Goal: Task Accomplishment & Management: Complete application form

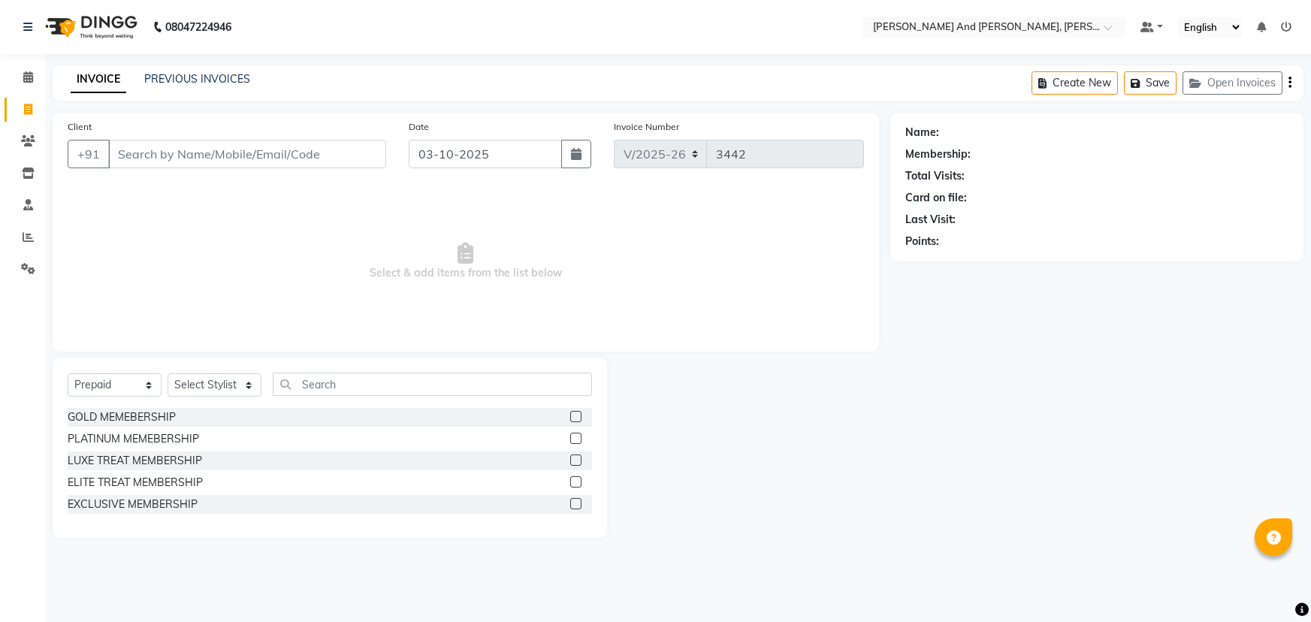
select select "6766"
click at [119, 382] on select "Select Service Product Membership Package Voucher Prepaid Gift Card" at bounding box center [115, 384] width 94 height 23
select select "service"
click at [68, 373] on select "Select Service Product Membership Package Voucher Prepaid Gift Card" at bounding box center [115, 384] width 94 height 23
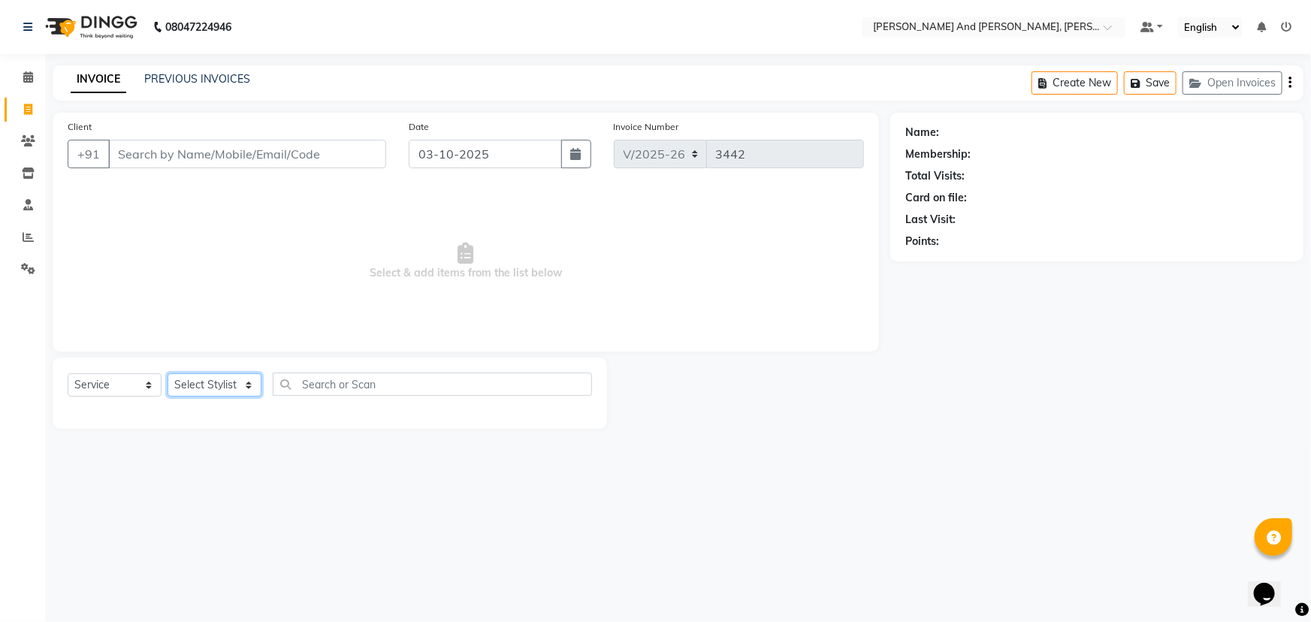
click at [216, 379] on select "Select Stylist ADITI AFREEN 2 ALIYA ALKAF ARIF ARMAN CHANCHAL ESWAR IMRAN KASIM…" at bounding box center [215, 384] width 94 height 23
click at [339, 248] on span "Select & add items from the list below" at bounding box center [466, 261] width 796 height 150
click at [218, 159] on input "Client" at bounding box center [247, 154] width 278 height 29
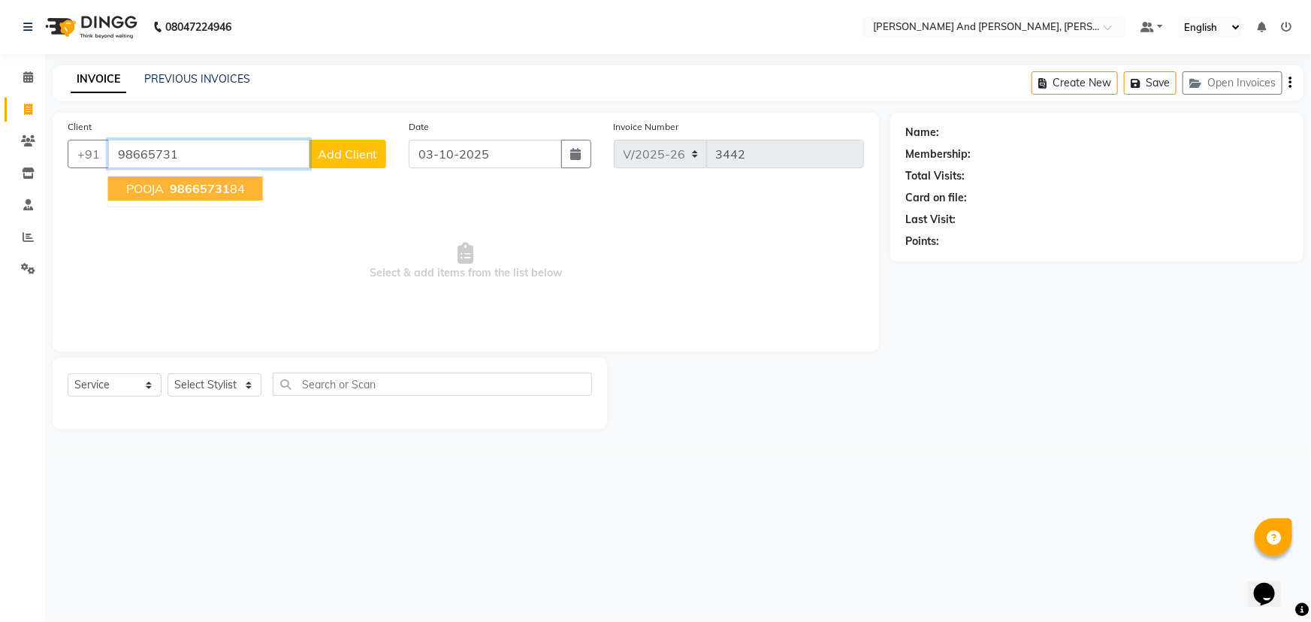
click at [210, 194] on span "98665731" at bounding box center [200, 188] width 60 height 15
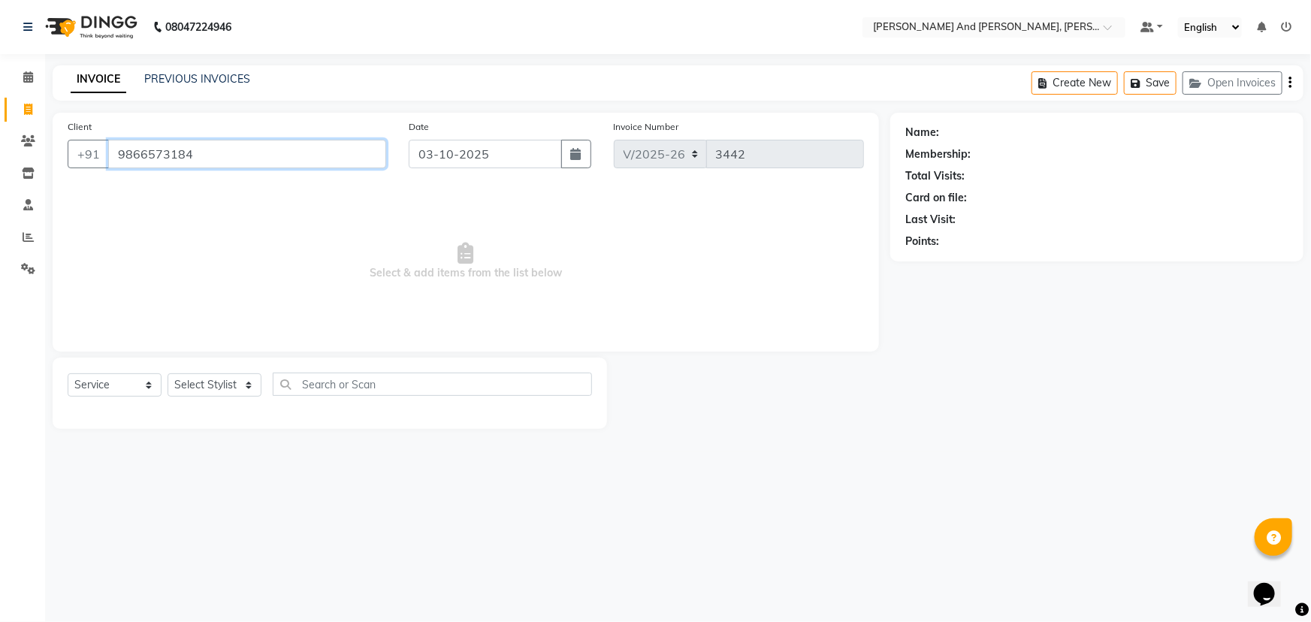
type input "9866573184"
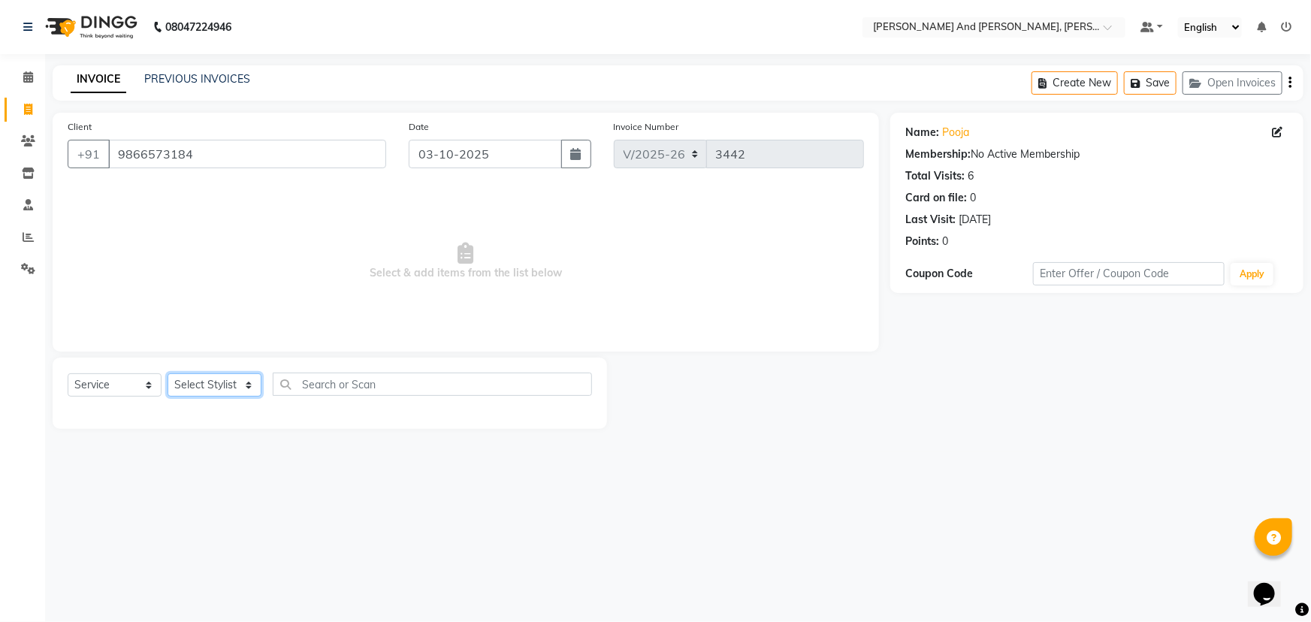
click at [224, 385] on select "Select Stylist ADITI AFREEN 2 ALIYA ALKAF ARIF ARMAN CHANCHAL ESWAR IMRAN KASIM…" at bounding box center [215, 384] width 94 height 23
select select "77530"
click at [168, 373] on select "Select Stylist ADITI AFREEN 2 ALIYA ALKAF ARIF ARMAN CHANCHAL ESWAR IMRAN KASIM…" at bounding box center [215, 384] width 94 height 23
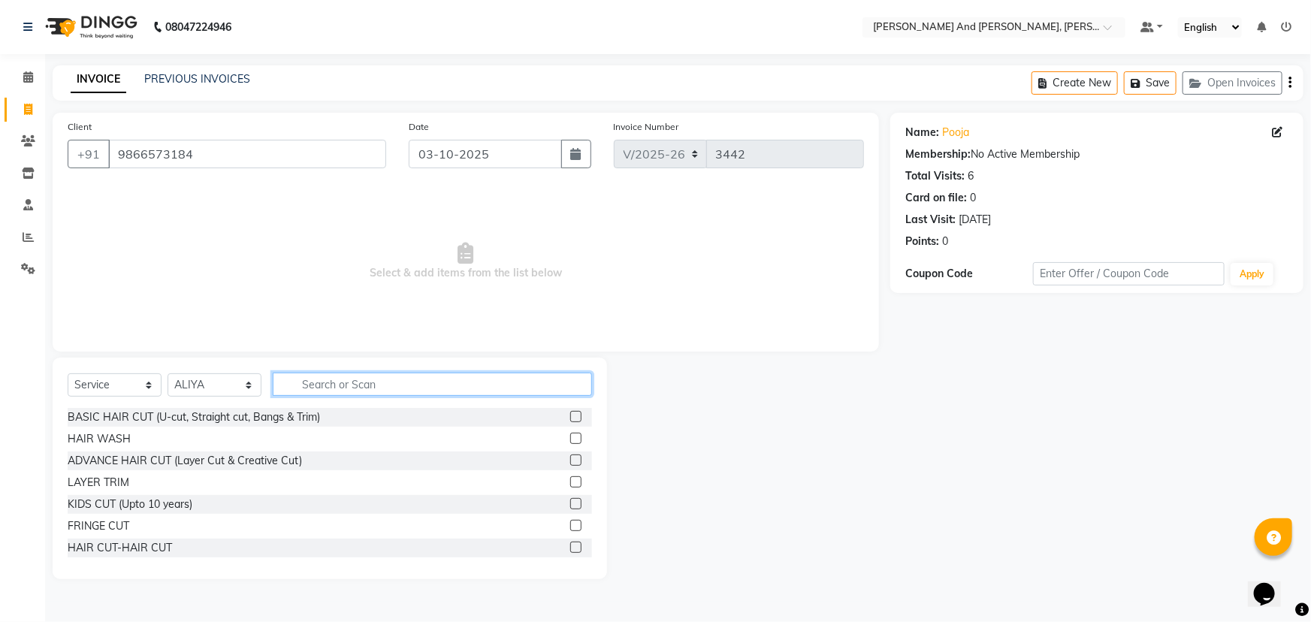
click at [310, 378] on input "text" at bounding box center [432, 384] width 319 height 23
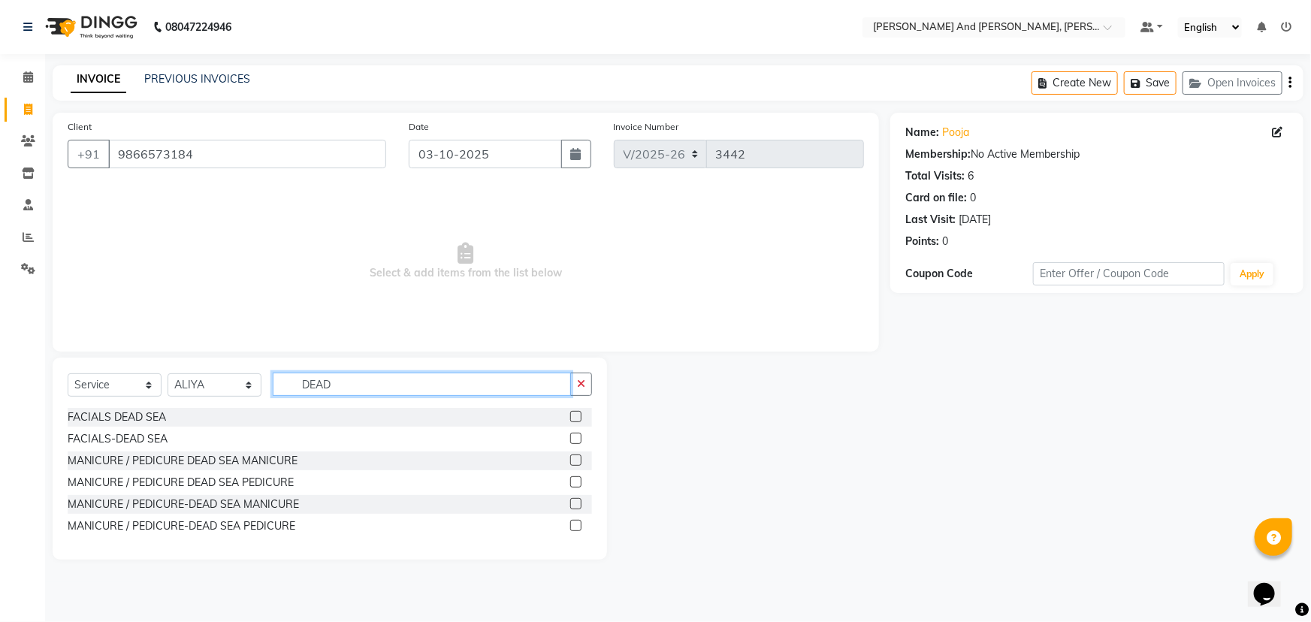
type input "DEAD"
click at [574, 464] on label at bounding box center [575, 460] width 11 height 11
click at [574, 464] on input "checkbox" at bounding box center [575, 461] width 10 height 10
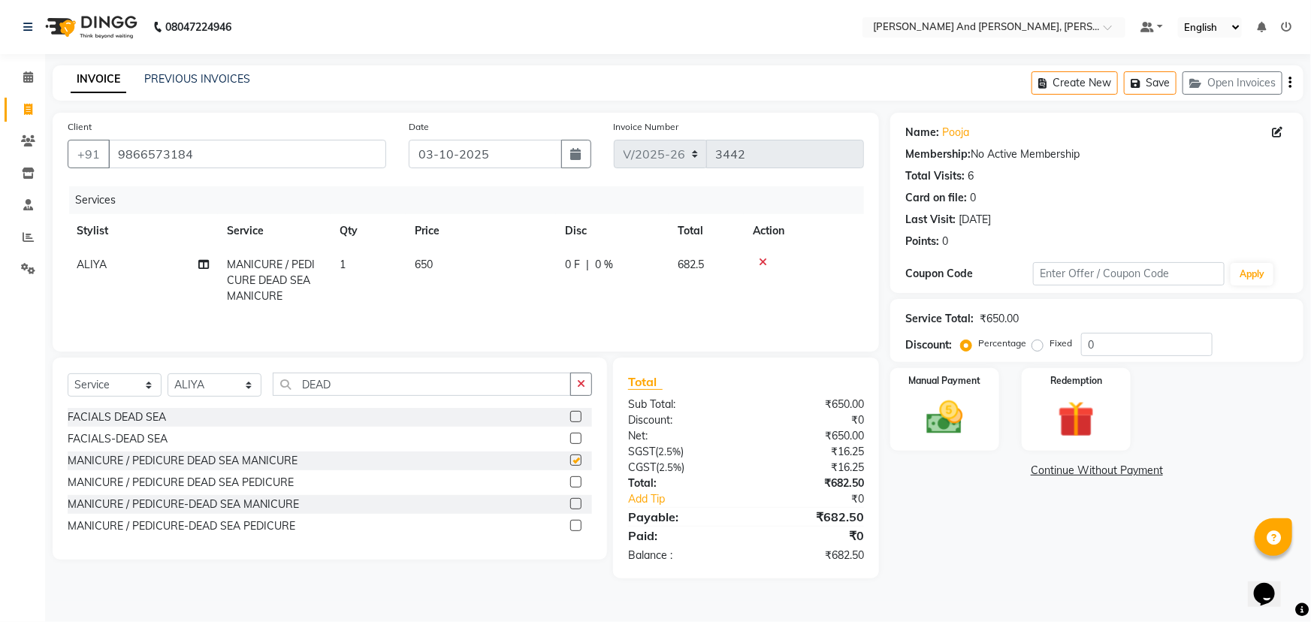
checkbox input "false"
click at [199, 388] on select "Select Stylist ADITI AFREEN 2 ALIYA ALKAF ARIF ARMAN CHANCHAL ESWAR IMRAN KASIM…" at bounding box center [215, 384] width 94 height 23
select select "90778"
click at [168, 373] on select "Select Stylist ADITI AFREEN 2 ALIYA ALKAF ARIF ARMAN CHANCHAL ESWAR IMRAN KASIM…" at bounding box center [215, 384] width 94 height 23
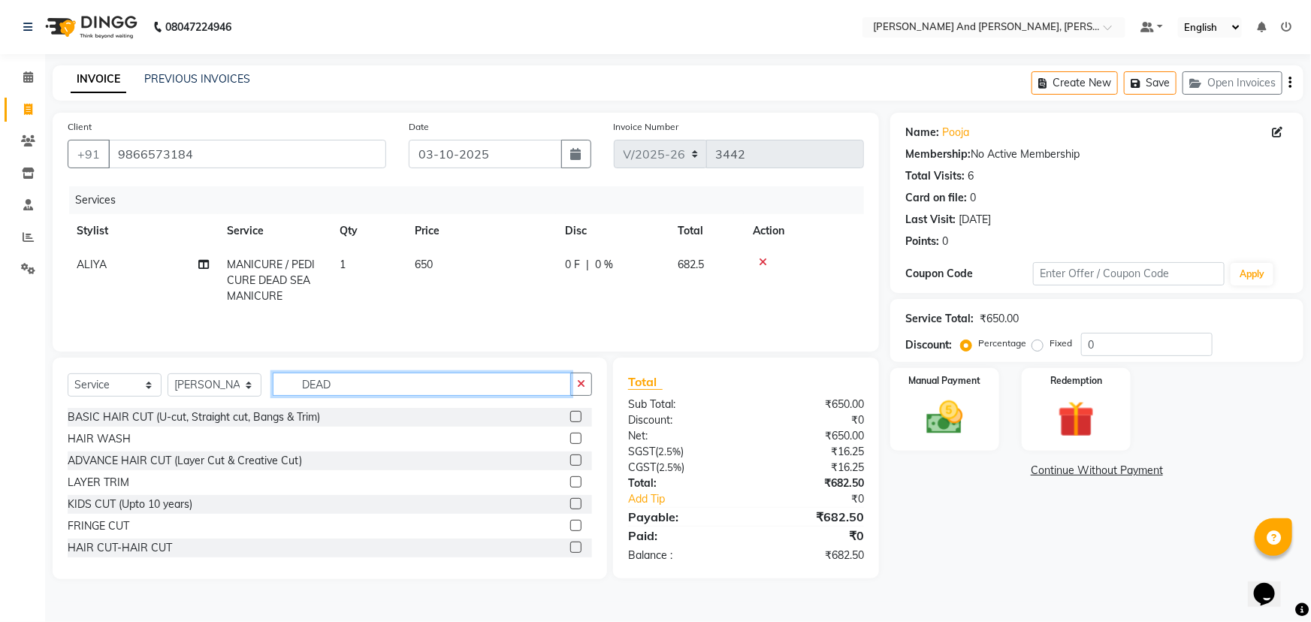
drag, startPoint x: 340, startPoint y: 385, endPoint x: 137, endPoint y: 403, distance: 204.4
click at [137, 403] on div "Select Service Product Membership Package Voucher Prepaid Gift Card Select Styl…" at bounding box center [330, 390] width 524 height 35
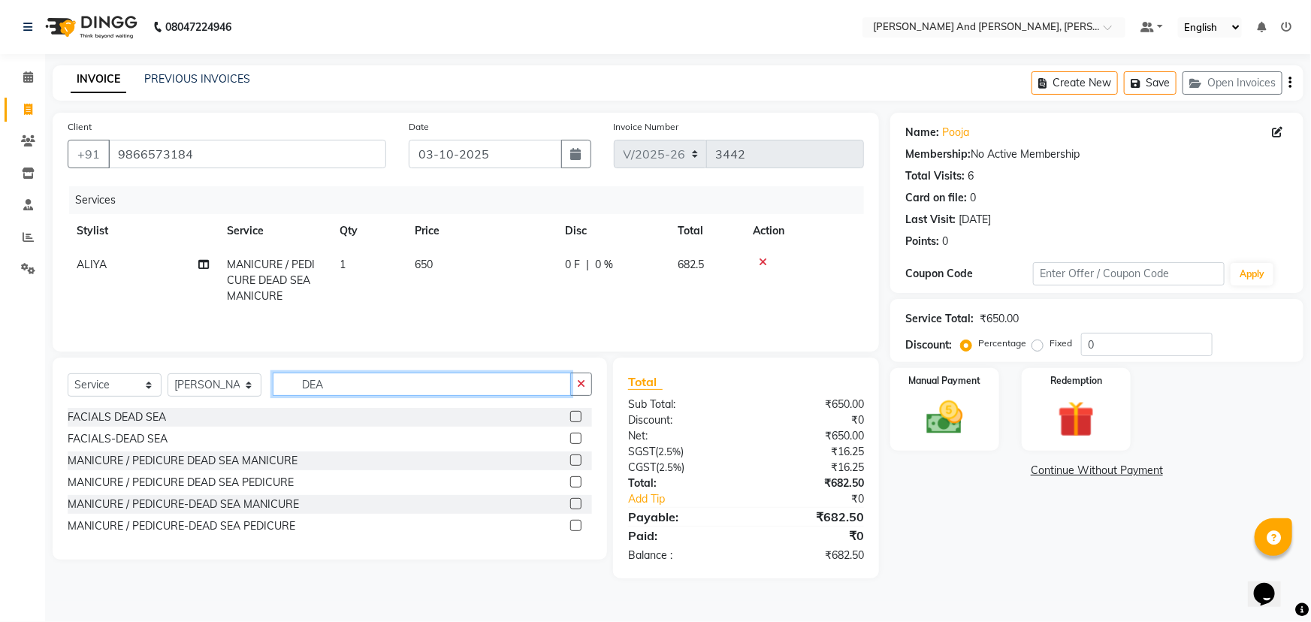
type input "DEA"
click at [575, 481] on label at bounding box center [575, 481] width 11 height 11
click at [575, 481] on input "checkbox" at bounding box center [575, 483] width 10 height 10
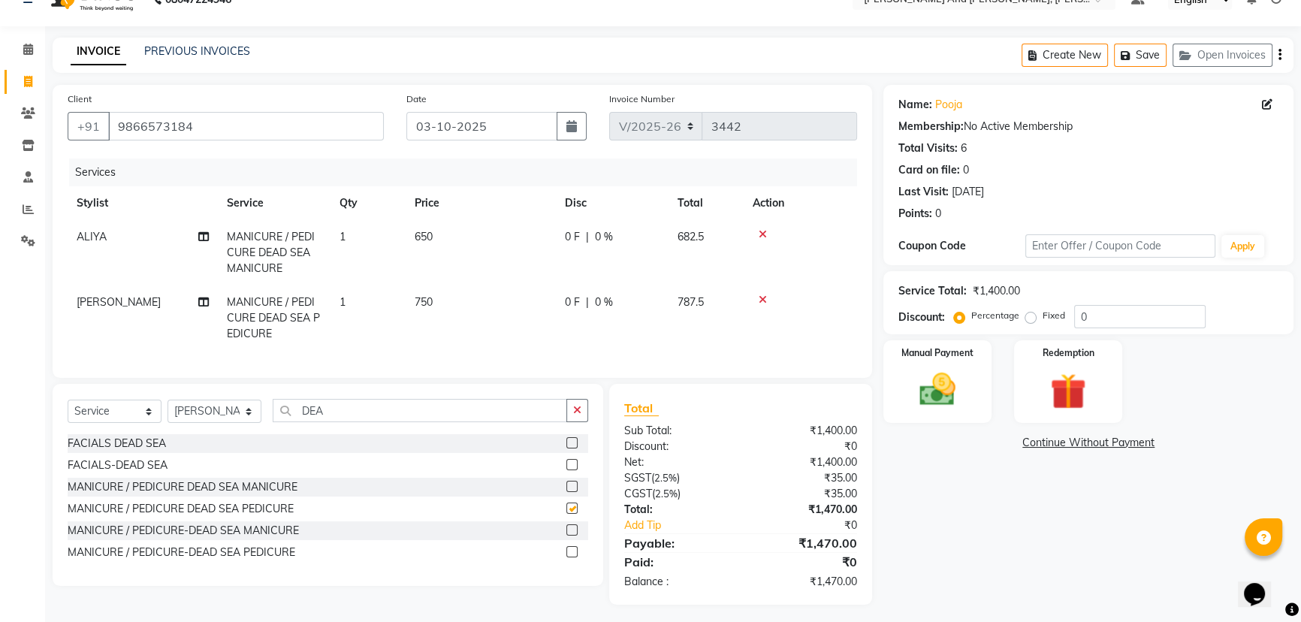
scroll to position [44, 0]
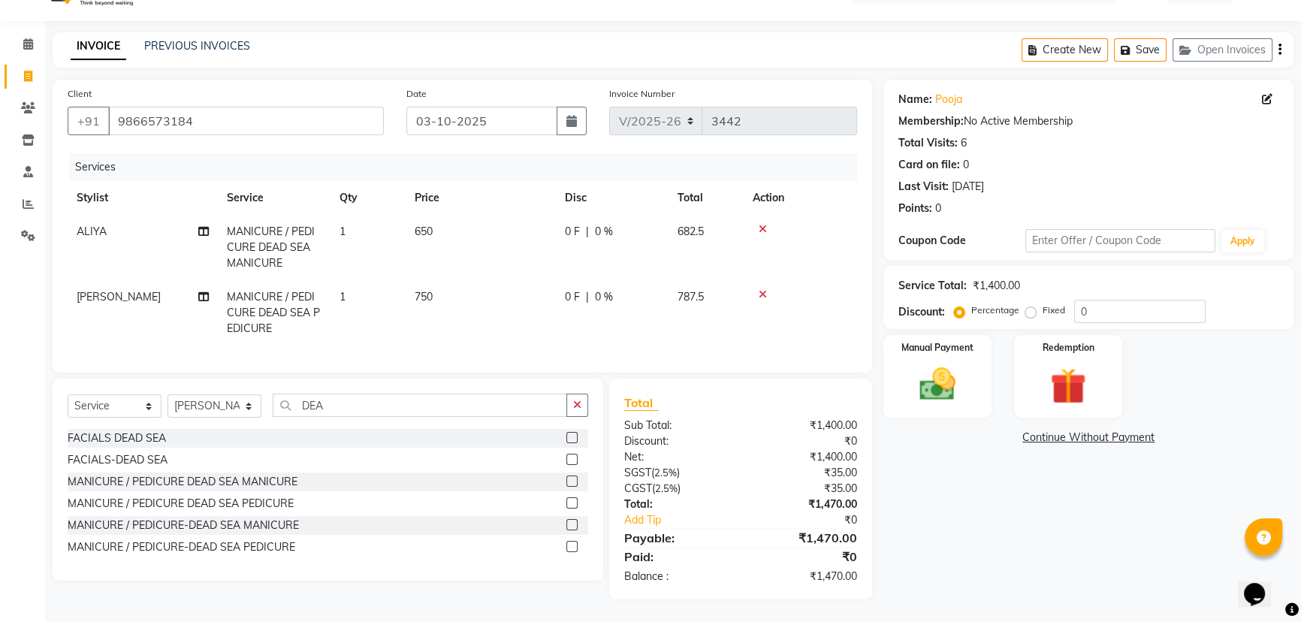
checkbox input "false"
drag, startPoint x: 332, startPoint y: 405, endPoint x: 218, endPoint y: 426, distance: 116.1
click at [219, 426] on div "Select Service Product Membership Package Voucher Prepaid Gift Card Select Styl…" at bounding box center [328, 411] width 521 height 35
click at [210, 399] on select "Select Stylist ADITI AFREEN 2 ALIYA ALKAF ARIF ARMAN CHANCHAL ESWAR IMRAN KASIM…" at bounding box center [215, 405] width 94 height 23
select select "93469"
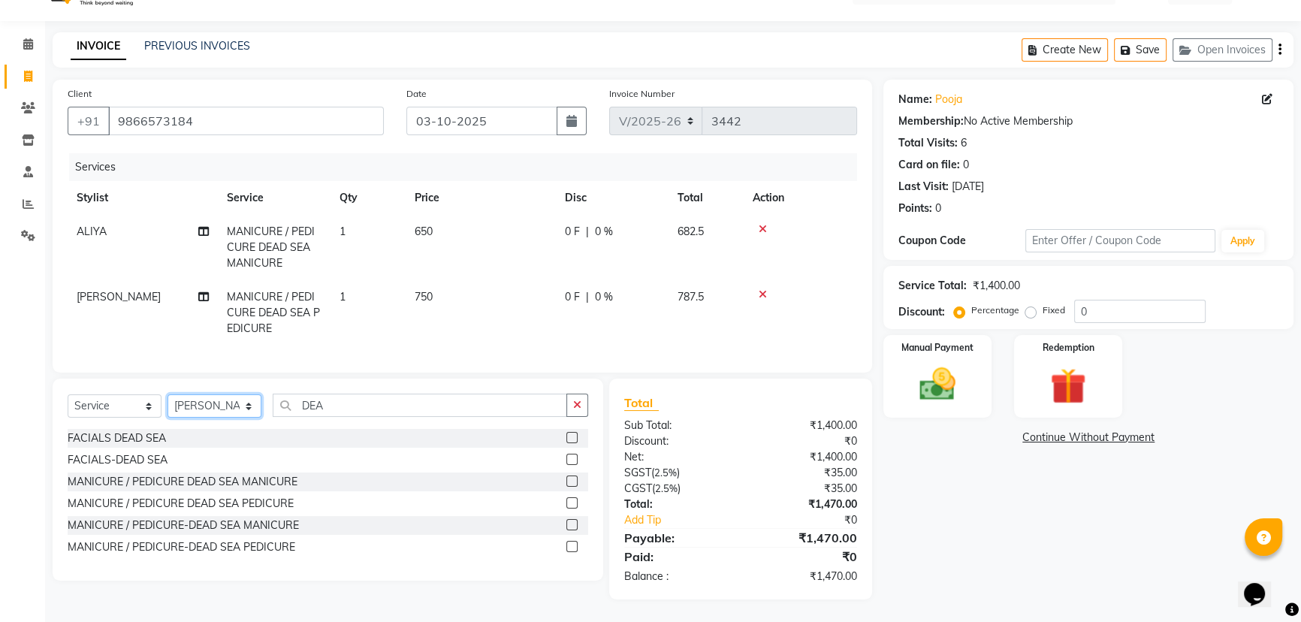
click at [168, 394] on select "Select Stylist ADITI AFREEN 2 ALIYA ALKAF ARIF ARMAN CHANCHAL ESWAR IMRAN KASIM…" at bounding box center [215, 405] width 94 height 23
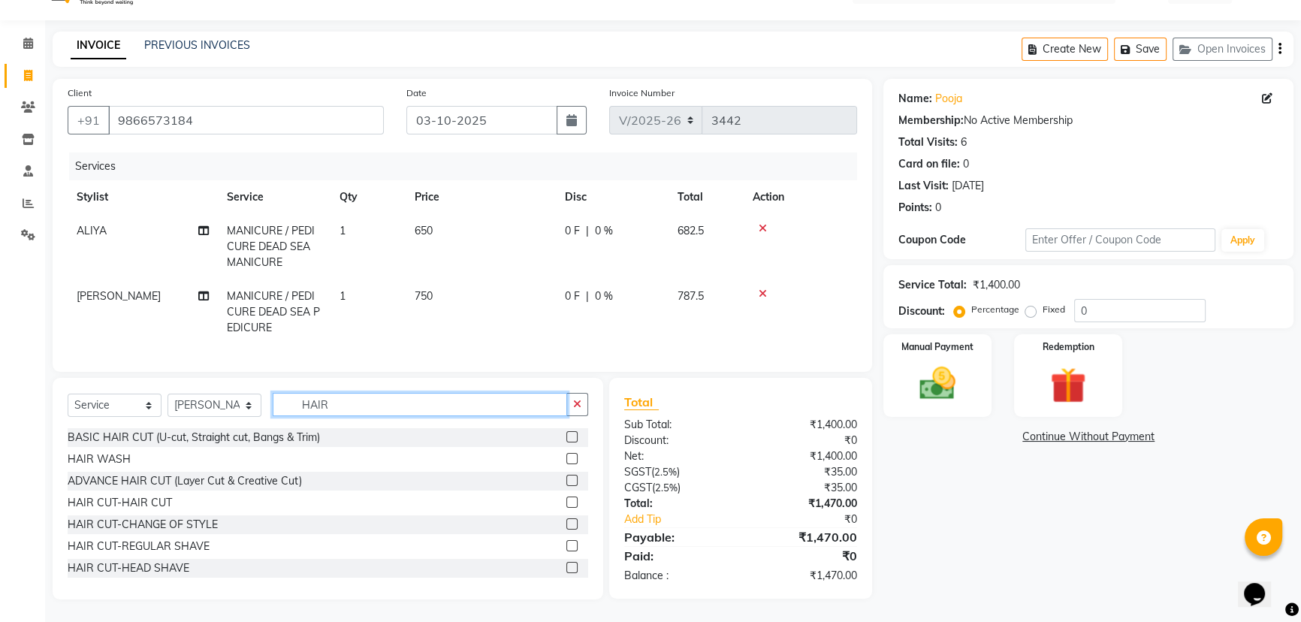
type input "HAIR"
click at [566, 500] on label at bounding box center [571, 502] width 11 height 11
click at [566, 500] on input "checkbox" at bounding box center [571, 503] width 10 height 10
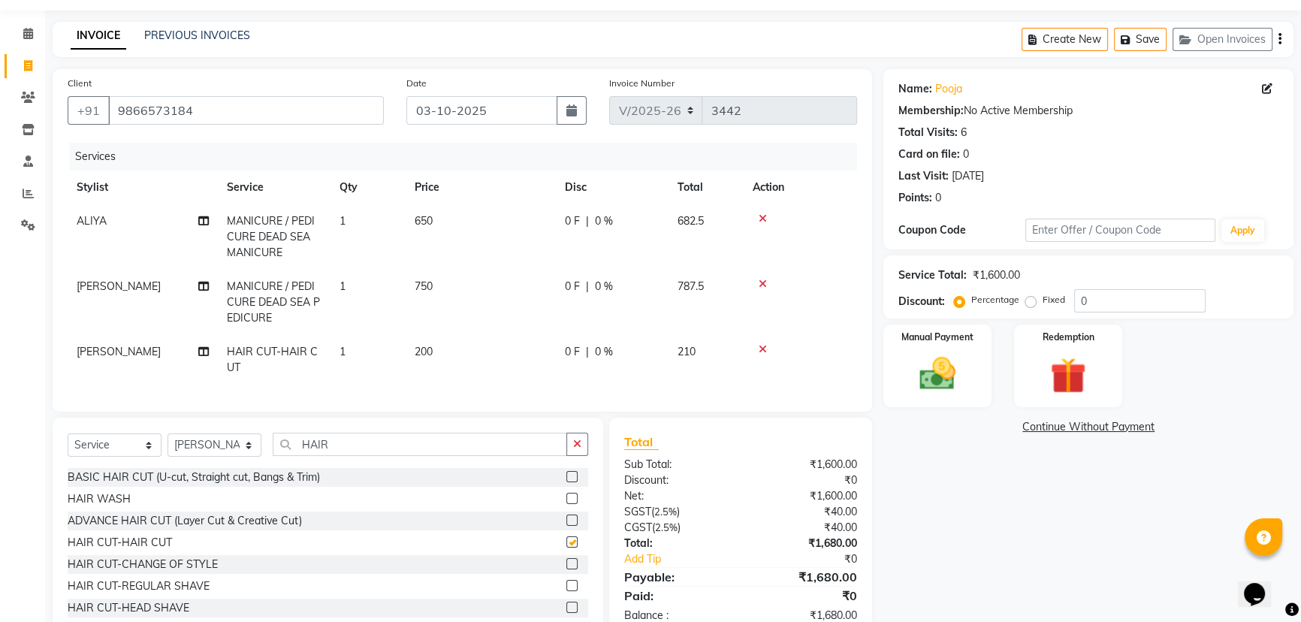
checkbox input "false"
click at [473, 353] on td "200" at bounding box center [481, 360] width 150 height 50
select select "93469"
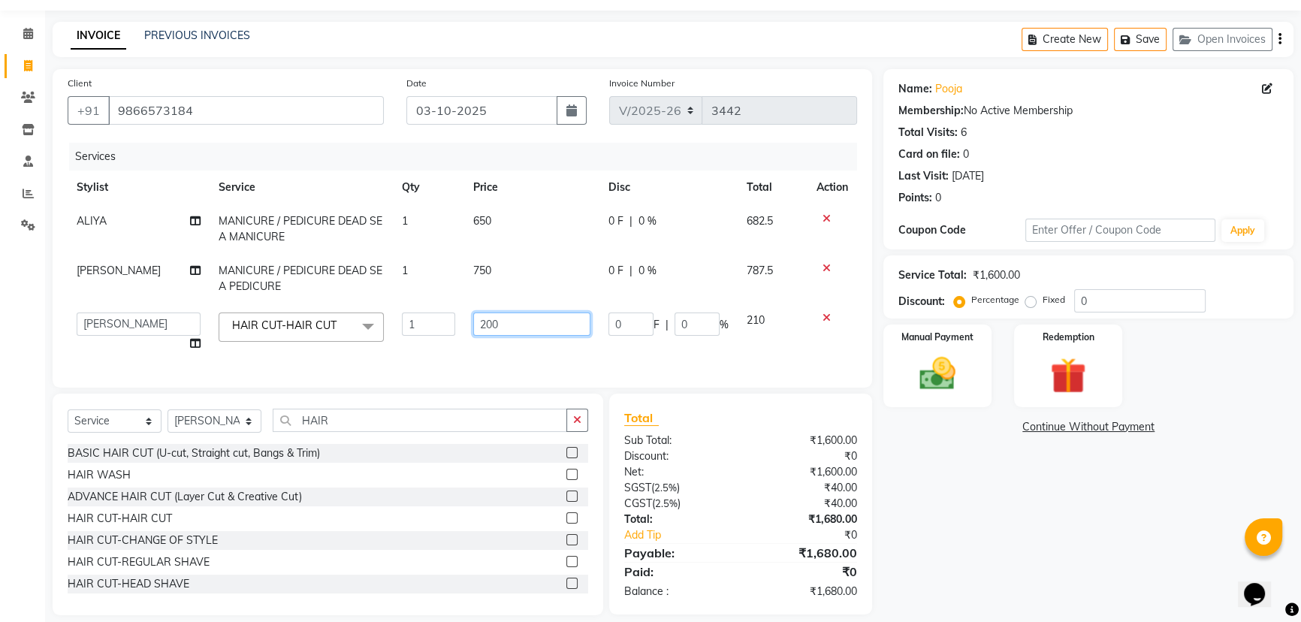
click at [552, 325] on input "200" at bounding box center [531, 324] width 117 height 23
type input "2"
type input "120"
click at [720, 352] on tr "ADITI AFREEN 2 ALIYA ALKAF ARIF ARMAN CHANCHAL ESWAR IMRAN KASIM MALIK MOUNIKA …" at bounding box center [463, 332] width 790 height 57
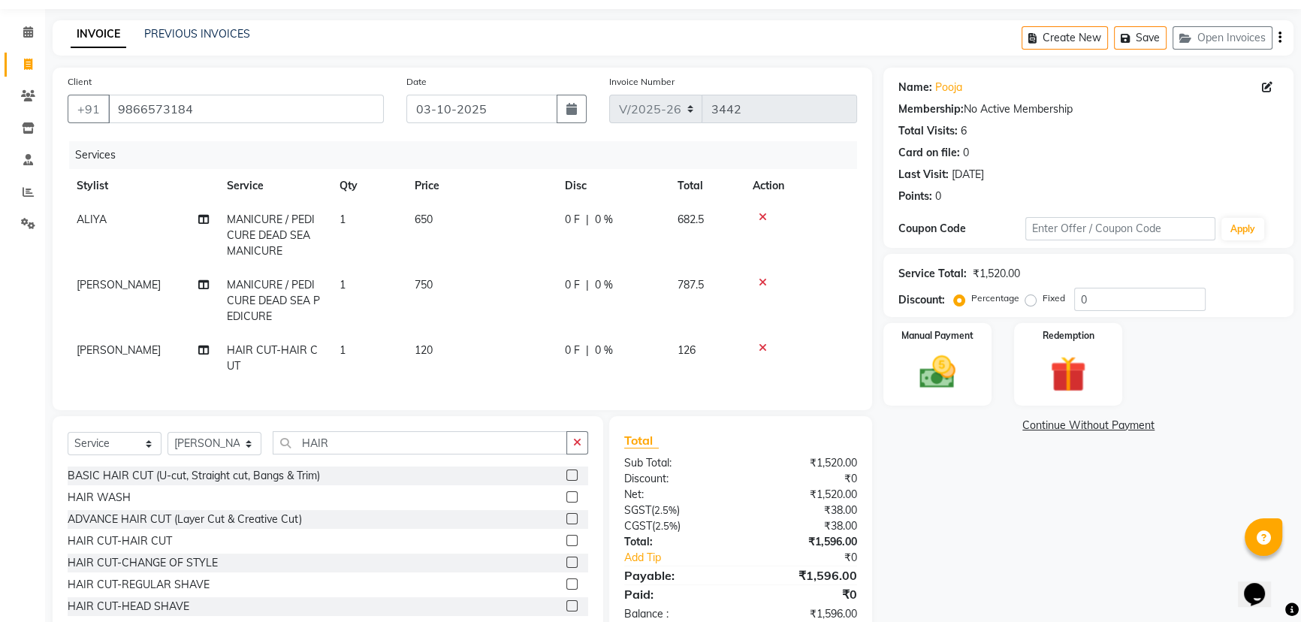
scroll to position [93, 0]
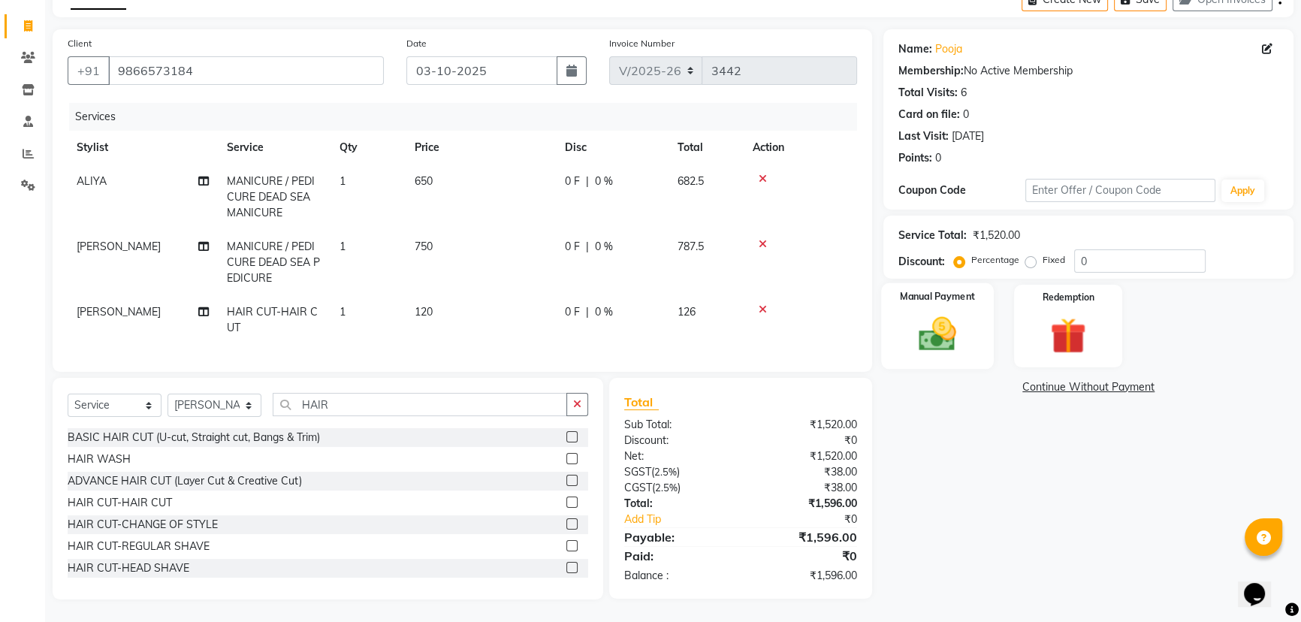
click at [944, 313] on img at bounding box center [938, 334] width 61 height 43
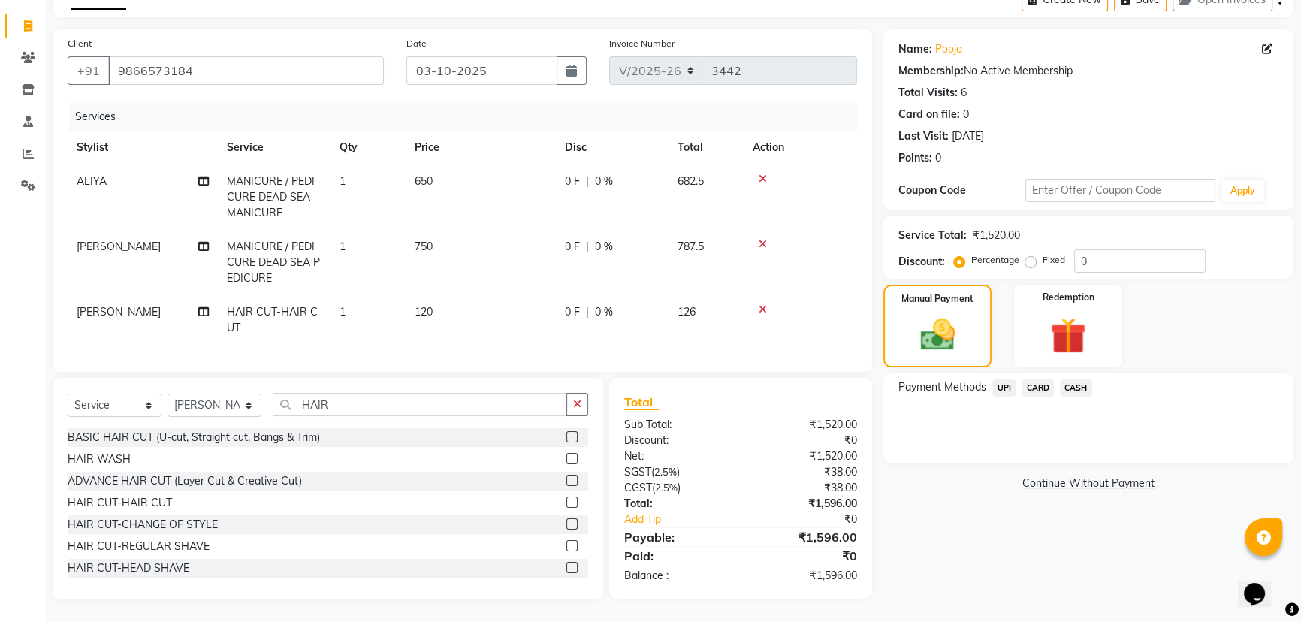
click at [1004, 379] on span "UPI" at bounding box center [1003, 387] width 23 height 17
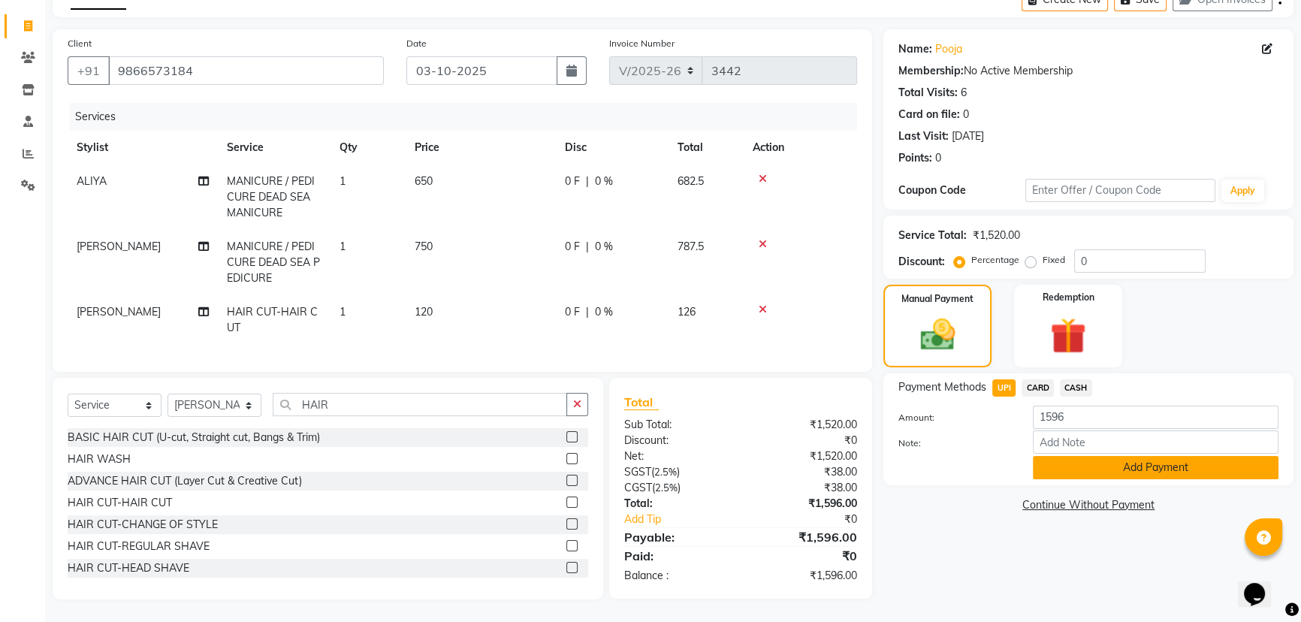
click at [1080, 456] on button "Add Payment" at bounding box center [1156, 467] width 246 height 23
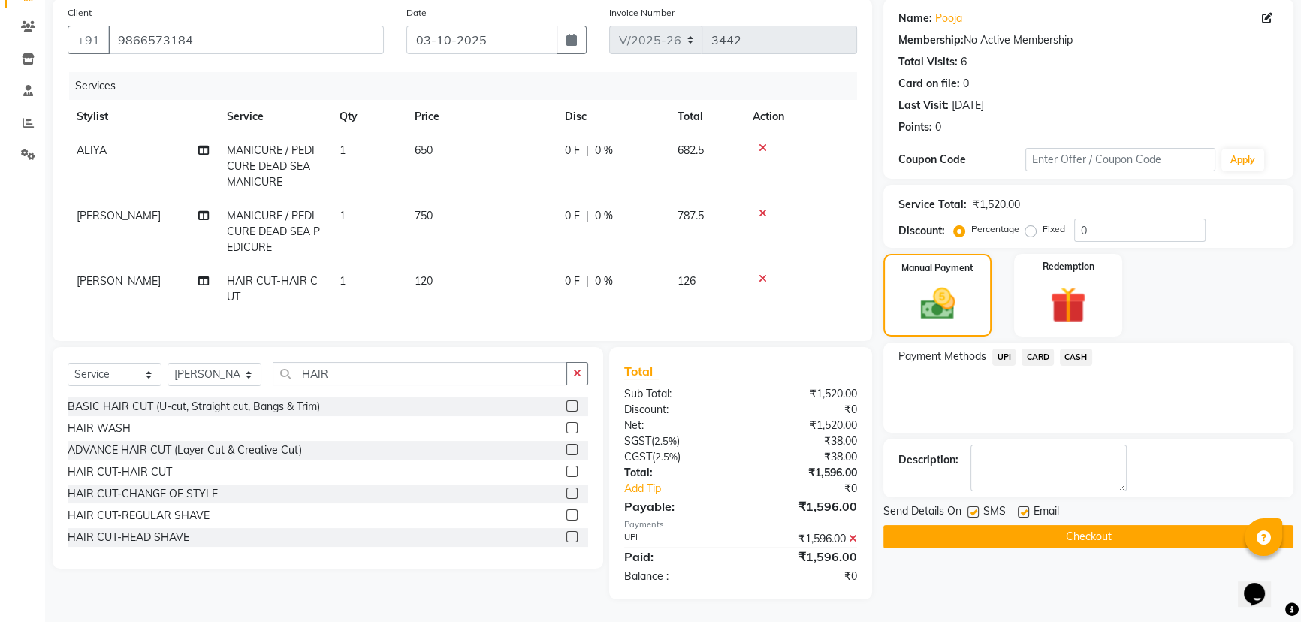
scroll to position [125, 0]
click at [988, 528] on button "Checkout" at bounding box center [1088, 536] width 410 height 23
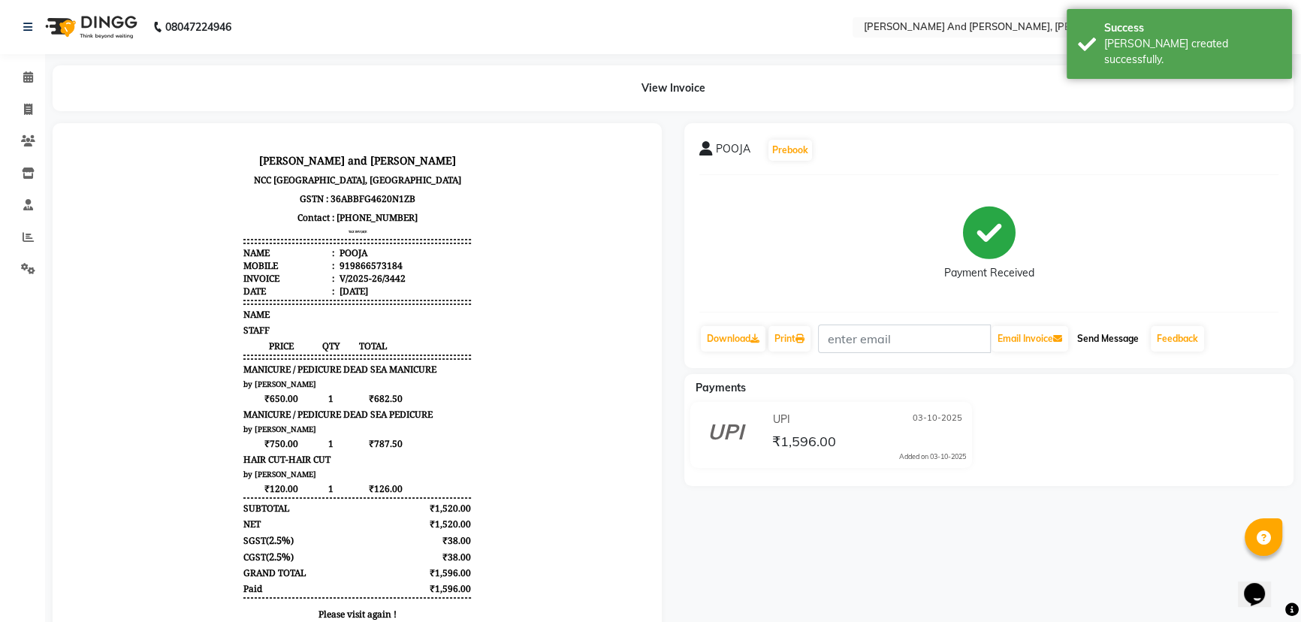
click at [1112, 334] on button "Send Message" at bounding box center [1108, 339] width 74 height 26
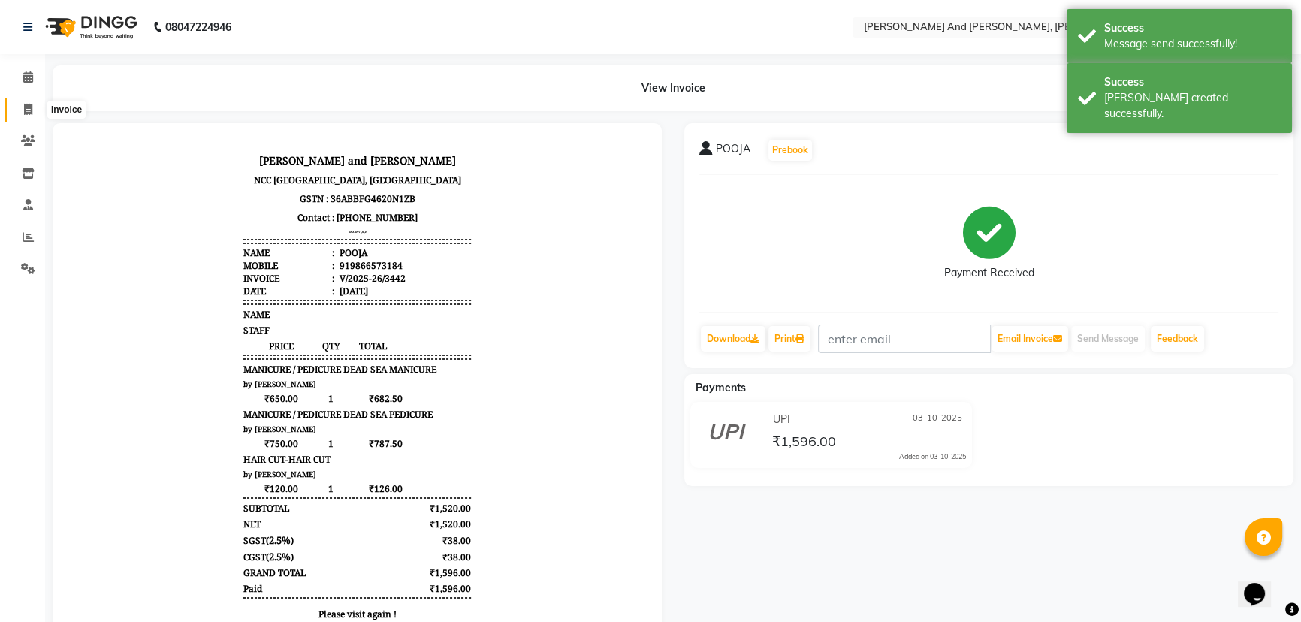
click at [29, 110] on icon at bounding box center [28, 109] width 8 height 11
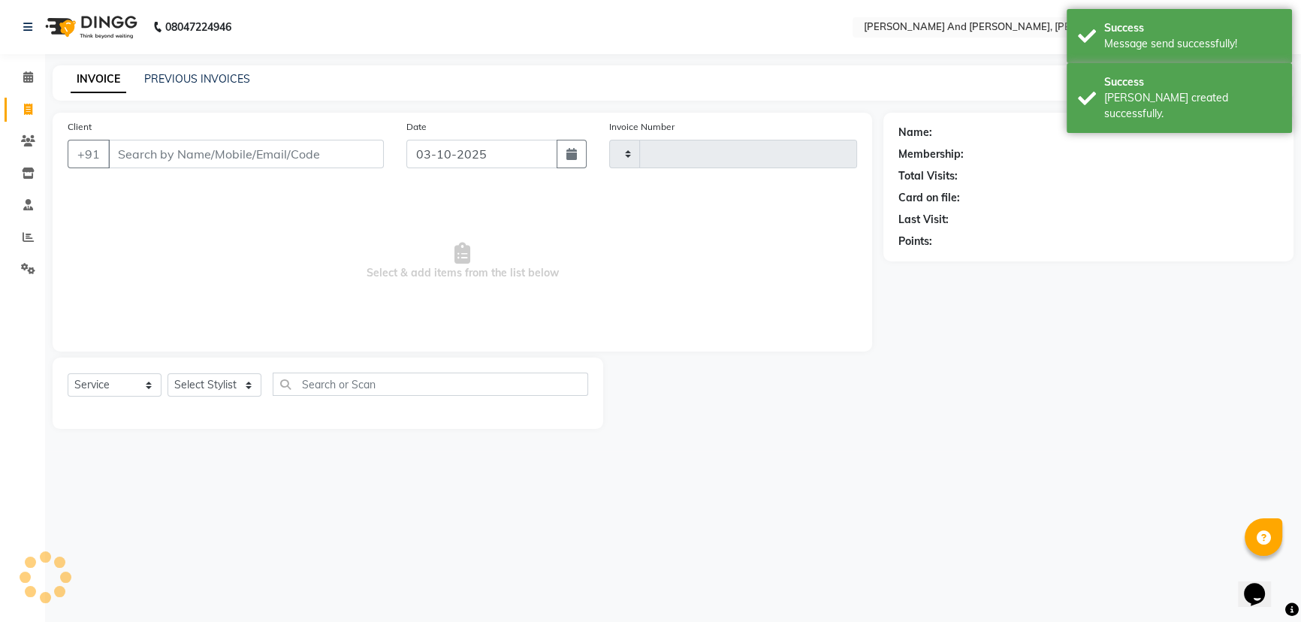
click at [29, 110] on icon at bounding box center [28, 109] width 8 height 11
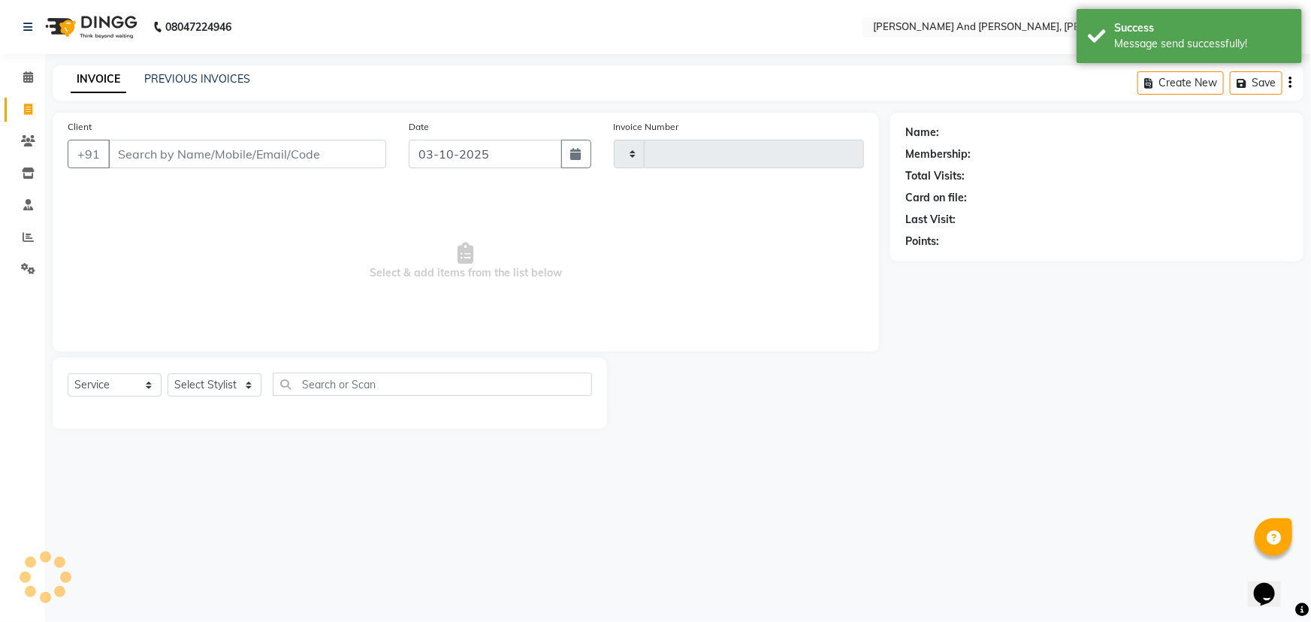
click at [29, 110] on icon at bounding box center [28, 109] width 8 height 11
select select "6766"
select select "P"
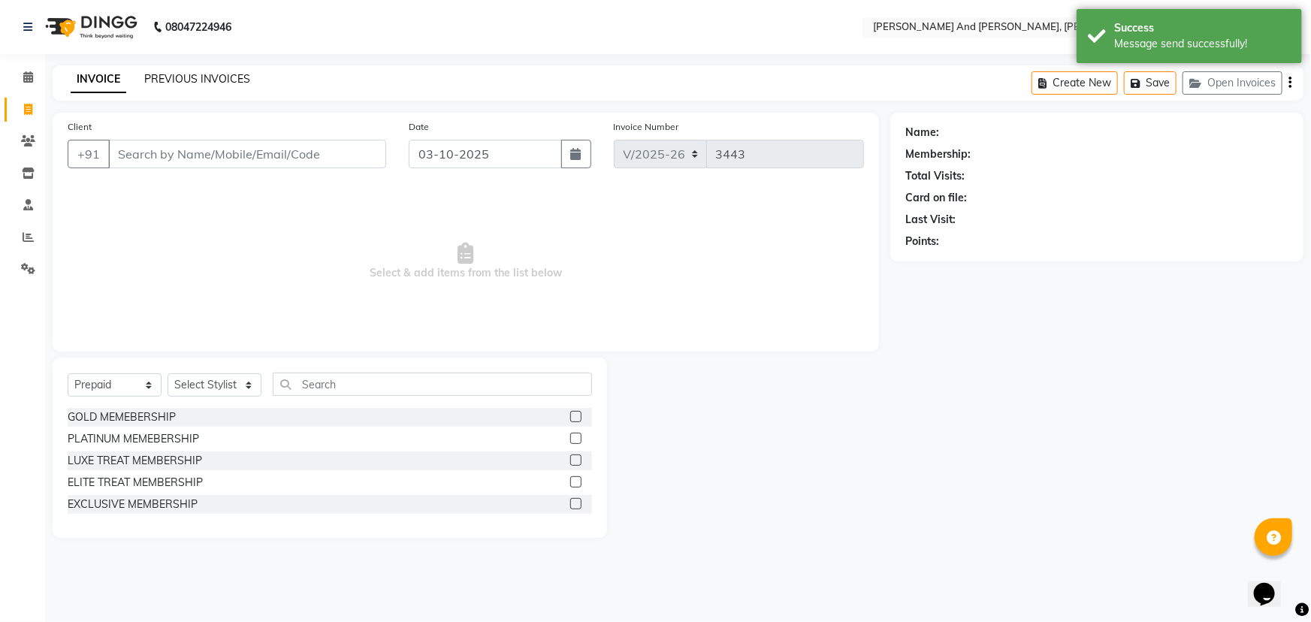
click at [222, 82] on link "PREVIOUS INVOICES" at bounding box center [197, 79] width 106 height 14
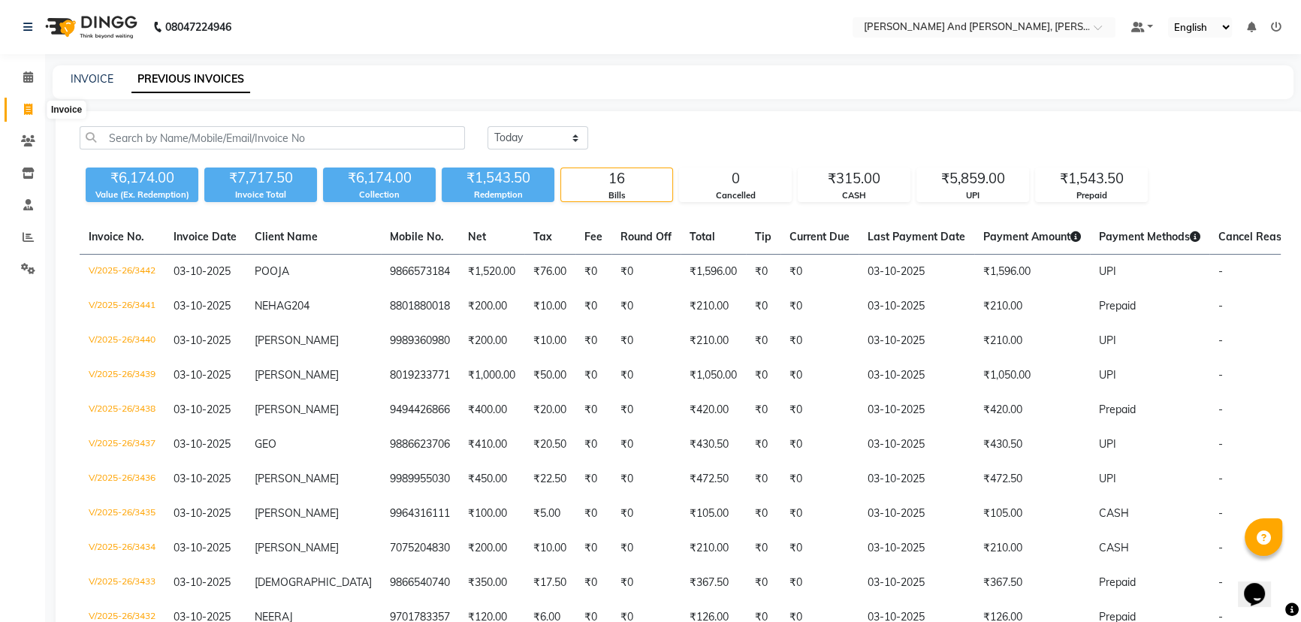
click at [19, 113] on span at bounding box center [28, 109] width 26 height 17
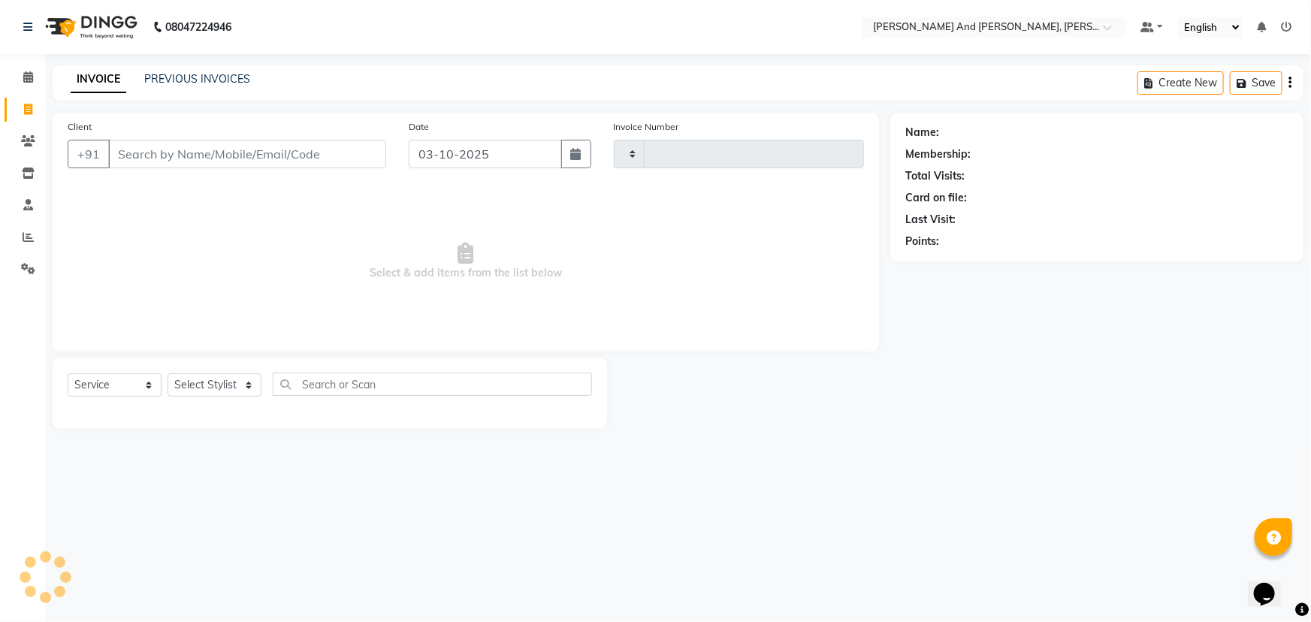
click at [19, 113] on span at bounding box center [28, 109] width 26 height 17
select select "service"
type input "3443"
select select "6766"
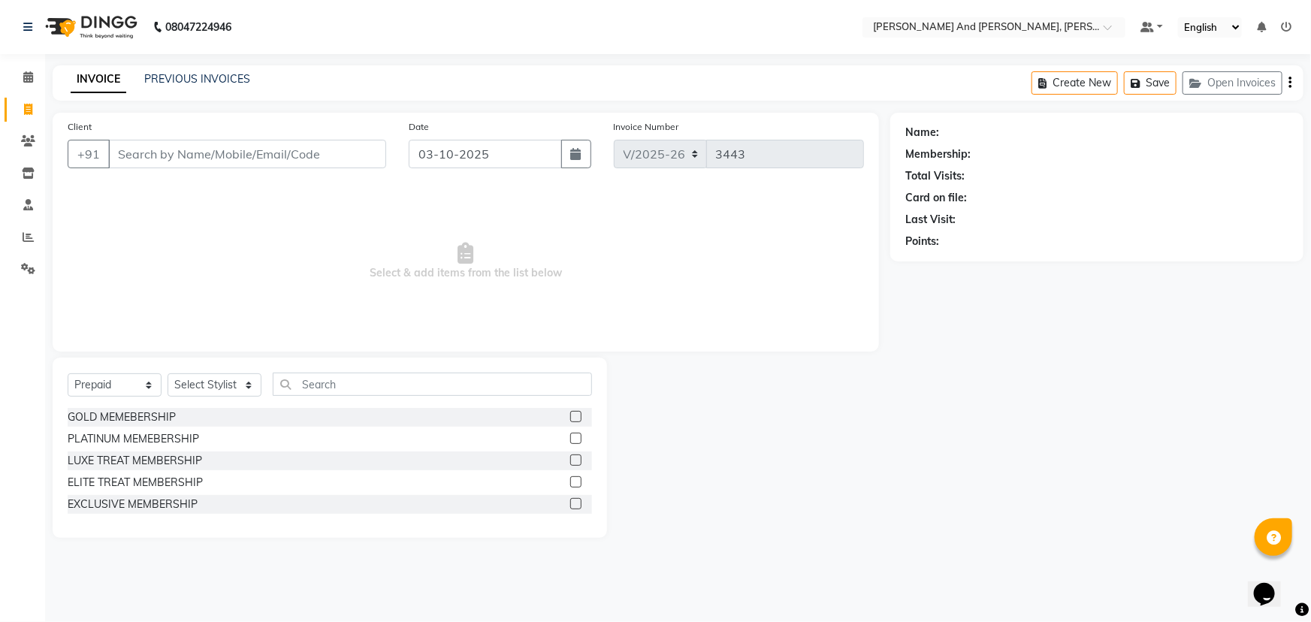
click at [794, 485] on div at bounding box center [748, 448] width 283 height 180
drag, startPoint x: 124, startPoint y: 380, endPoint x: 119, endPoint y: 389, distance: 10.4
click at [124, 380] on select "Select Service Product Membership Package Voucher Prepaid Gift Card" at bounding box center [115, 384] width 94 height 23
select select "service"
click at [68, 373] on select "Select Service Product Membership Package Voucher Prepaid Gift Card" at bounding box center [115, 384] width 94 height 23
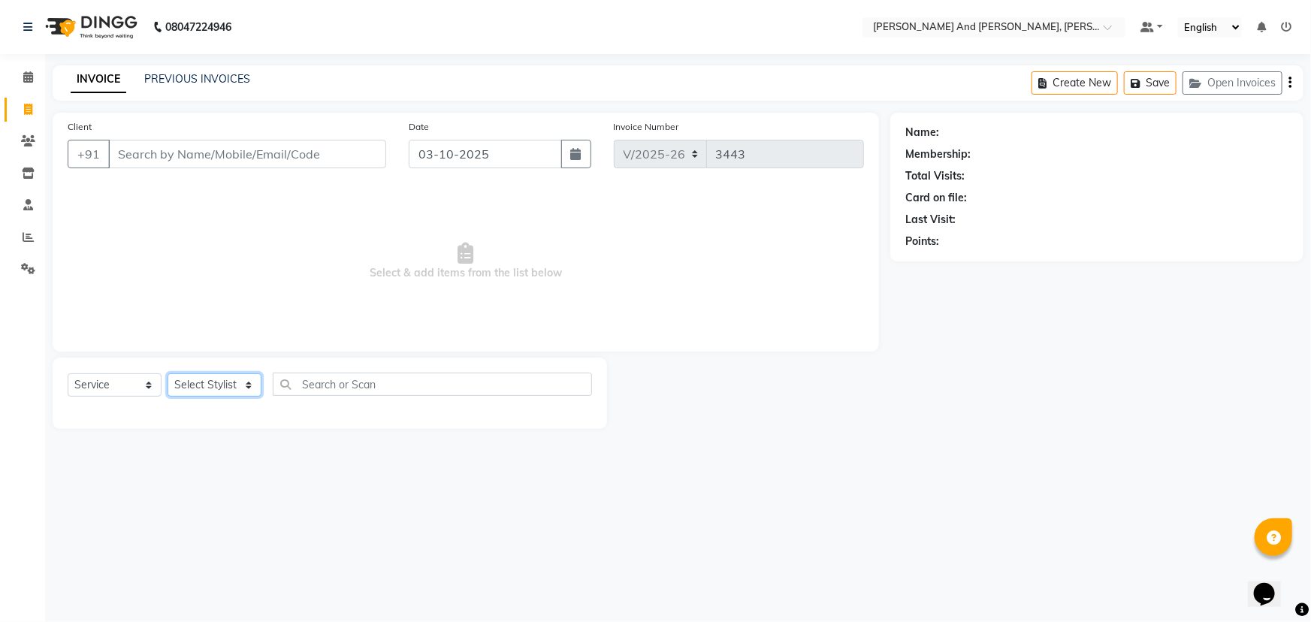
click at [225, 379] on select "Select Stylist ADITI AFREEN 2 ALIYA ALKAF ARIF ARMAN CHANCHAL ESWAR IMRAN KASIM…" at bounding box center [215, 384] width 94 height 23
select select "90778"
click at [168, 373] on select "Select Stylist ADITI AFREEN 2 ALIYA ALKAF ARIF ARMAN CHANCHAL ESWAR IMRAN KASIM…" at bounding box center [215, 384] width 94 height 23
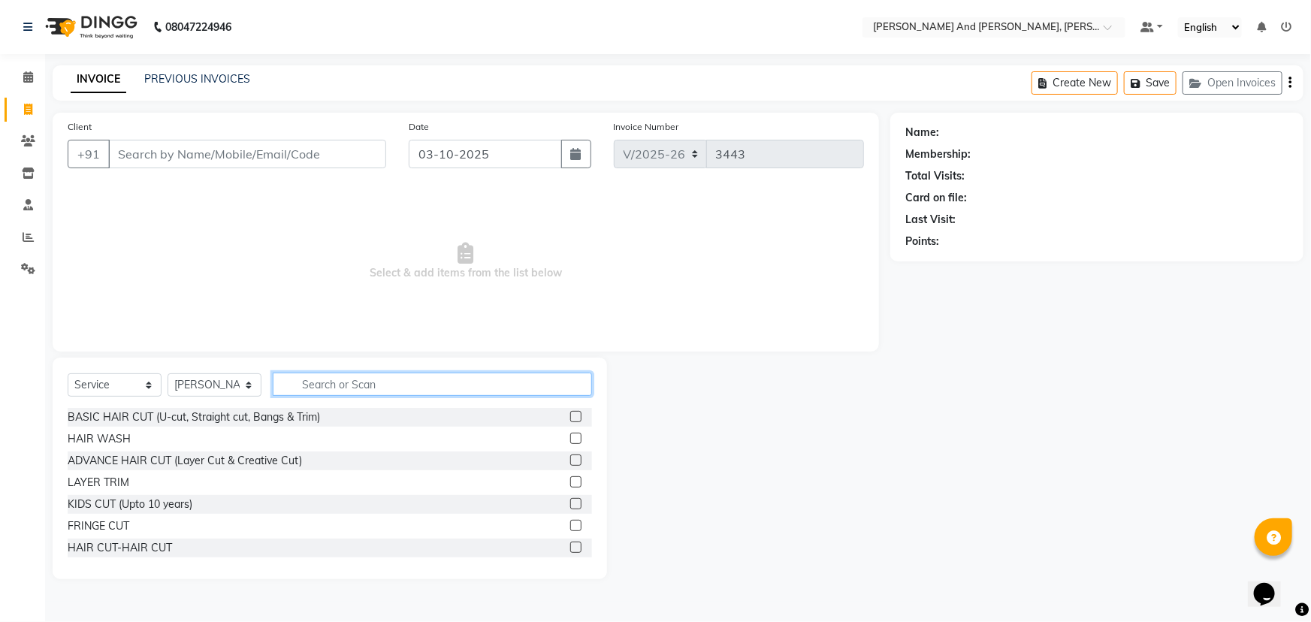
click at [340, 385] on input "text" at bounding box center [432, 384] width 319 height 23
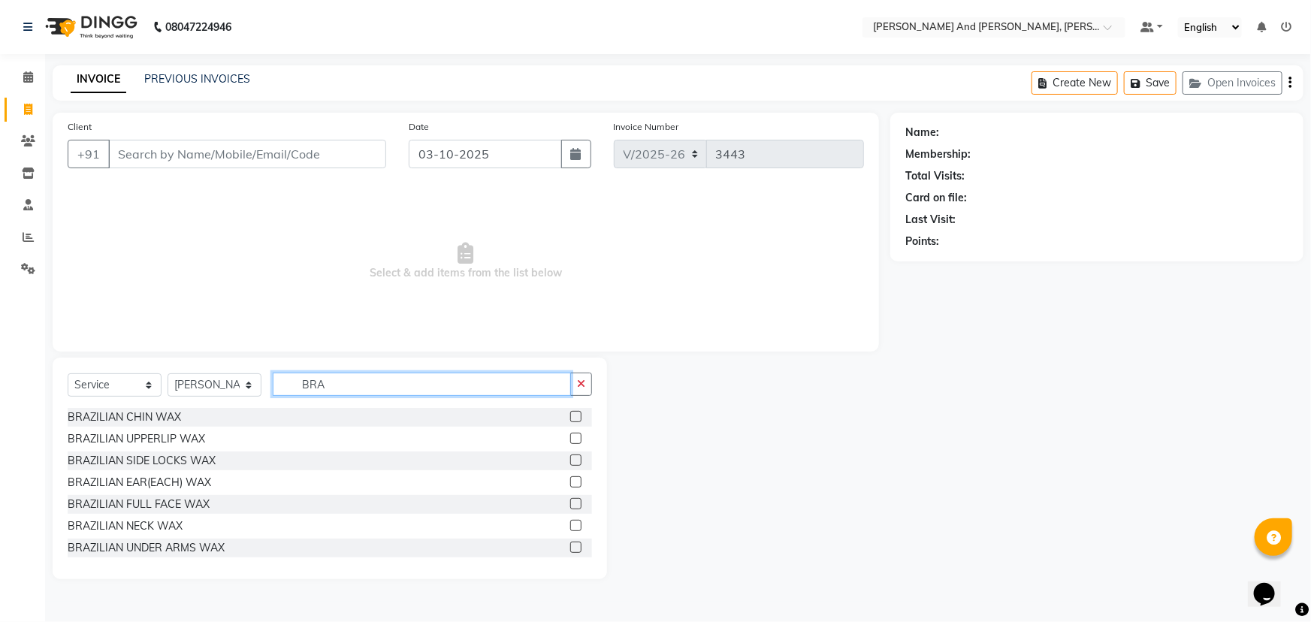
type input "BRA"
click at [570, 439] on label at bounding box center [575, 438] width 11 height 11
click at [570, 439] on input "checkbox" at bounding box center [575, 439] width 10 height 10
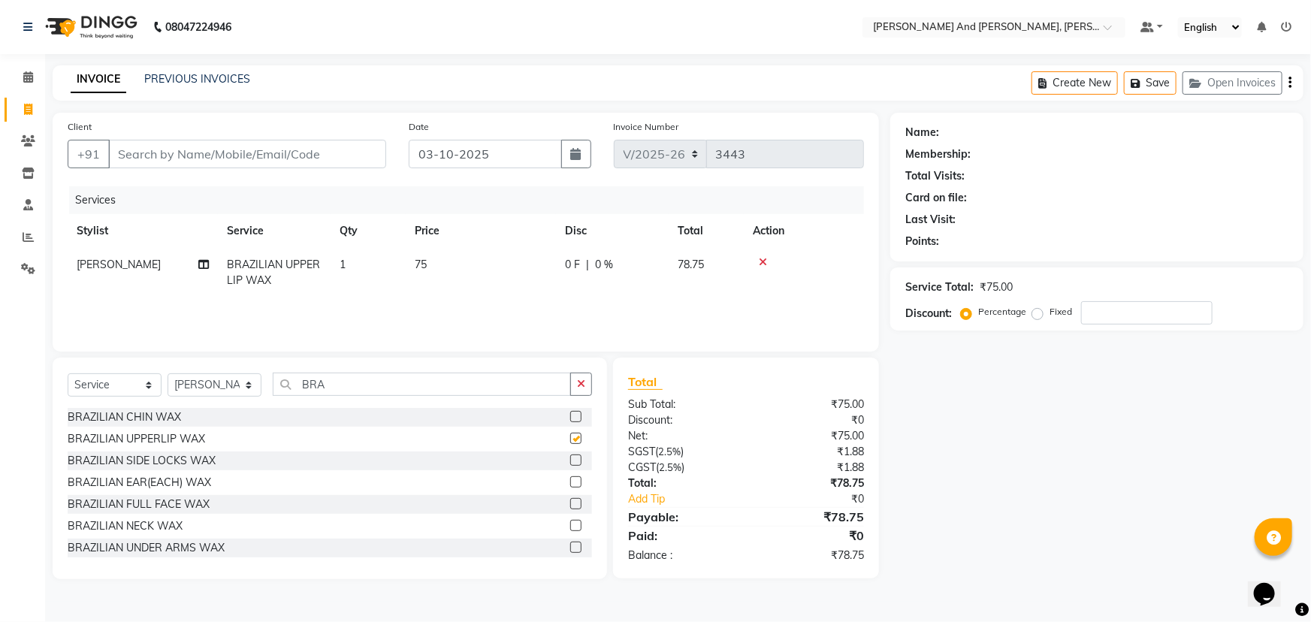
checkbox input "false"
drag, startPoint x: 312, startPoint y: 390, endPoint x: 180, endPoint y: 394, distance: 132.3
click at [180, 394] on div "Select Service Product Membership Package Voucher Prepaid Gift Card Select Styl…" at bounding box center [330, 390] width 524 height 35
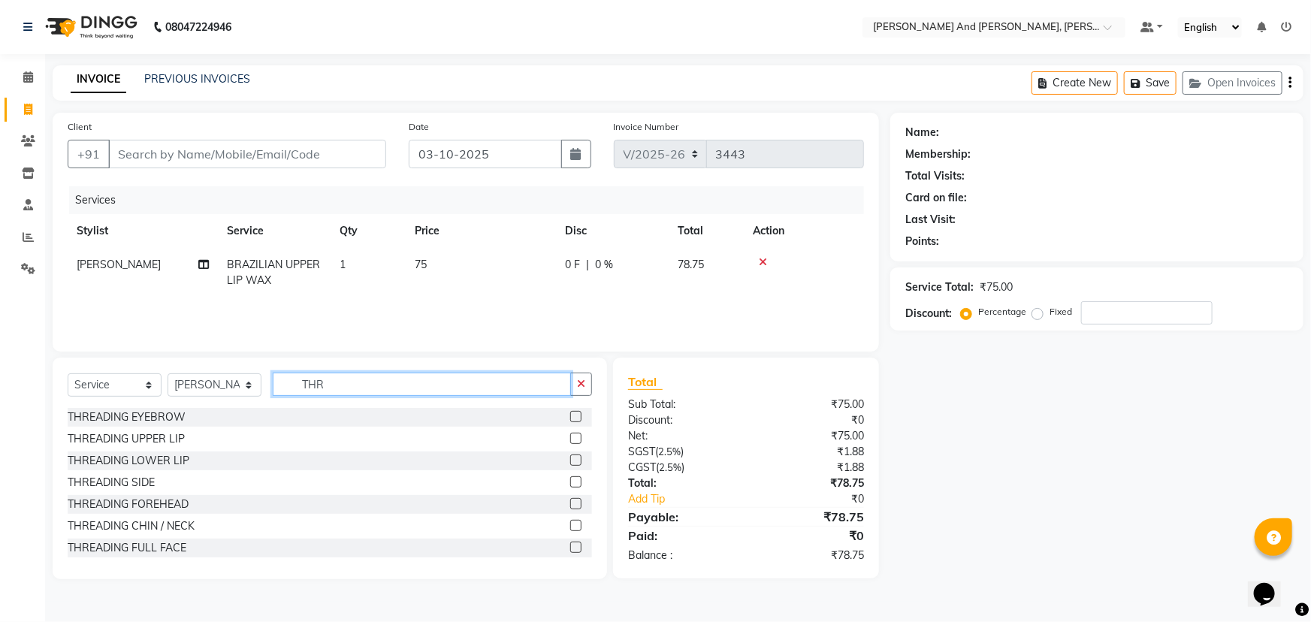
type input "THR"
click at [570, 414] on label at bounding box center [575, 416] width 11 height 11
click at [570, 414] on input "checkbox" at bounding box center [575, 417] width 10 height 10
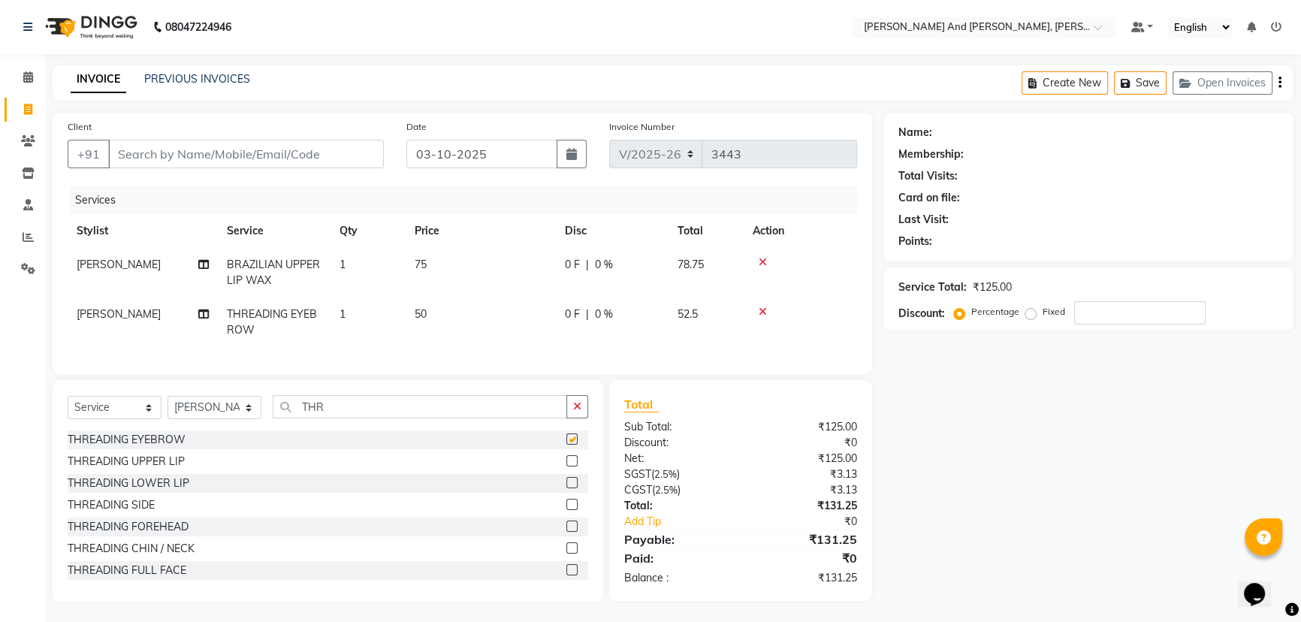
scroll to position [13, 0]
checkbox input "false"
click at [243, 142] on input "Client" at bounding box center [246, 151] width 276 height 29
type input "9"
type input "0"
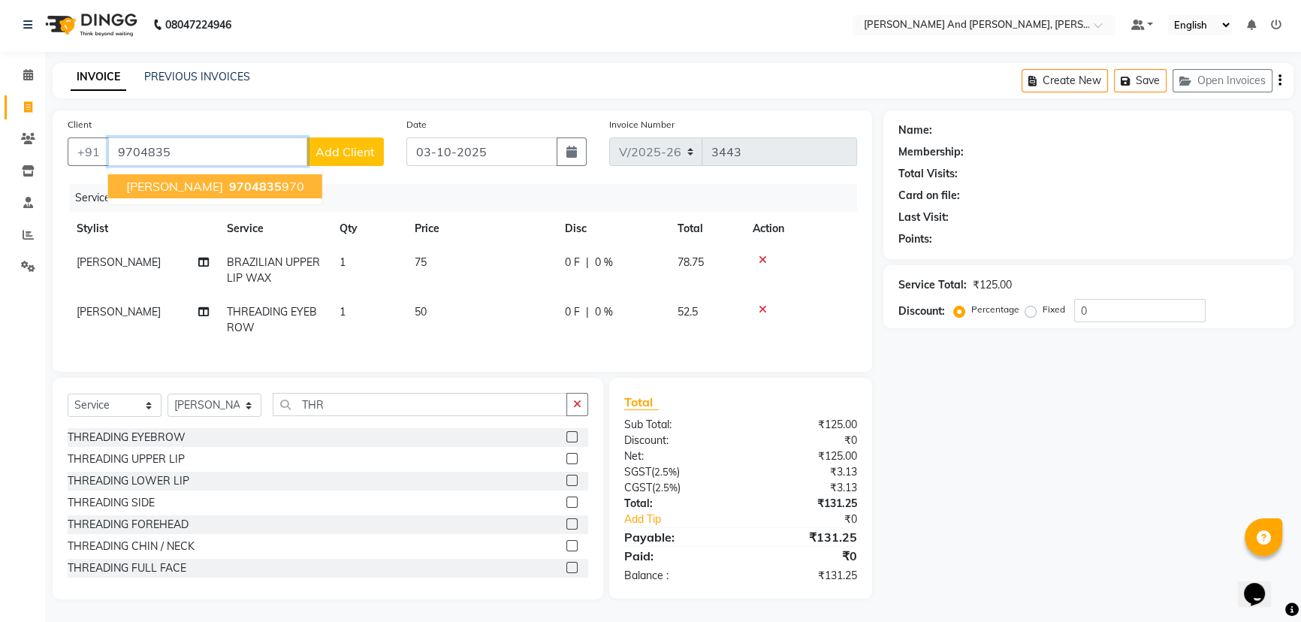
click at [252, 179] on span "9704835" at bounding box center [255, 186] width 53 height 15
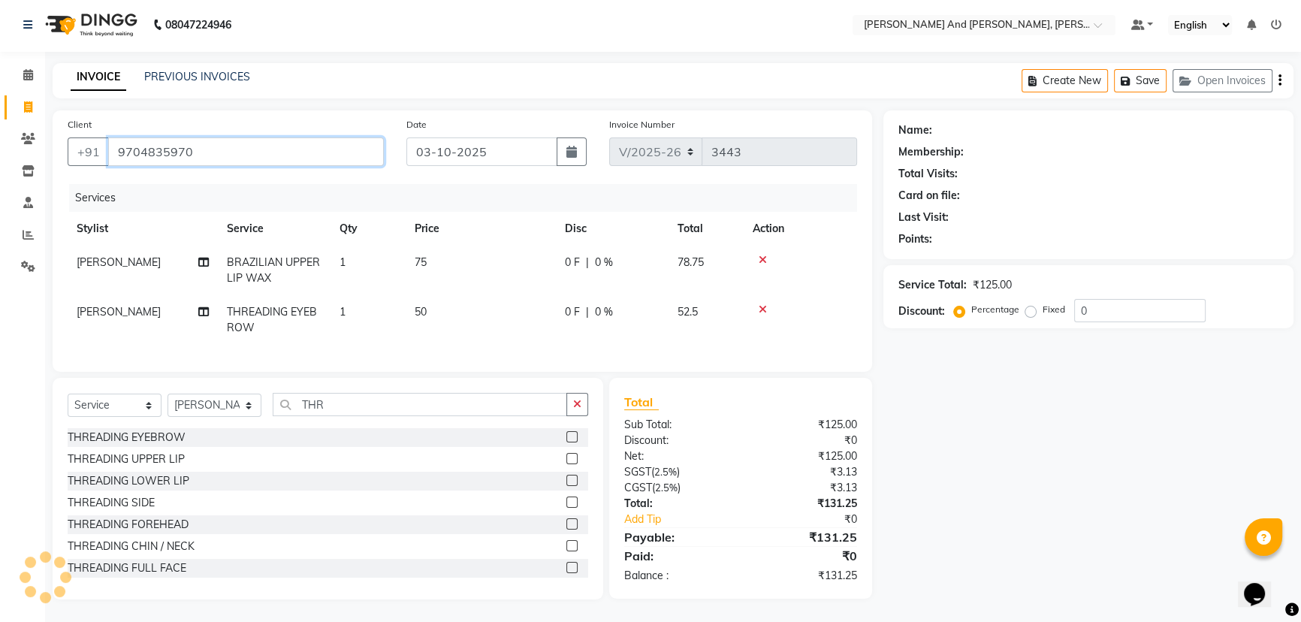
type input "9704835970"
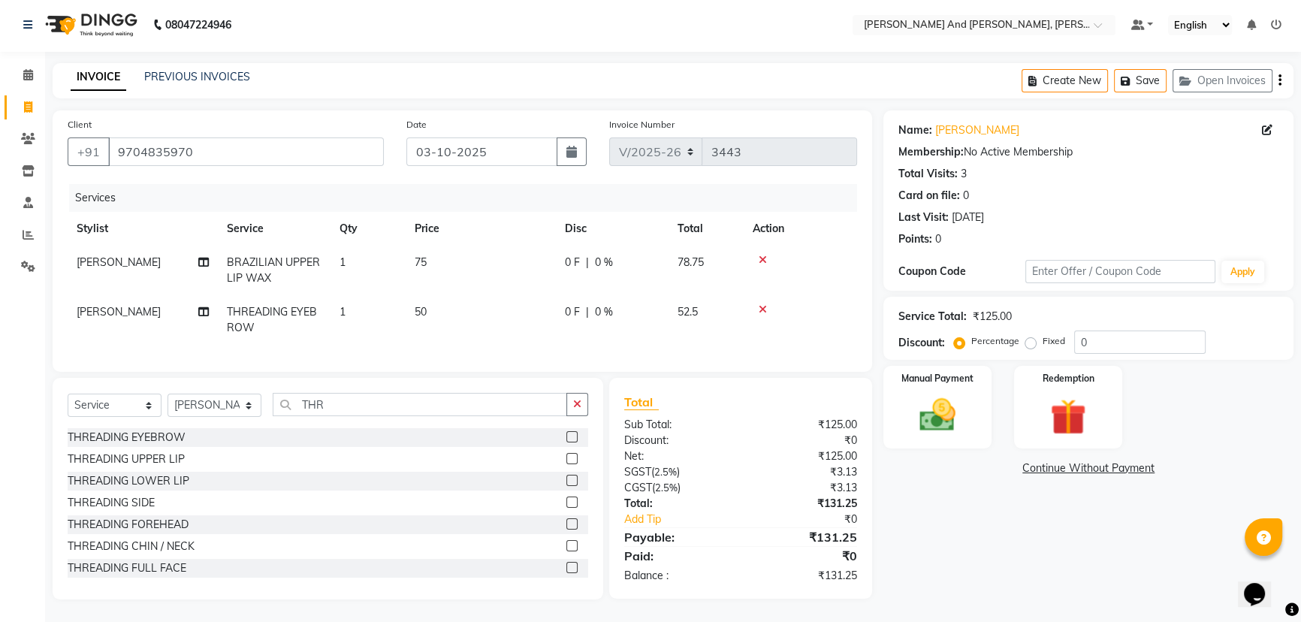
click at [504, 64] on div "INVOICE PREVIOUS INVOICES Create New Save Open Invoices" at bounding box center [673, 80] width 1241 height 35
click at [929, 394] on img at bounding box center [938, 415] width 61 height 43
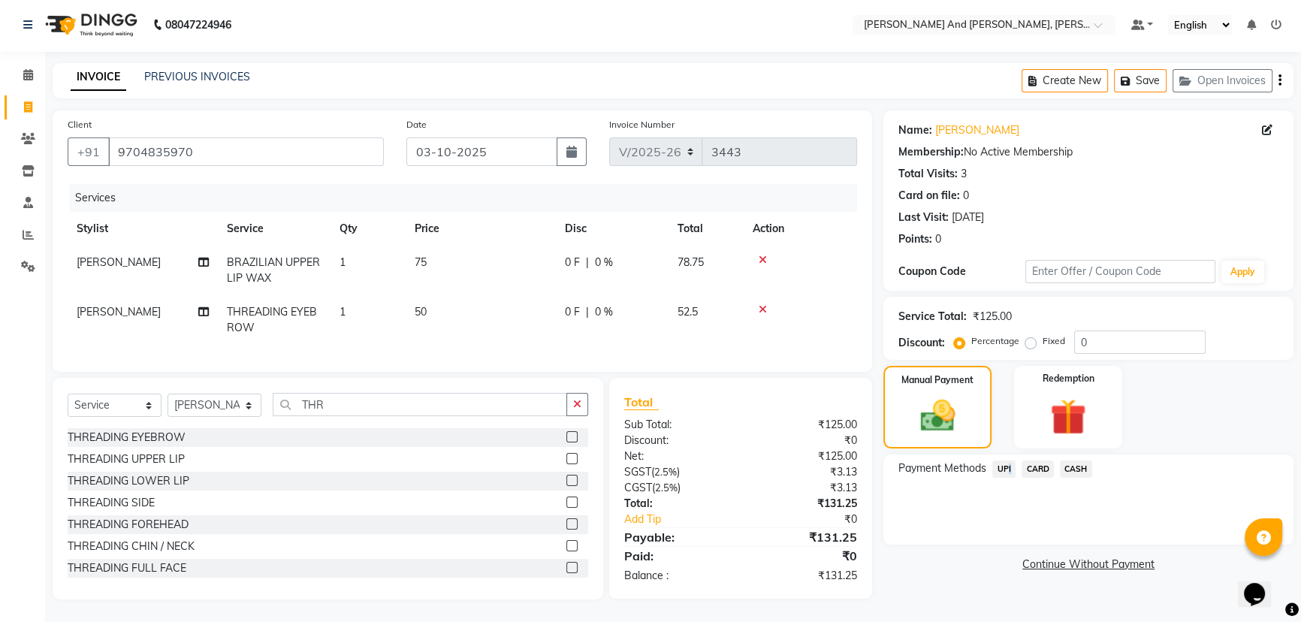
click at [1006, 461] on span "UPI" at bounding box center [1003, 469] width 23 height 17
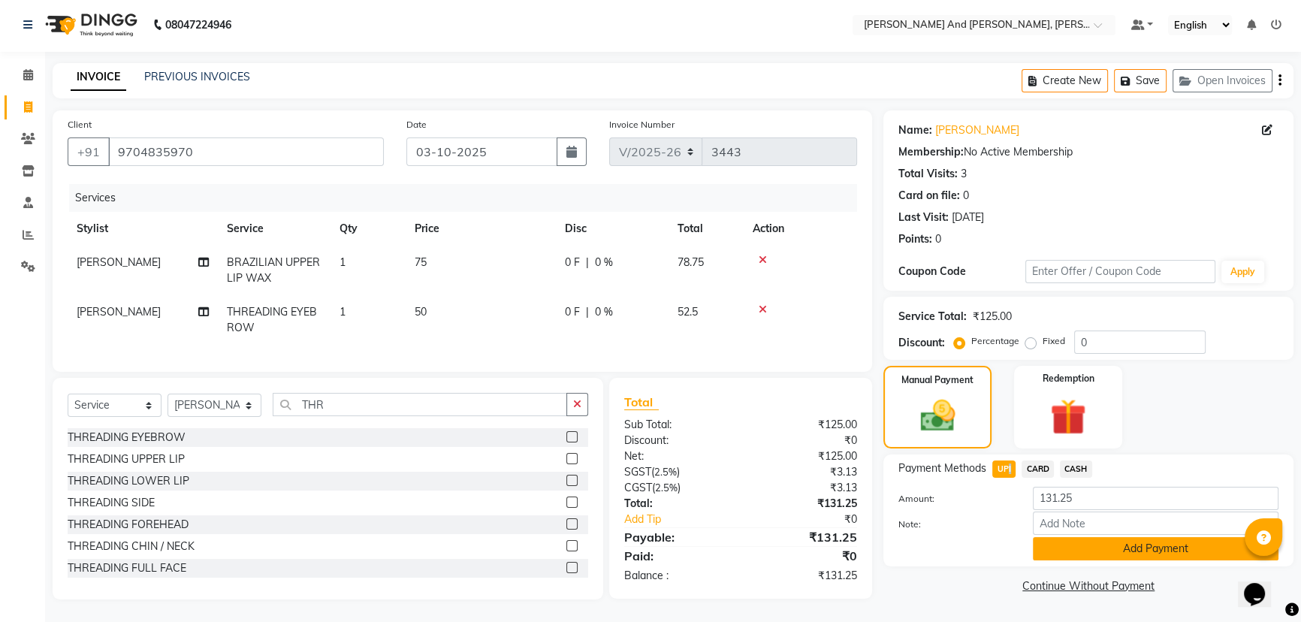
click at [1059, 537] on button "Add Payment" at bounding box center [1156, 548] width 246 height 23
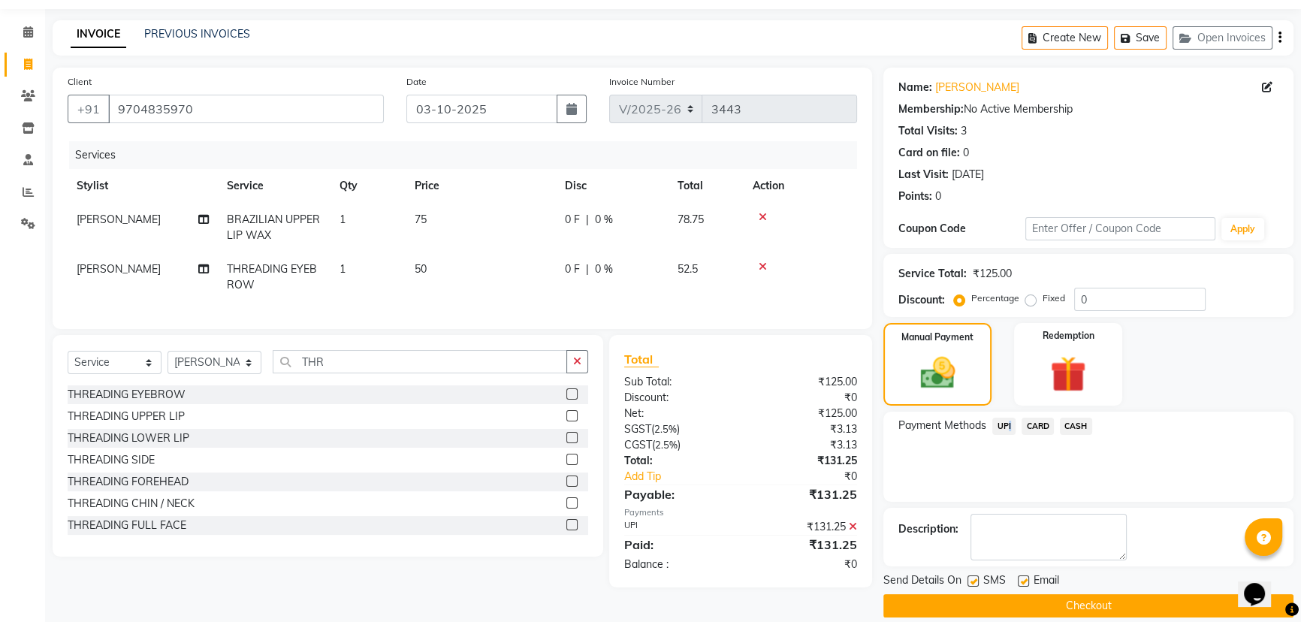
scroll to position [62, 0]
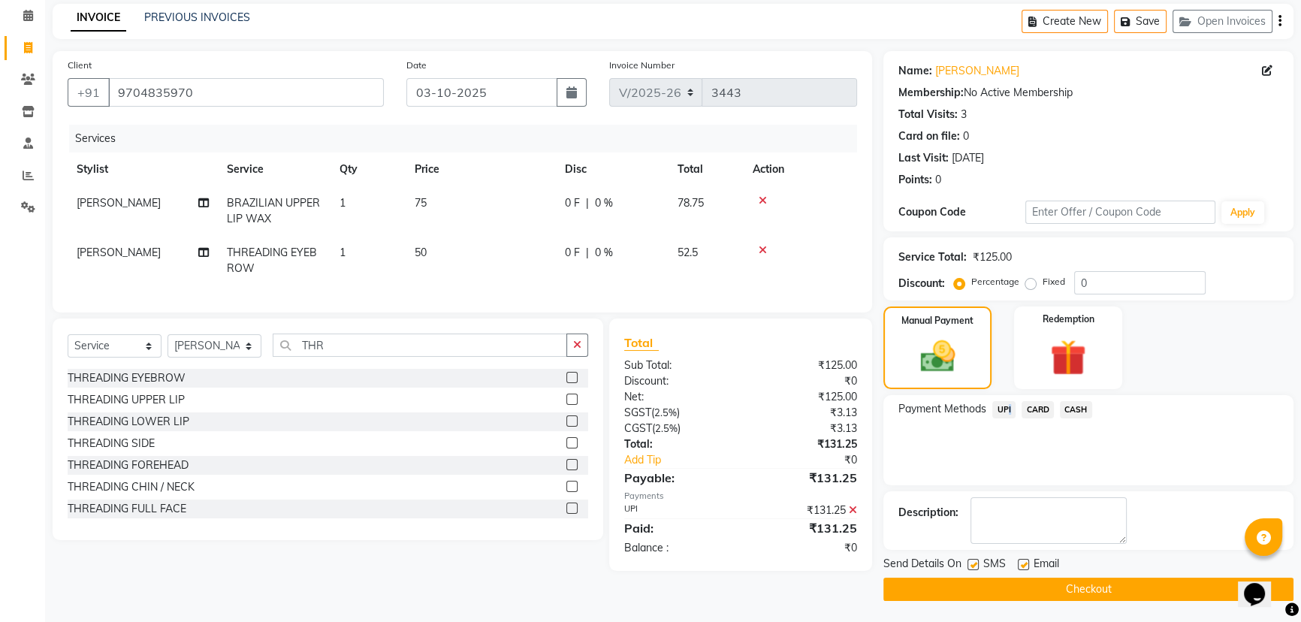
click at [982, 584] on button "Checkout" at bounding box center [1088, 589] width 410 height 23
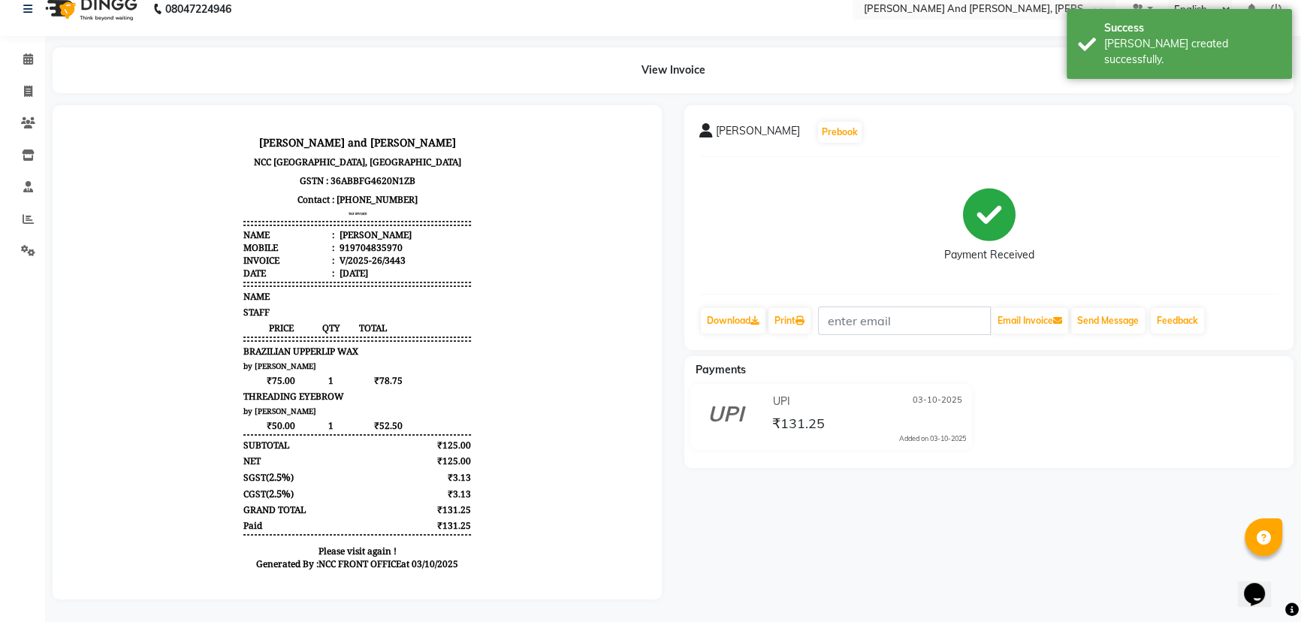
scroll to position [28, 0]
click at [1104, 308] on button "Send Message" at bounding box center [1108, 321] width 74 height 26
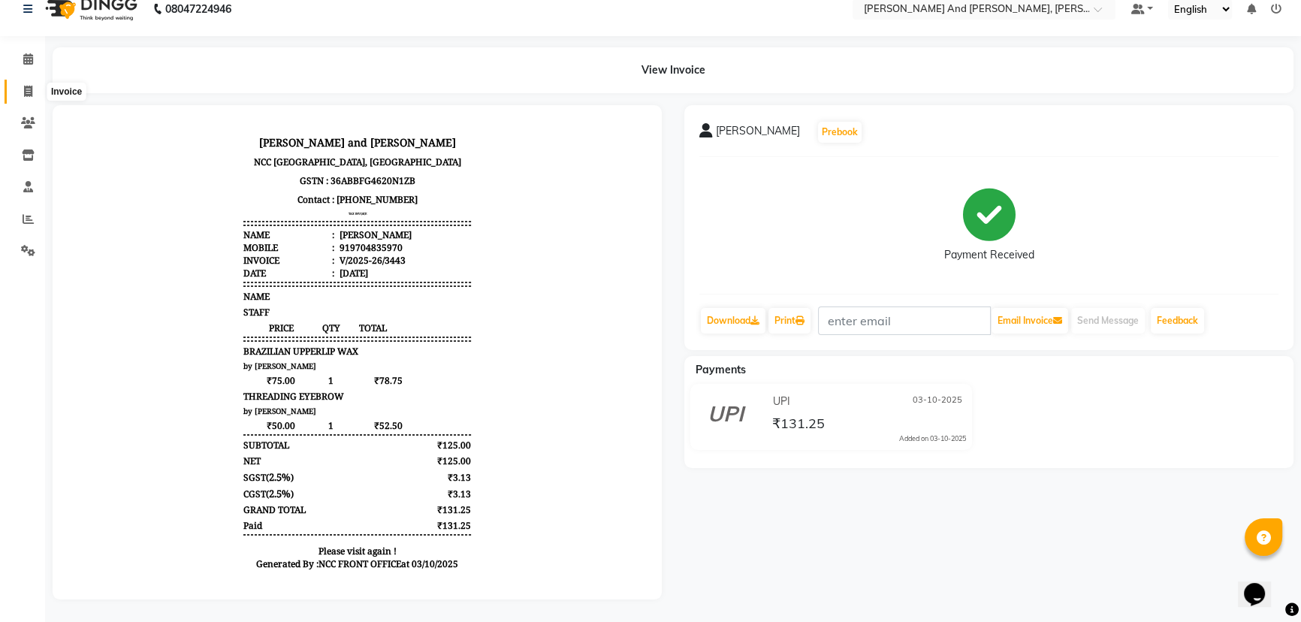
click at [29, 86] on icon at bounding box center [28, 91] width 8 height 11
click at [29, 65] on icon at bounding box center [28, 58] width 10 height 11
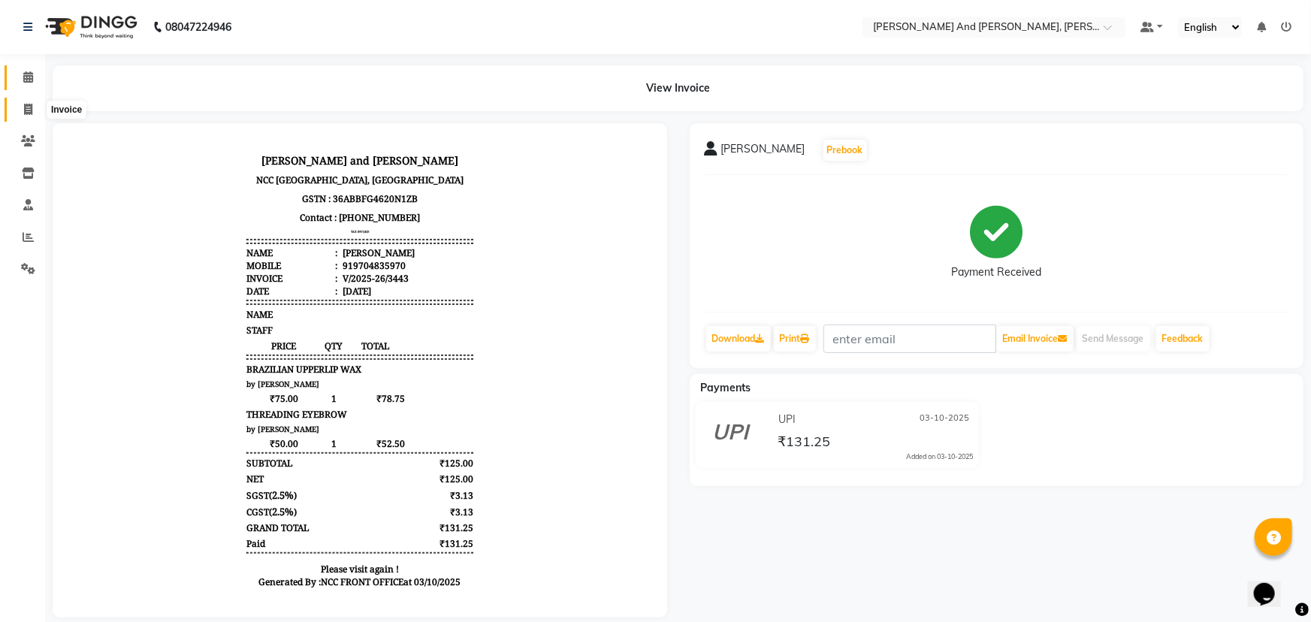
click at [29, 77] on icon at bounding box center [28, 76] width 10 height 11
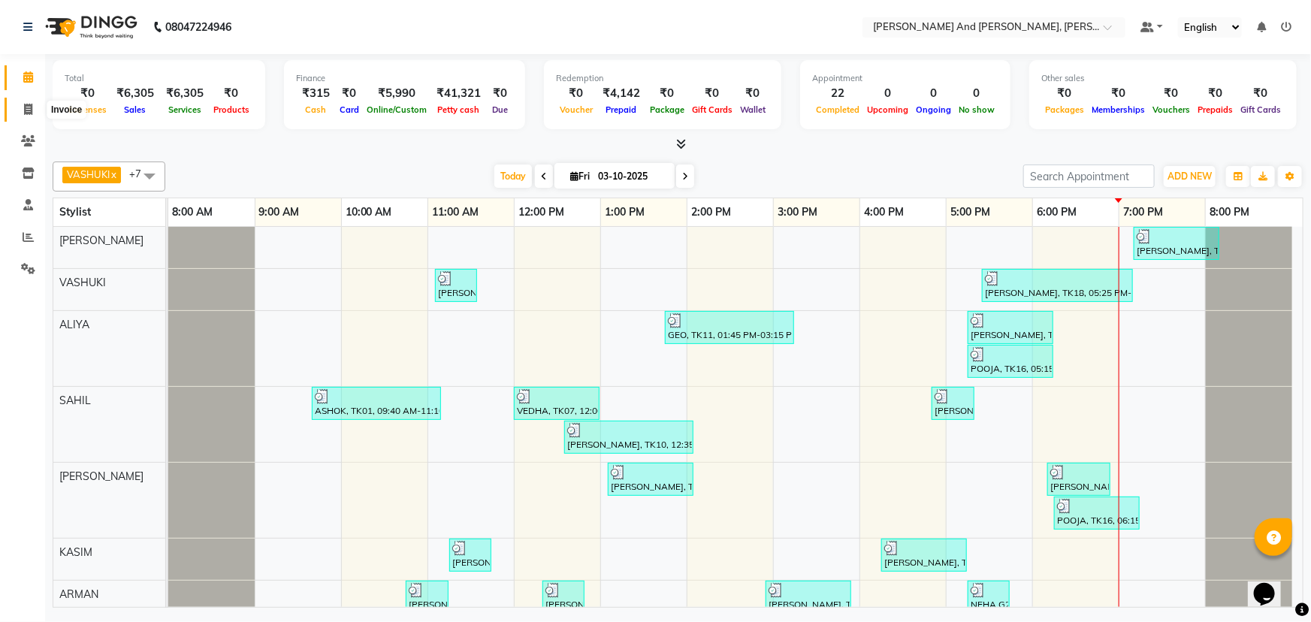
click at [27, 104] on icon at bounding box center [28, 109] width 8 height 11
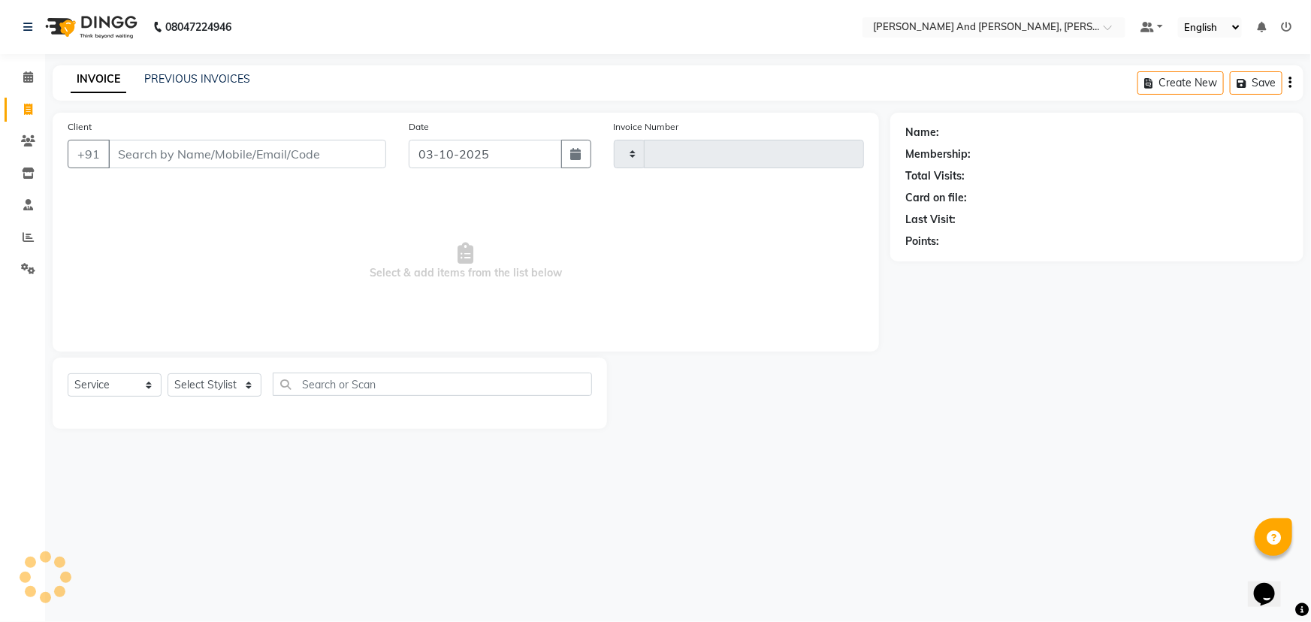
click at [27, 104] on icon at bounding box center [28, 109] width 8 height 11
select select "service"
type input "3445"
select select "6766"
select select "P"
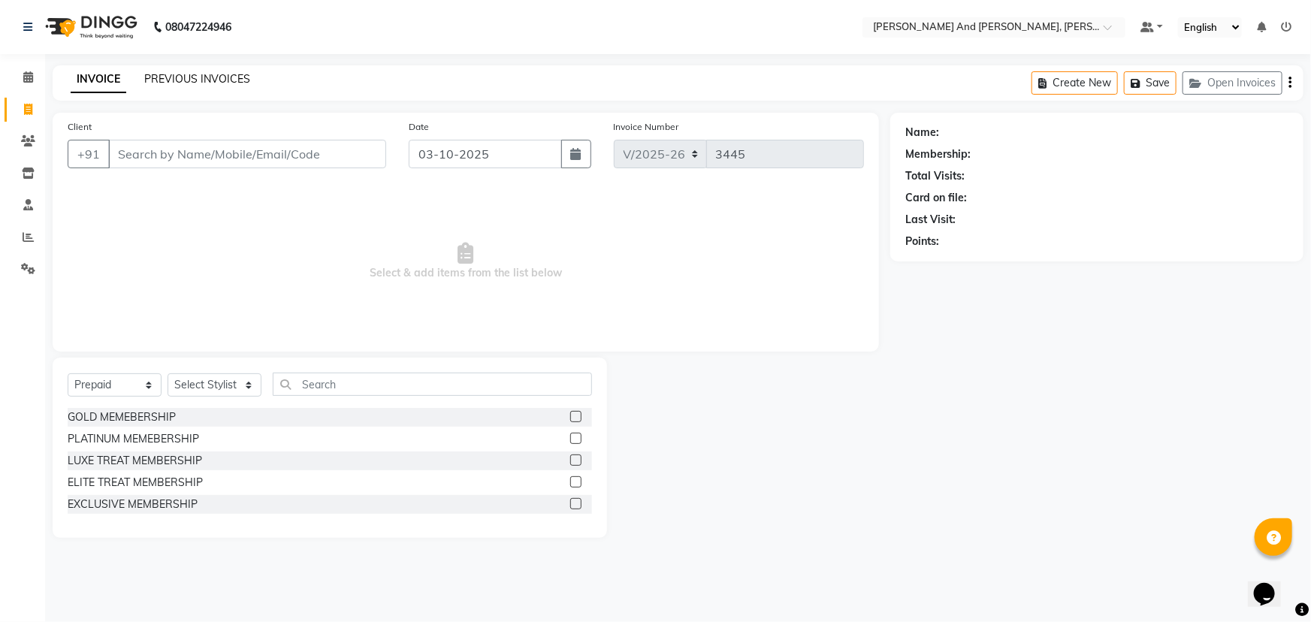
click at [188, 73] on link "PREVIOUS INVOICES" at bounding box center [197, 79] width 106 height 14
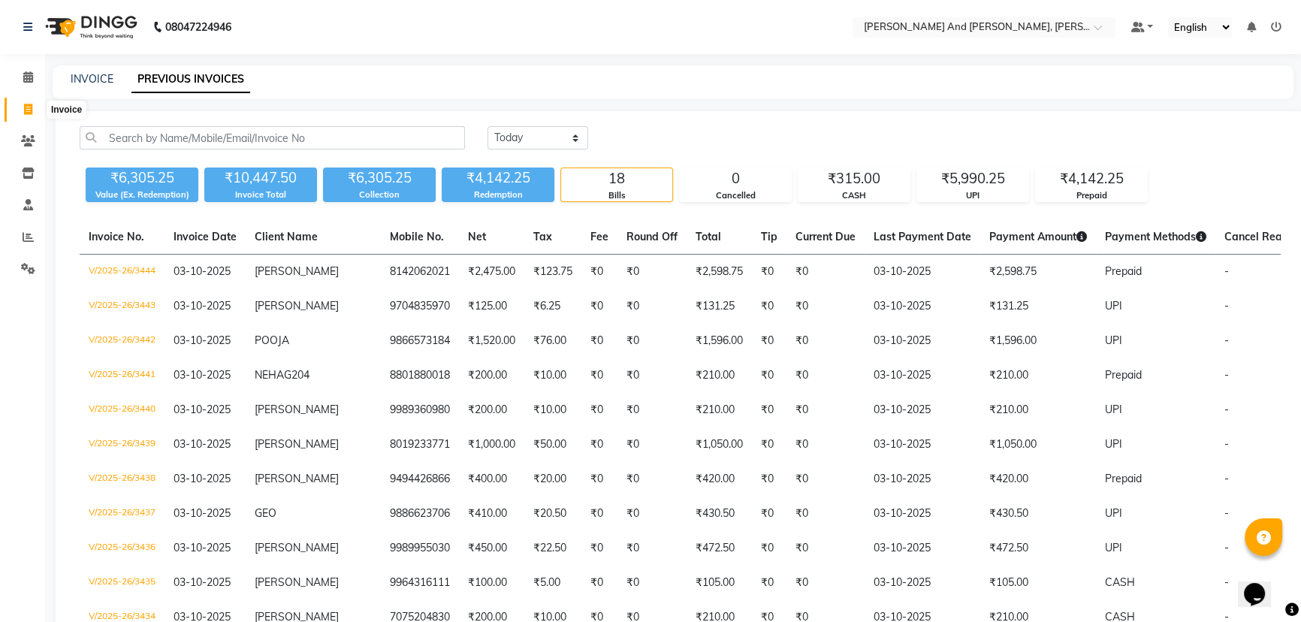
click at [27, 113] on icon at bounding box center [28, 109] width 8 height 11
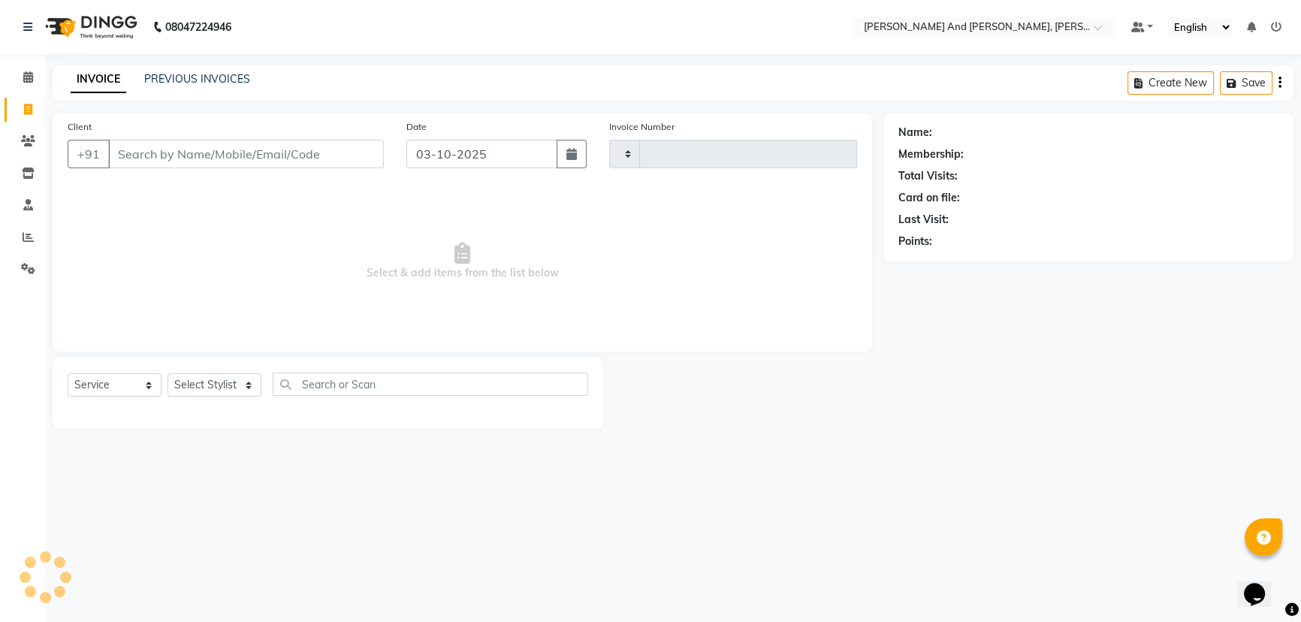
click at [27, 113] on icon at bounding box center [28, 109] width 8 height 11
select select "service"
type input "3445"
select select "6766"
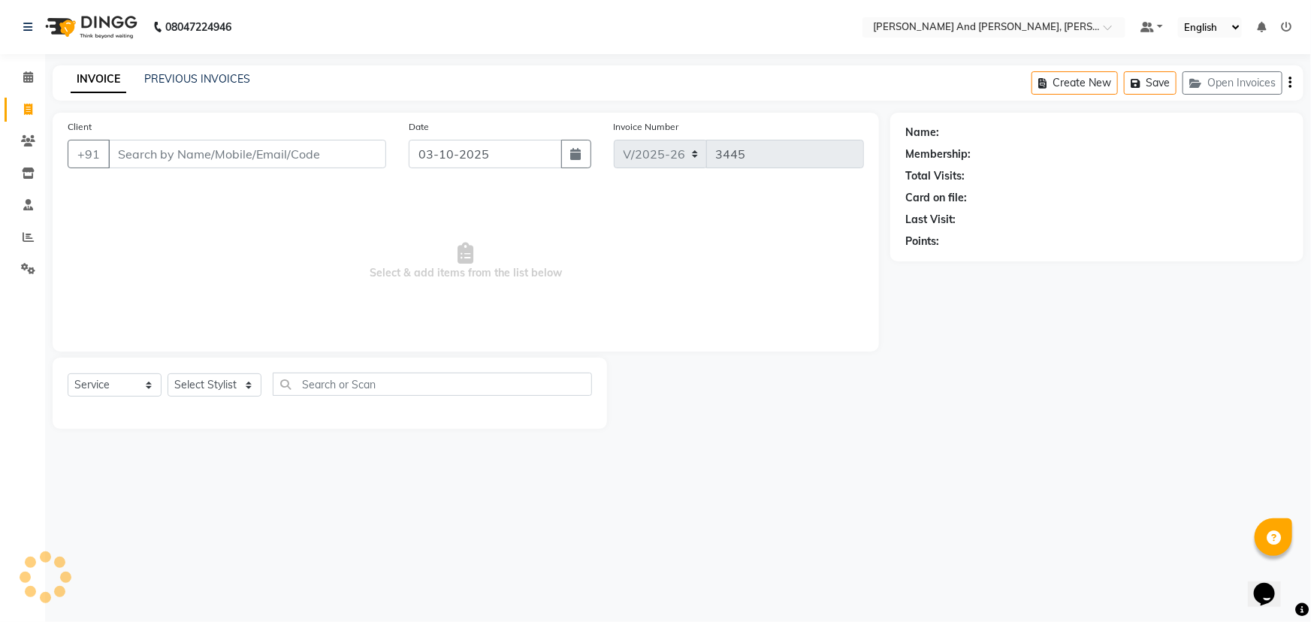
select select "P"
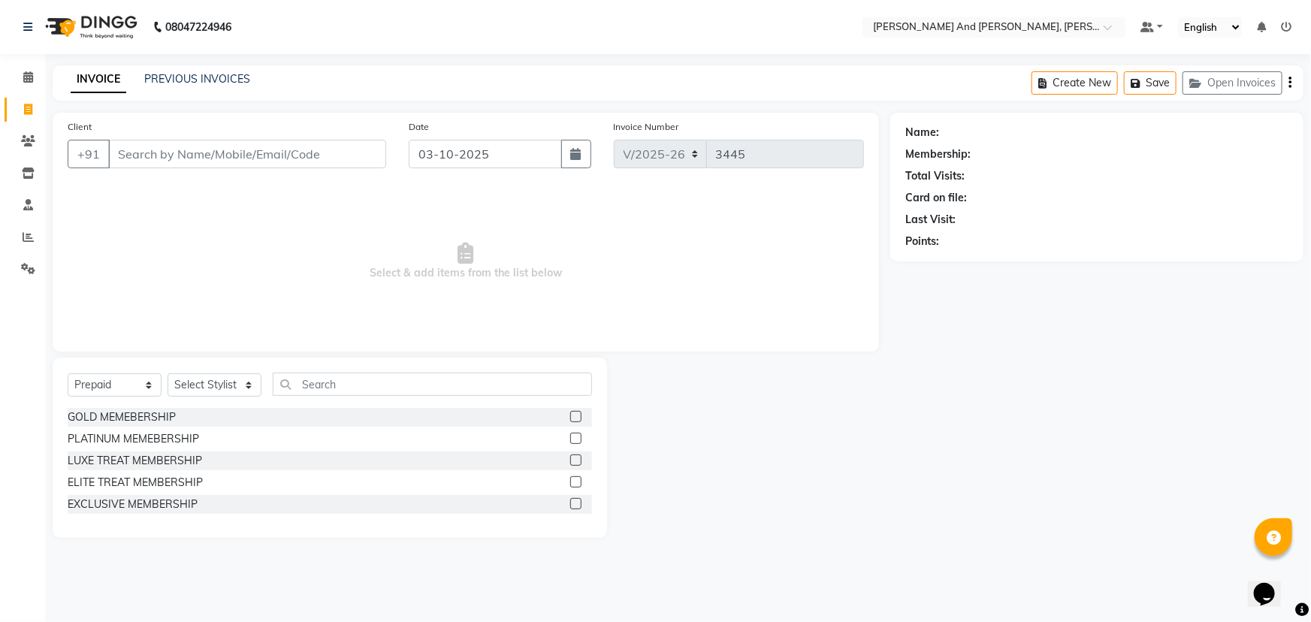
click at [202, 92] on div "INVOICE PREVIOUS INVOICES Create New Save Open Invoices" at bounding box center [678, 82] width 1251 height 35
click at [206, 82] on link "PREVIOUS INVOICES" at bounding box center [197, 79] width 106 height 14
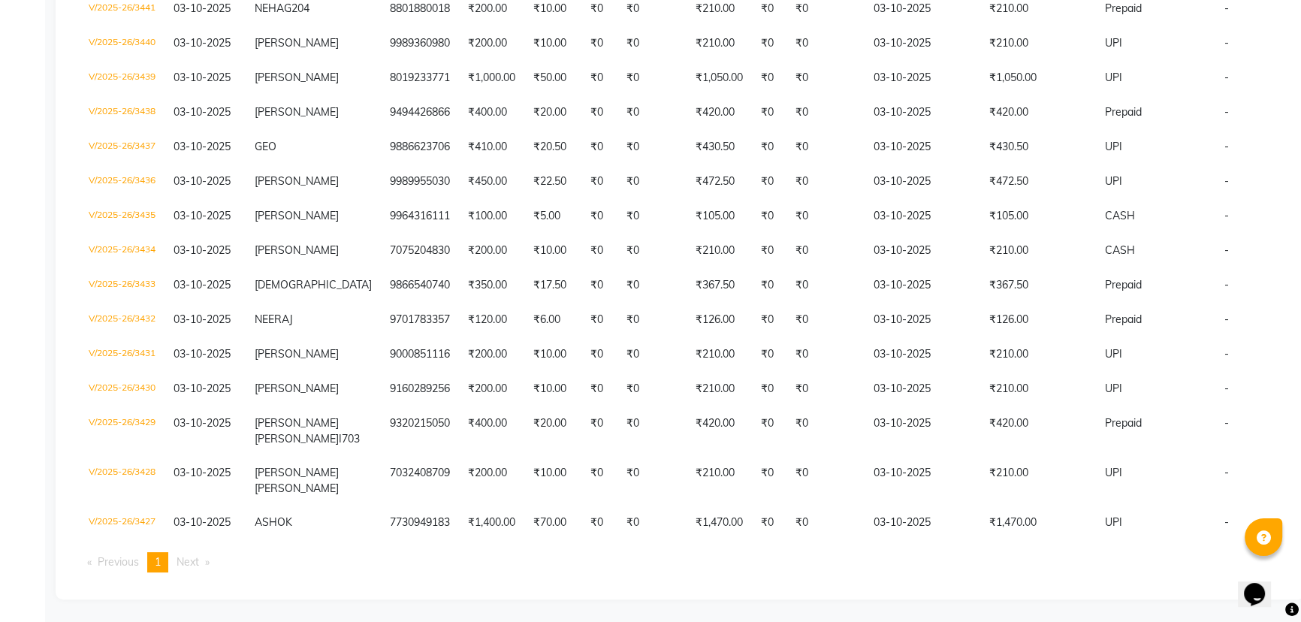
scroll to position [426, 0]
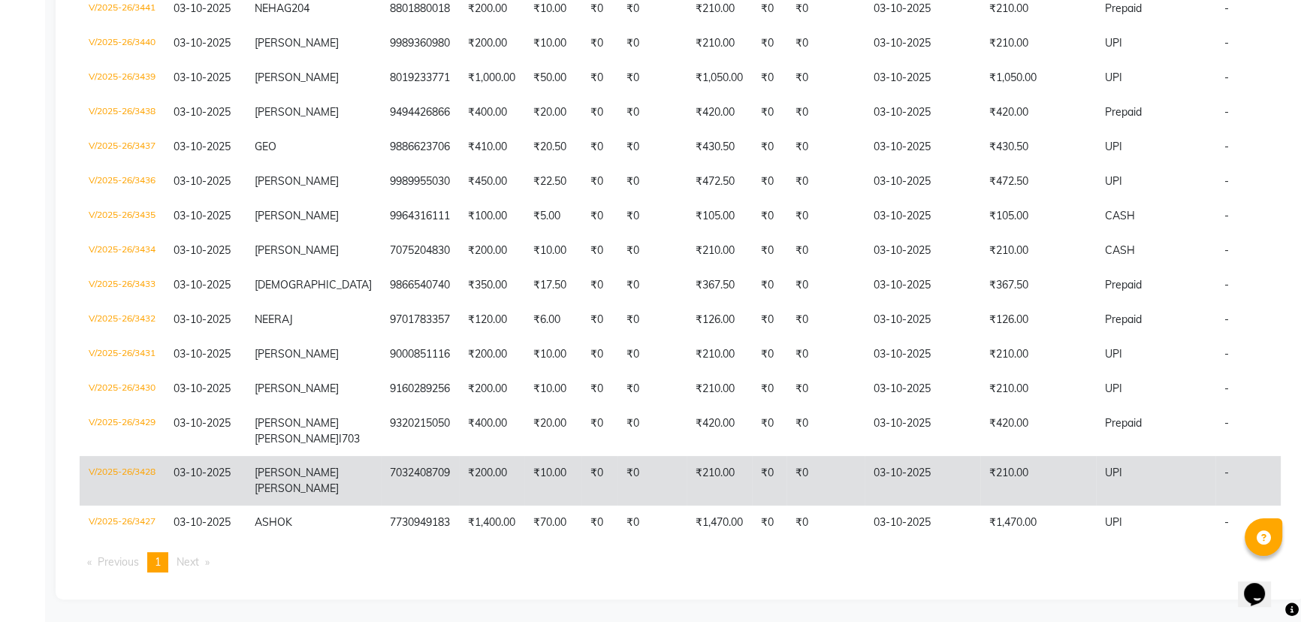
click at [1053, 456] on td "₹210.00" at bounding box center [1038, 481] width 116 height 50
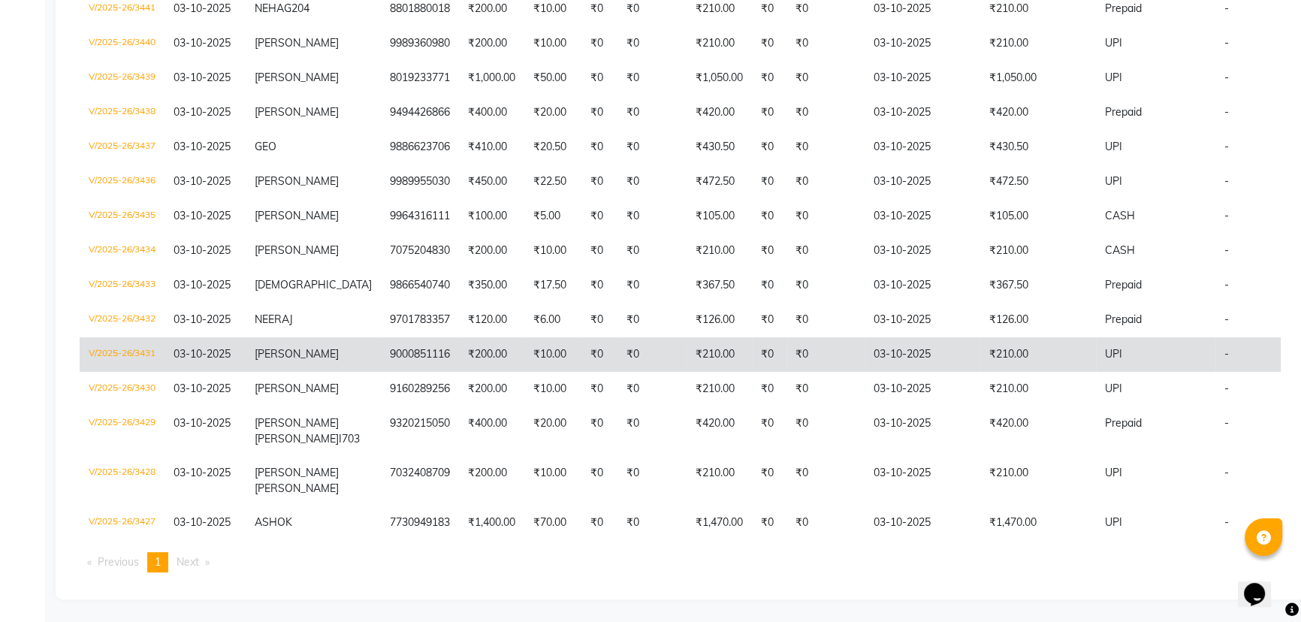
click at [1016, 337] on td "₹210.00" at bounding box center [1038, 354] width 116 height 35
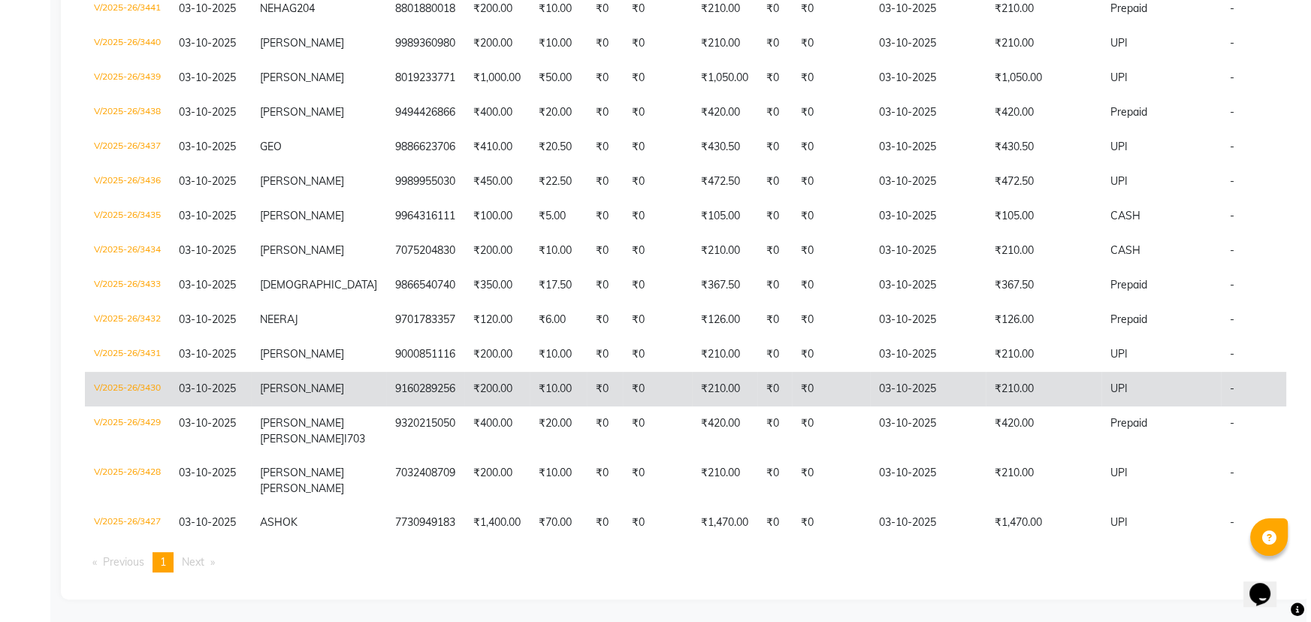
scroll to position [0, 0]
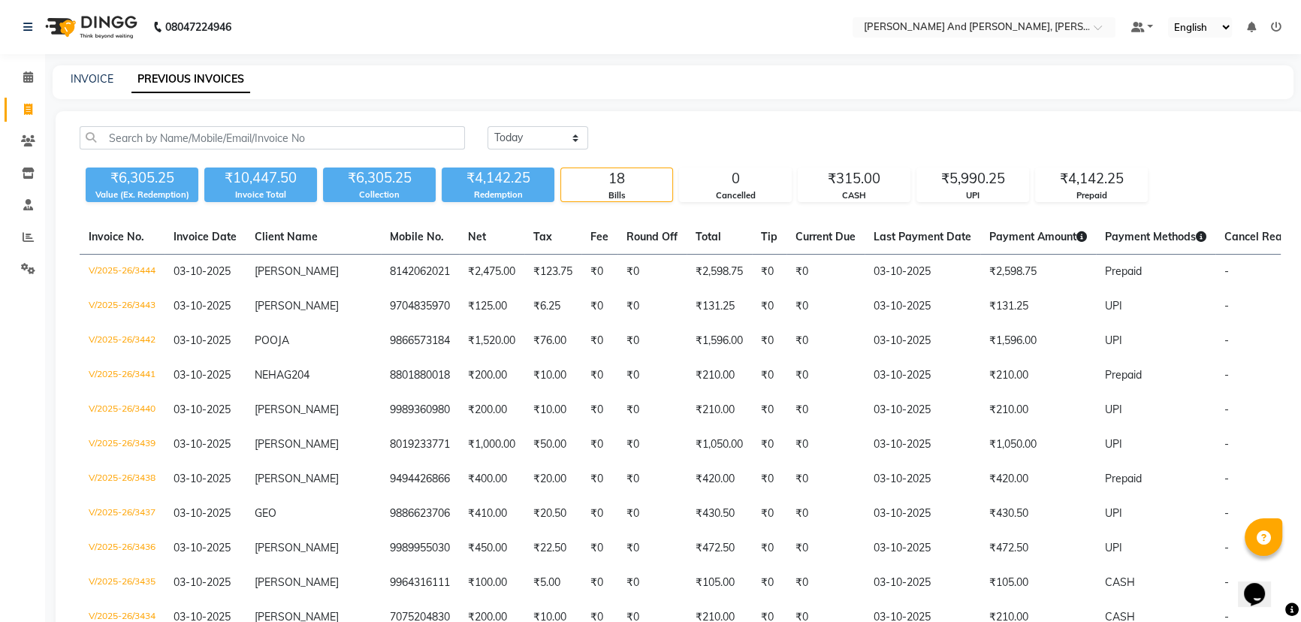
click at [1274, 25] on icon at bounding box center [1276, 27] width 11 height 11
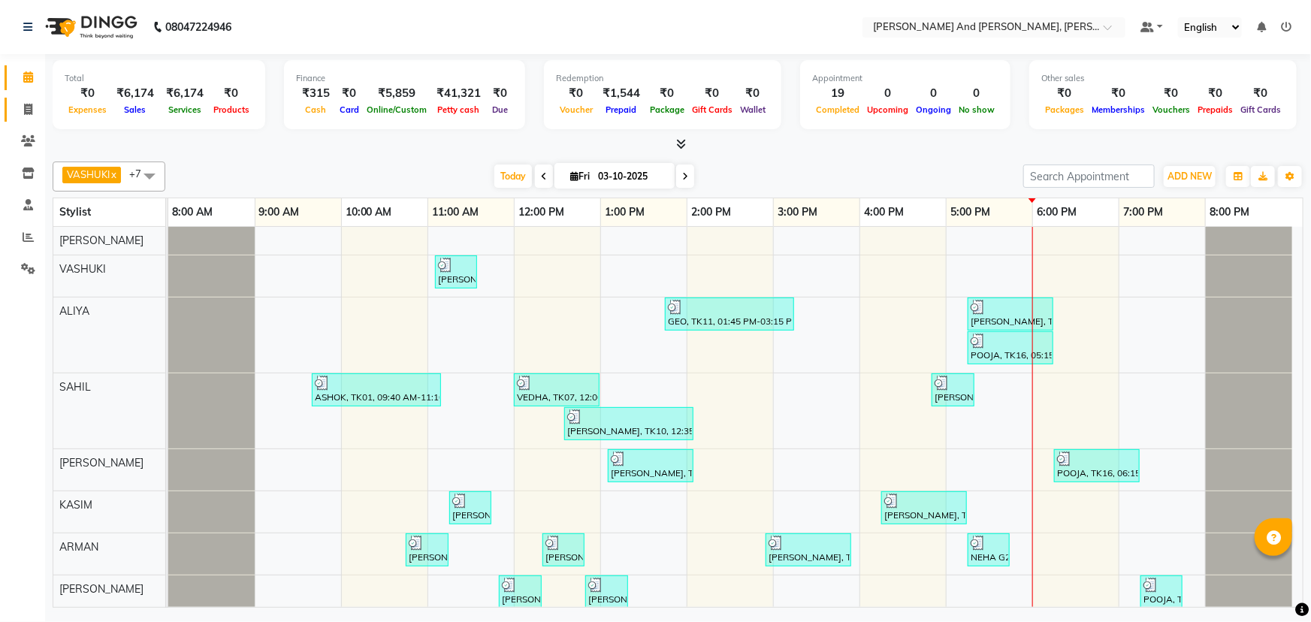
click at [14, 104] on link "Invoice" at bounding box center [23, 110] width 36 height 25
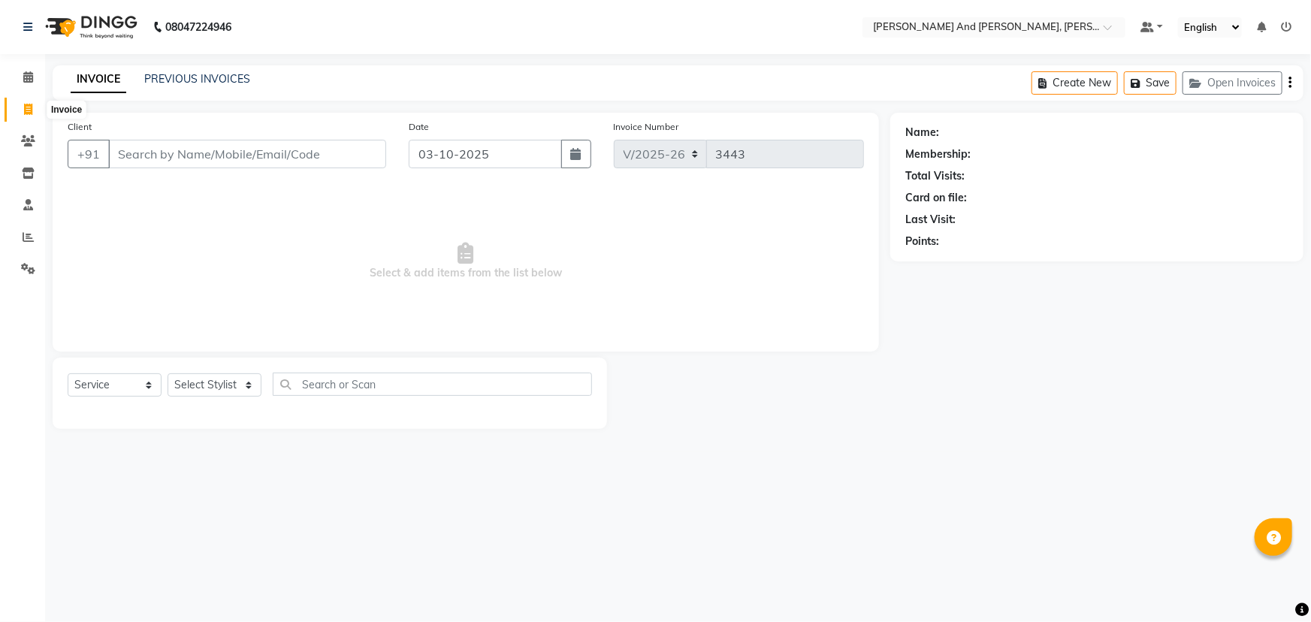
click at [34, 110] on span at bounding box center [28, 109] width 26 height 17
select select "service"
type input "3443"
select select "6766"
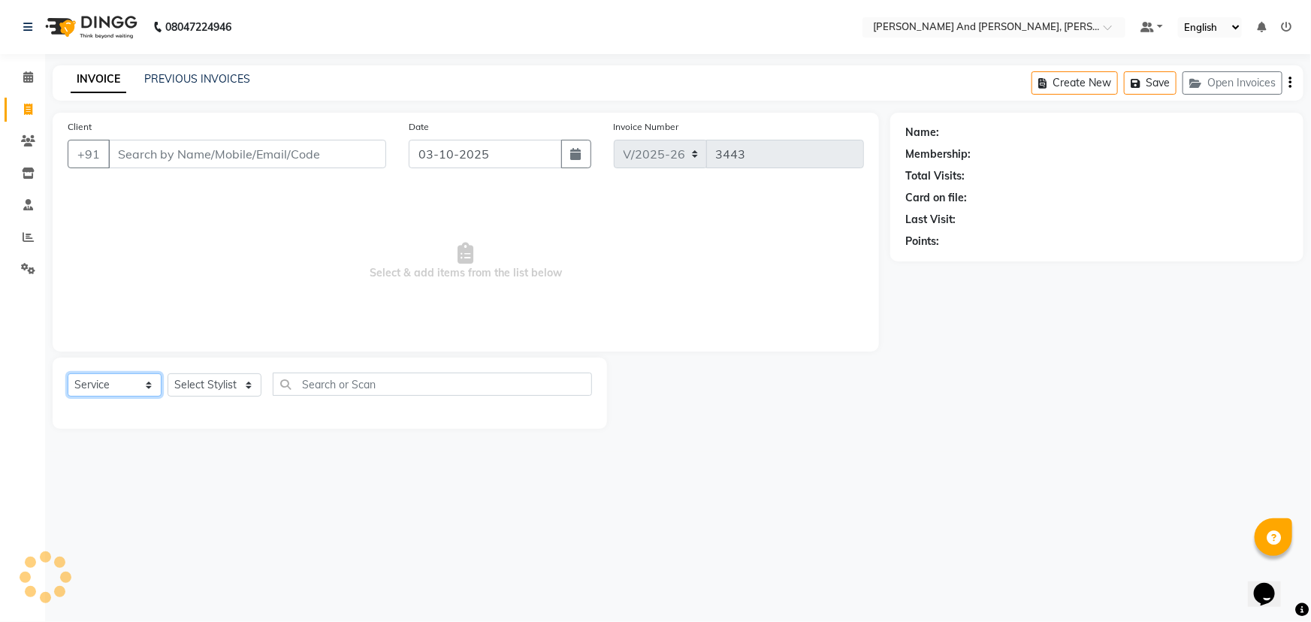
click at [112, 384] on select "Select Service Product Membership Package Voucher Prepaid Gift Card" at bounding box center [115, 384] width 94 height 23
select select "service"
click at [68, 373] on select "Select Service Product Membership Package Voucher Prepaid Gift Card" at bounding box center [115, 384] width 94 height 23
click at [194, 385] on select "Select Stylist ADITI AFREEN 2 ALIYA ALKAF ARIF ARMAN CHANCHAL ESWAR IMRAN KASIM…" at bounding box center [215, 384] width 94 height 23
click at [168, 373] on select "Select Stylist ADITI AFREEN 2 ALIYA ALKAF ARIF ARMAN CHANCHAL ESWAR IMRAN KASIM…" at bounding box center [215, 384] width 94 height 23
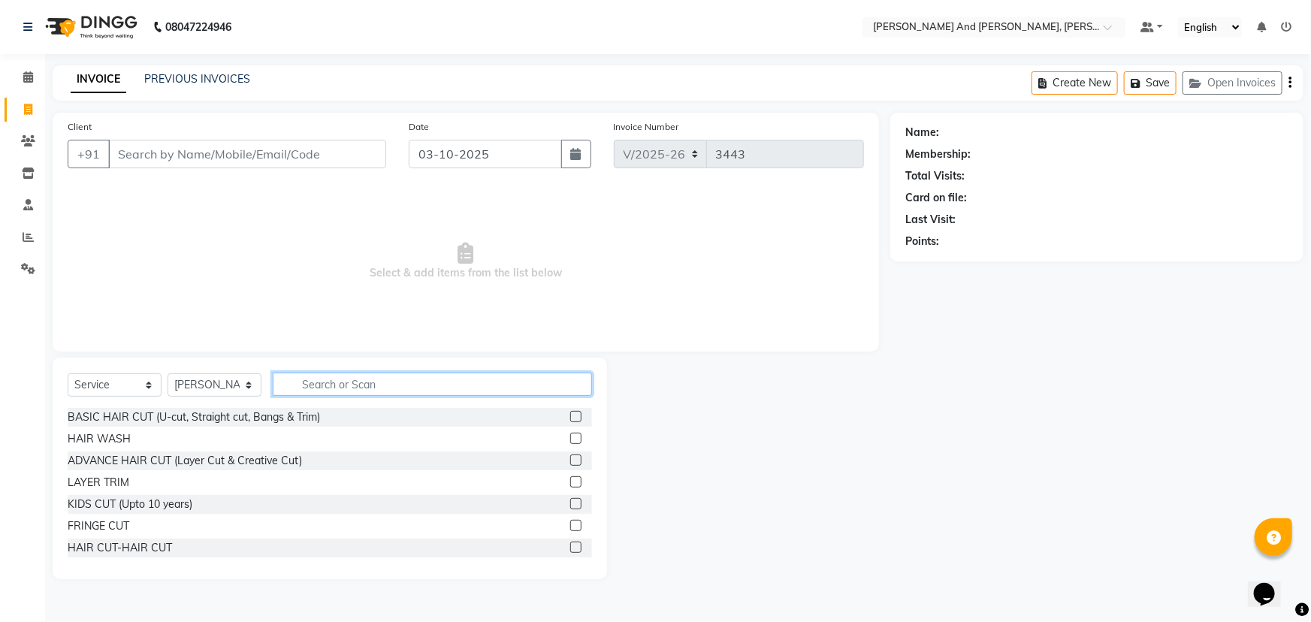
click at [388, 380] on input "text" at bounding box center [432, 384] width 319 height 23
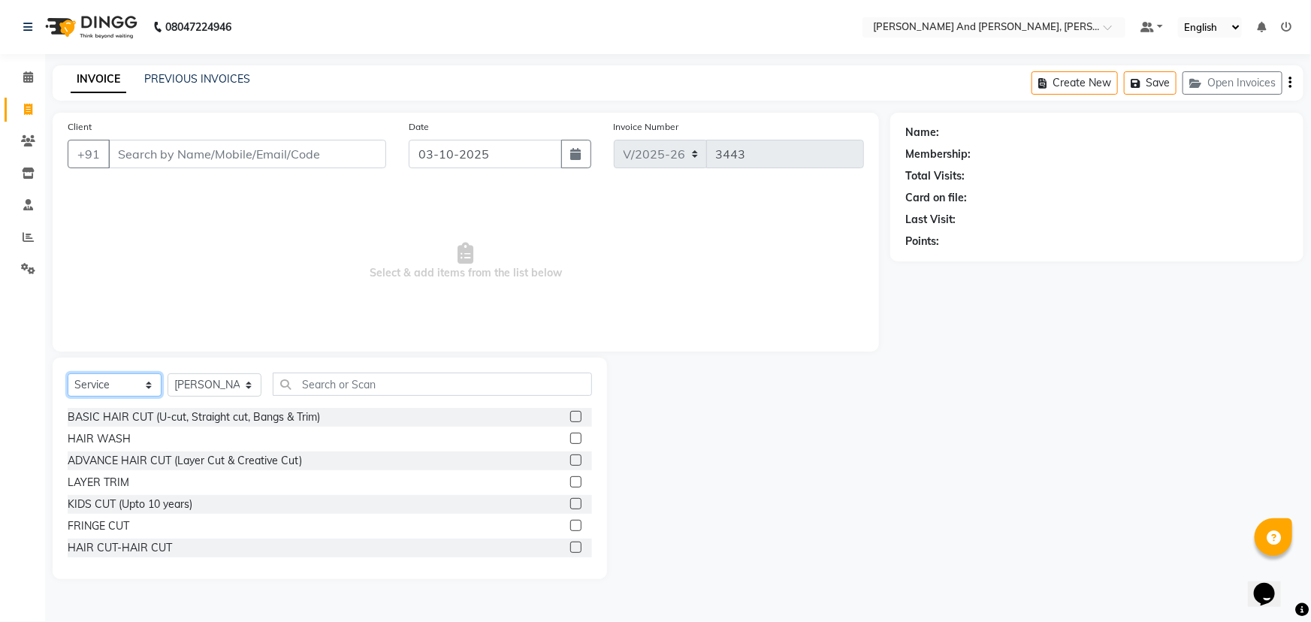
drag, startPoint x: 123, startPoint y: 382, endPoint x: 116, endPoint y: 391, distance: 11.2
click at [123, 382] on select "Select Service Product Membership Package Voucher Prepaid Gift Card" at bounding box center [115, 384] width 94 height 23
click at [68, 373] on select "Select Service Product Membership Package Voucher Prepaid Gift Card" at bounding box center [115, 384] width 94 height 23
click at [219, 391] on select "Select Stylist ADITI AFREEN 2 ALIYA ALKAF ARIF ARMAN CHANCHAL ESWAR IMRAN KASIM…" at bounding box center [215, 384] width 94 height 23
select select "54781"
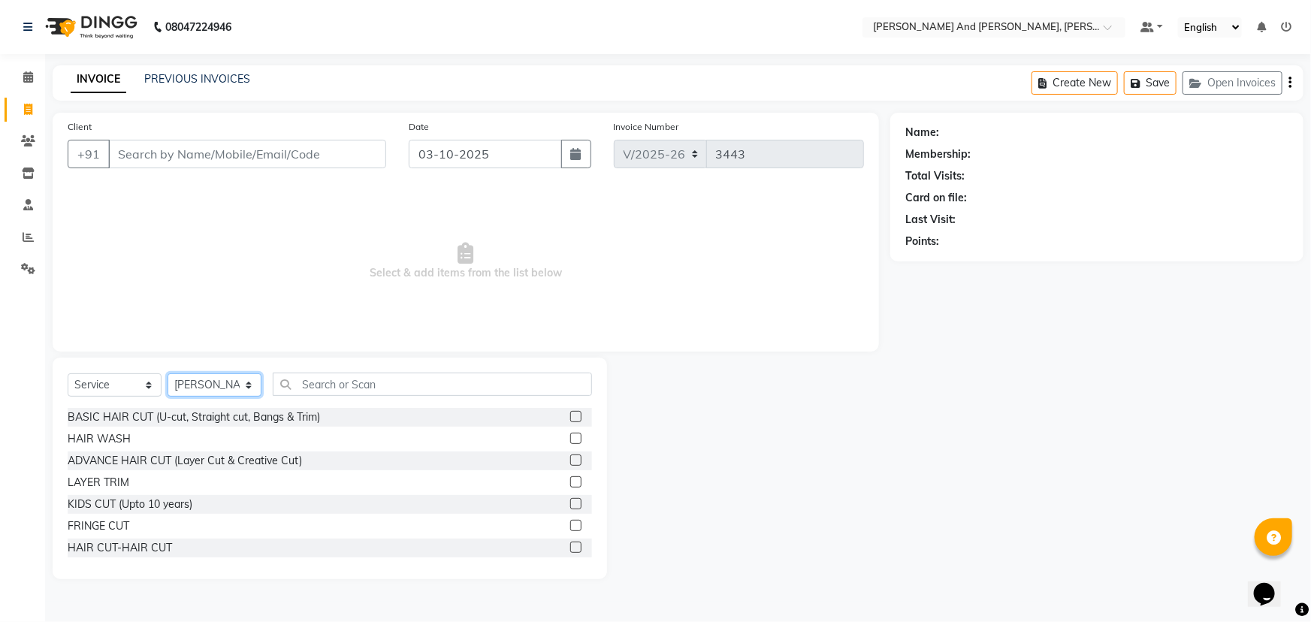
click at [168, 373] on select "Select Stylist ADITI AFREEN 2 ALIYA ALKAF ARIF ARMAN CHANCHAL ESWAR IMRAN KASIM…" at bounding box center [215, 384] width 94 height 23
click at [331, 385] on input "text" at bounding box center [432, 384] width 319 height 23
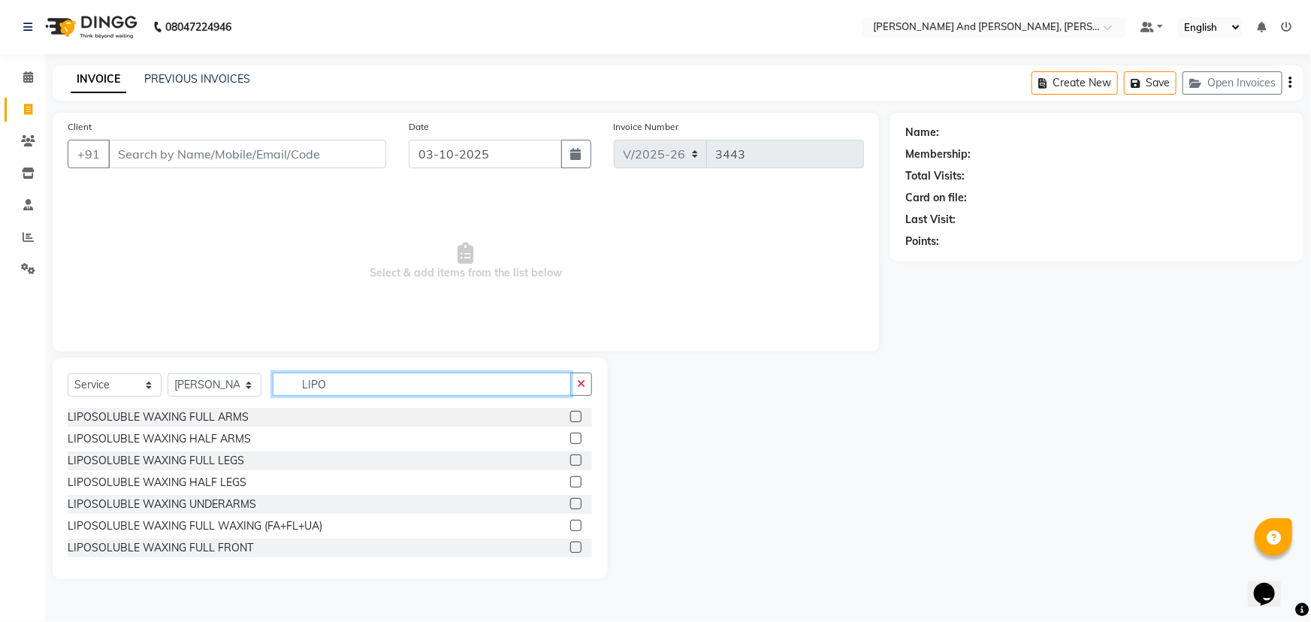
type input "LIPO"
click at [570, 525] on label at bounding box center [575, 525] width 11 height 11
click at [570, 525] on input "checkbox" at bounding box center [575, 526] width 10 height 10
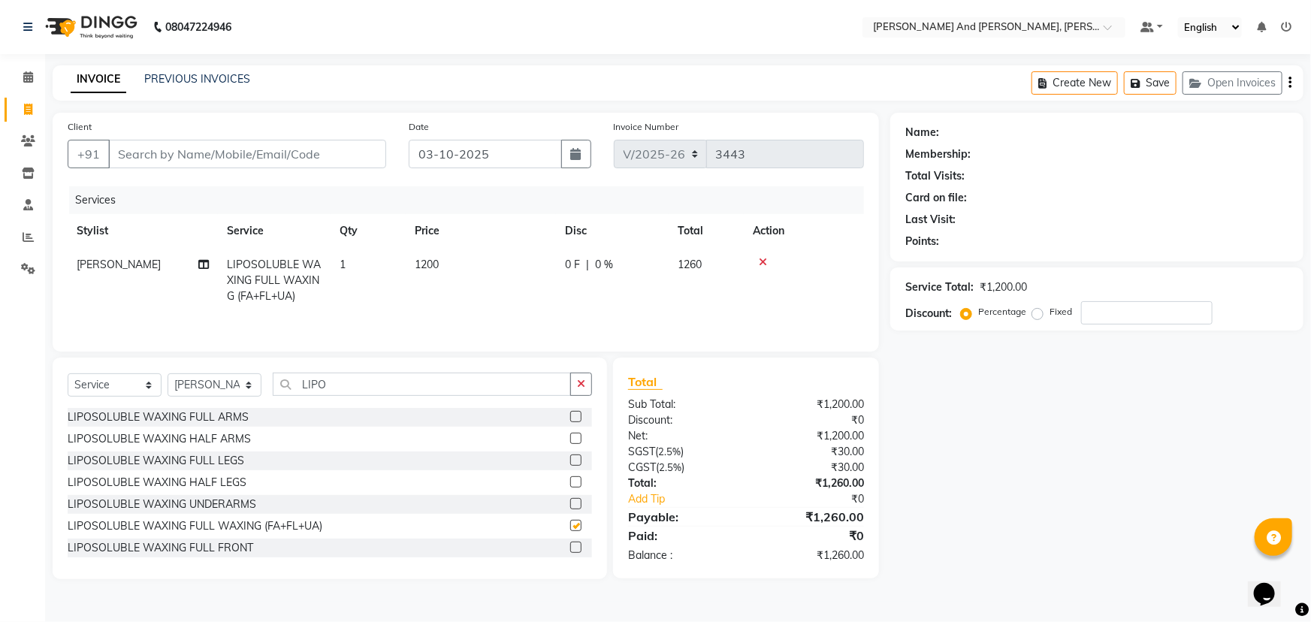
checkbox input "false"
drag, startPoint x: 364, startPoint y: 381, endPoint x: 240, endPoint y: 392, distance: 125.2
click at [255, 394] on div "Select Service Product Membership Package Voucher Prepaid Gift Card Select Styl…" at bounding box center [330, 390] width 524 height 35
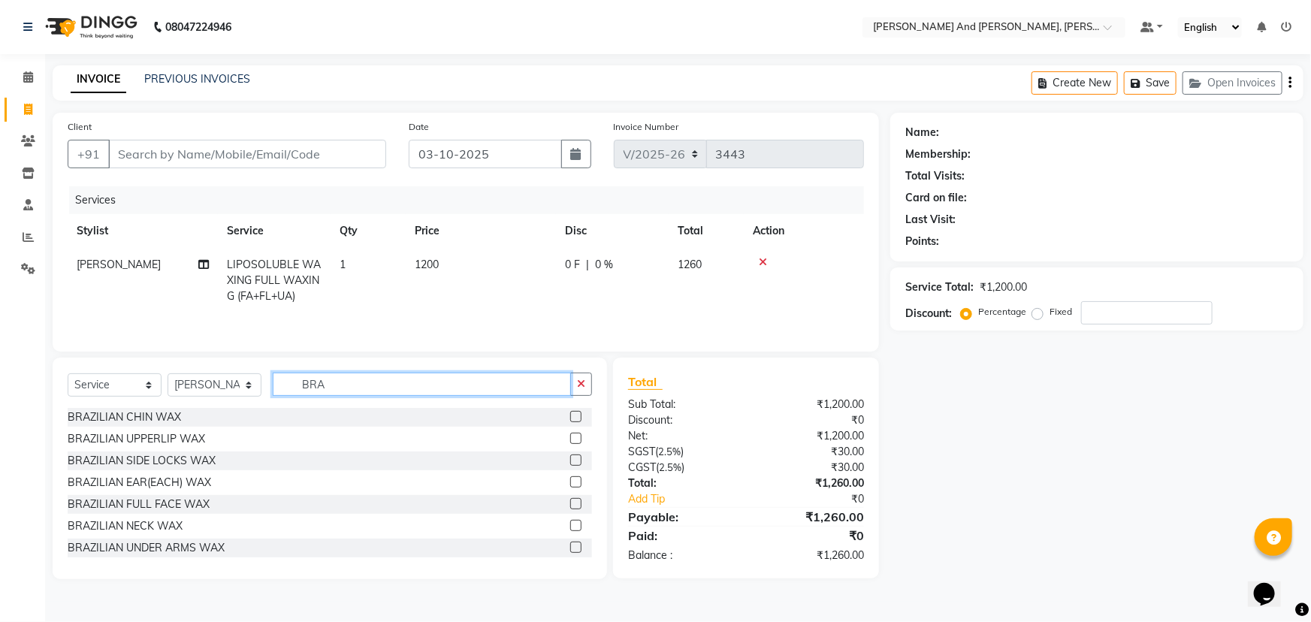
type input "BRA"
click at [570, 435] on label at bounding box center [575, 438] width 11 height 11
click at [570, 435] on input "checkbox" at bounding box center [575, 439] width 10 height 10
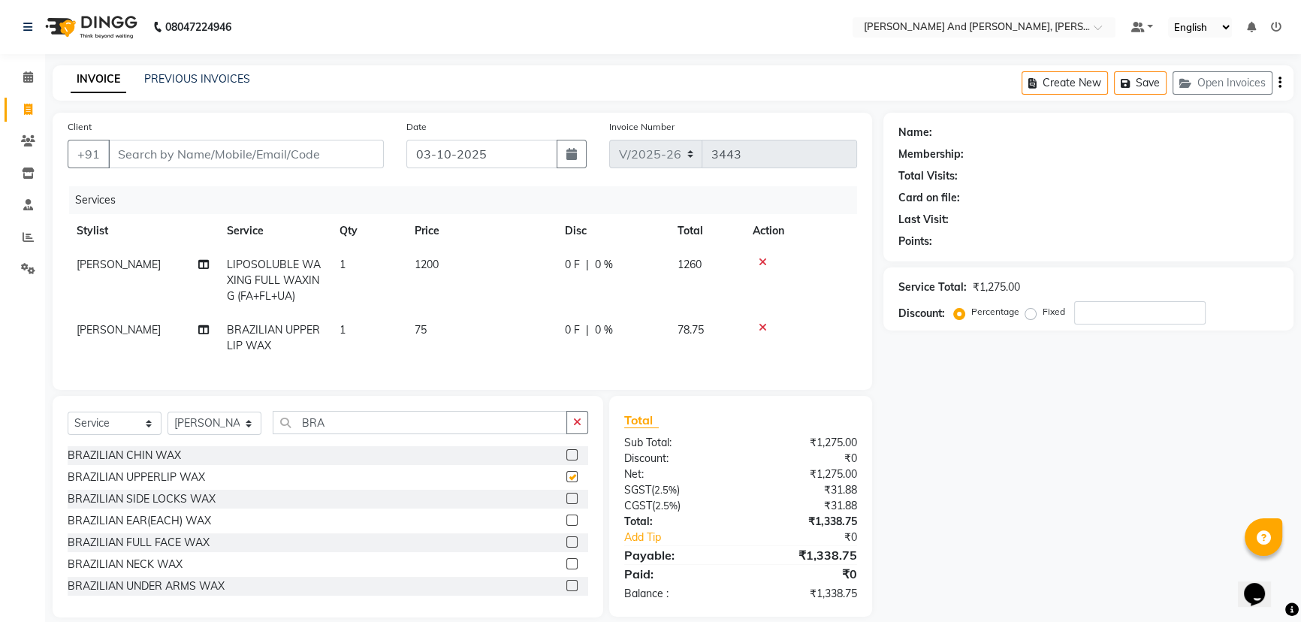
checkbox input "false"
click at [566, 461] on label at bounding box center [571, 454] width 11 height 11
click at [566, 461] on input "checkbox" at bounding box center [571, 456] width 10 height 10
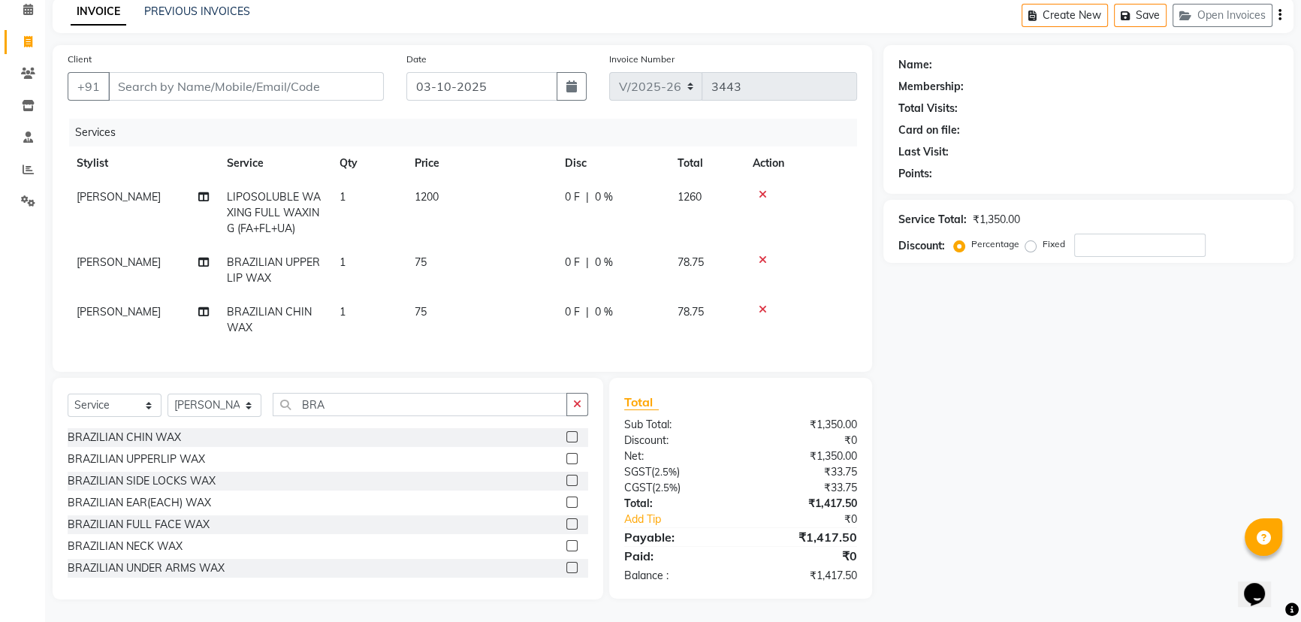
click at [566, 436] on label at bounding box center [571, 436] width 11 height 11
click at [566, 436] on input "checkbox" at bounding box center [571, 438] width 10 height 10
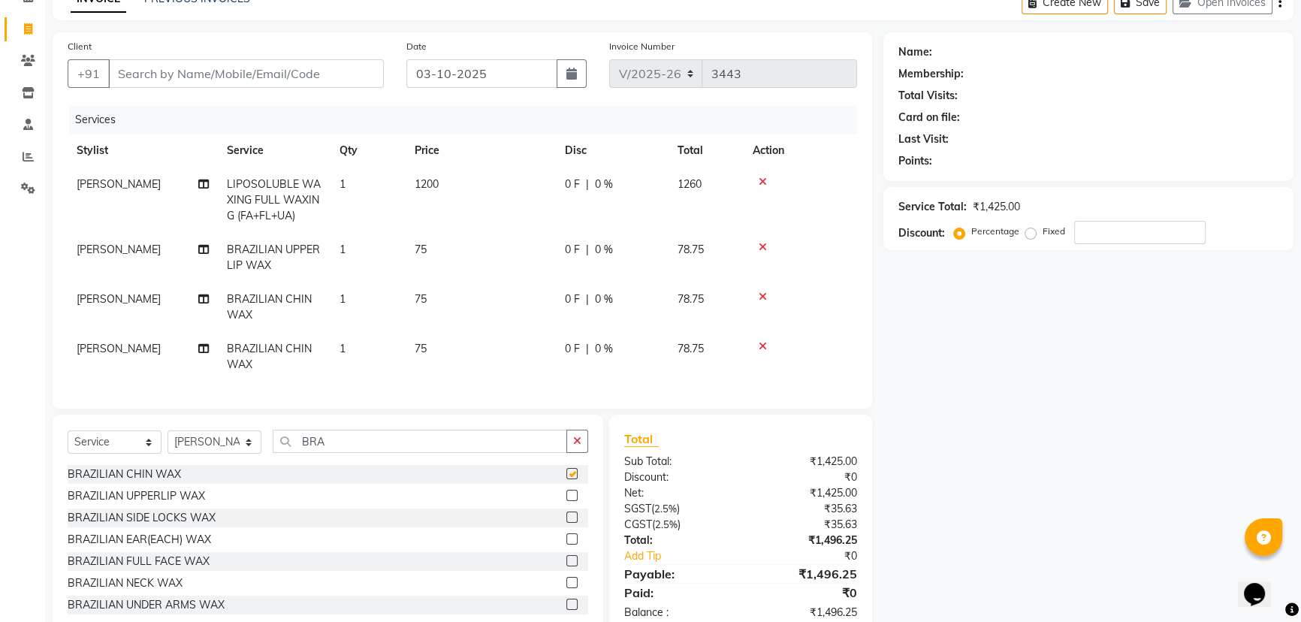
scroll to position [128, 0]
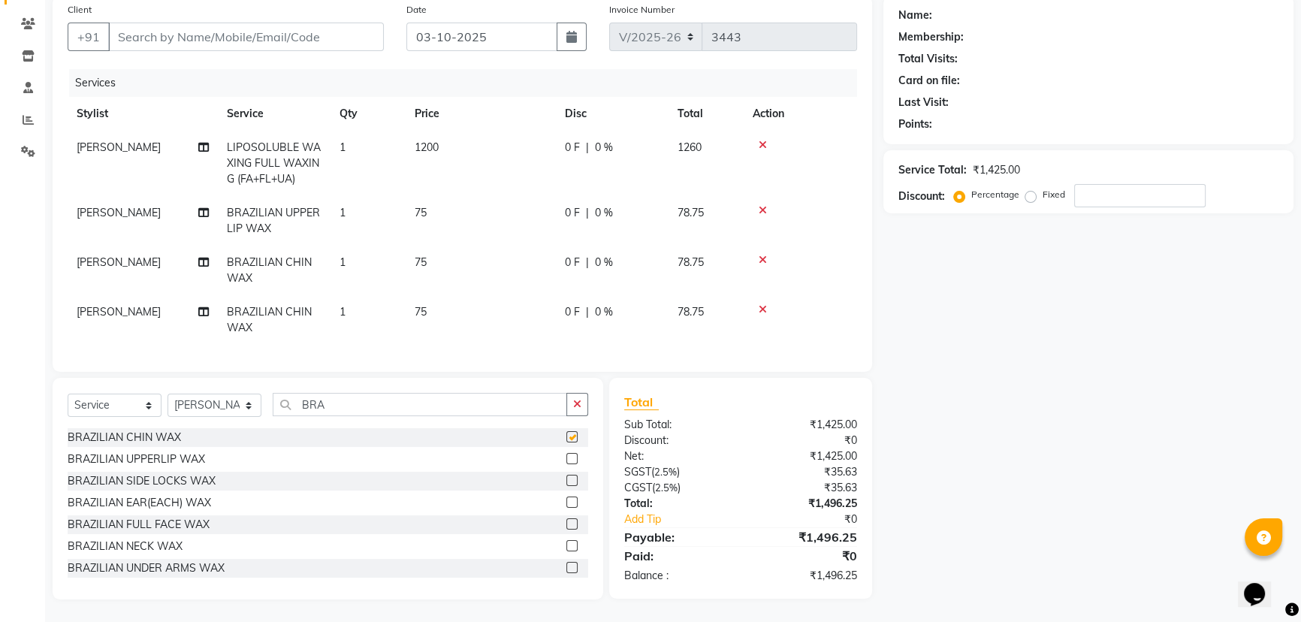
checkbox input "false"
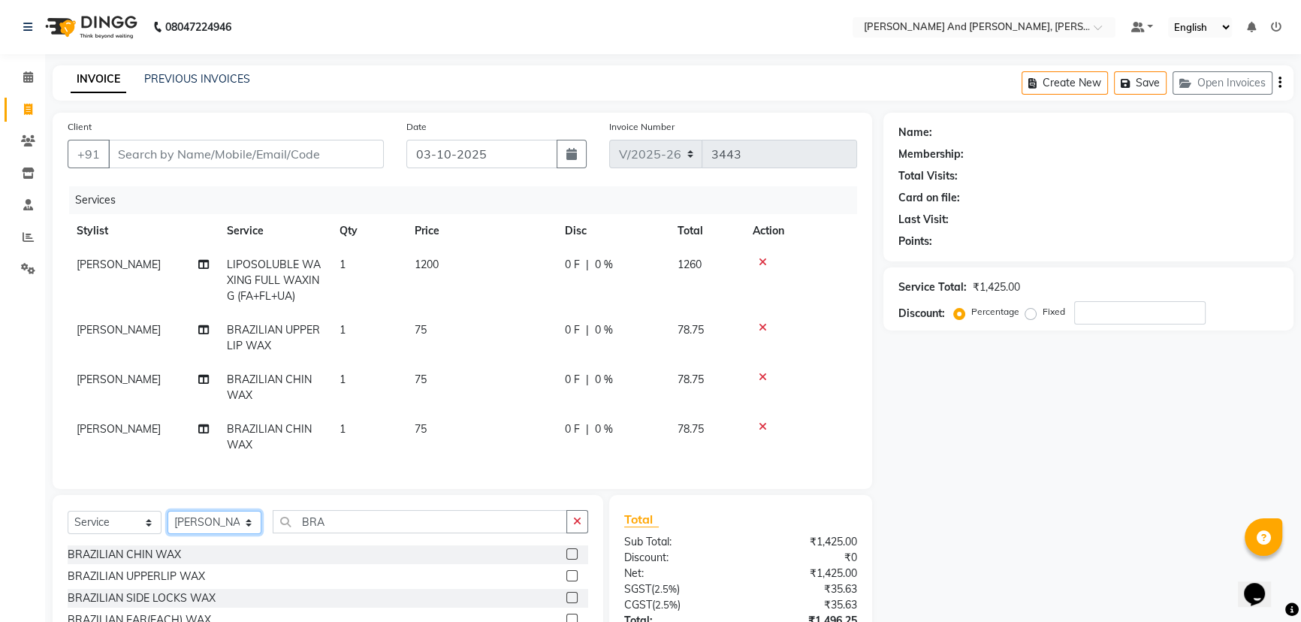
click at [226, 533] on select "Select Stylist ADITI AFREEN 2 ALIYA ALKAF ARIF ARMAN CHANCHAL ESWAR IMRAN KASIM…" at bounding box center [215, 522] width 94 height 23
click at [26, 345] on div "Calendar Invoice Clients Inventory Staff Reports Settings Completed InProgress …" at bounding box center [101, 380] width 203 height 674
click at [129, 270] on span "TARUN KUMAR" at bounding box center [119, 265] width 84 height 14
select select "54781"
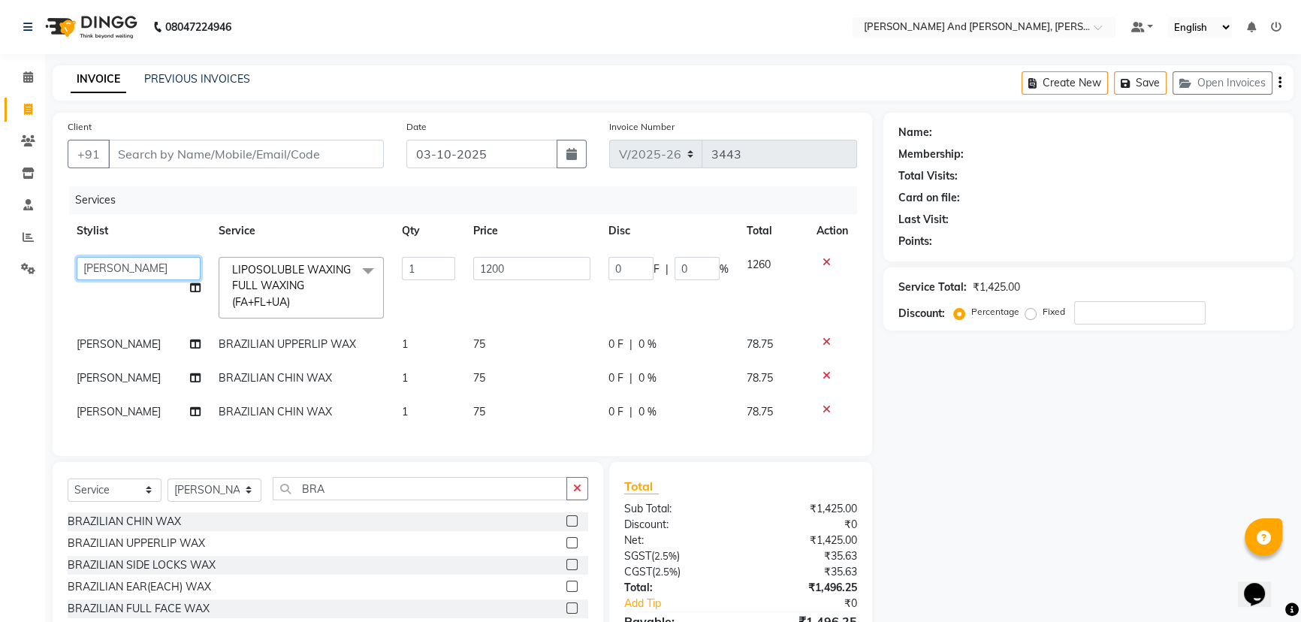
click at [149, 265] on select "ADITI AFREEN 2 ALIYA ALKAF ARIF ARMAN CHANCHAL ESWAR IMRAN KASIM MALIK MOUNIKA …" at bounding box center [139, 268] width 124 height 23
select select "71835"
click at [131, 345] on span "TARUN KUMAR" at bounding box center [119, 344] width 84 height 14
select select "54781"
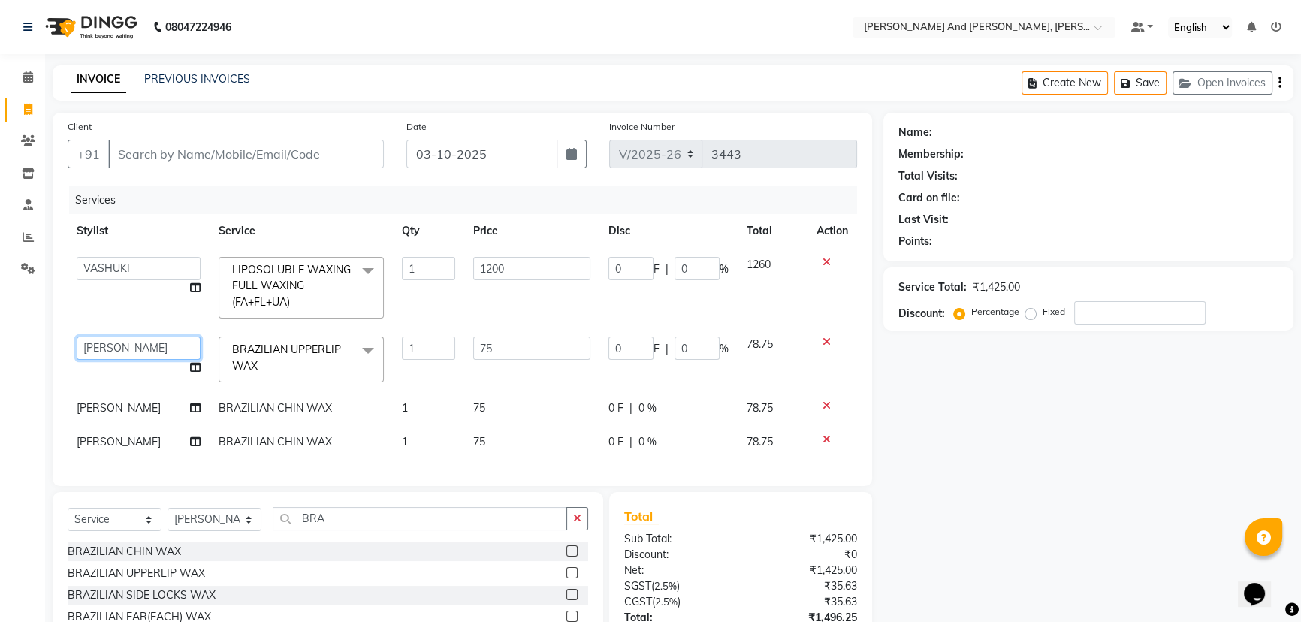
click at [137, 342] on select "ADITI AFREEN 2 ALIYA ALKAF ARIF ARMAN CHANCHAL ESWAR IMRAN KASIM MALIK MOUNIKA …" at bounding box center [139, 348] width 124 height 23
select select "71835"
click at [135, 406] on span "TARUN KUMAR" at bounding box center [119, 408] width 84 height 14
select select "54781"
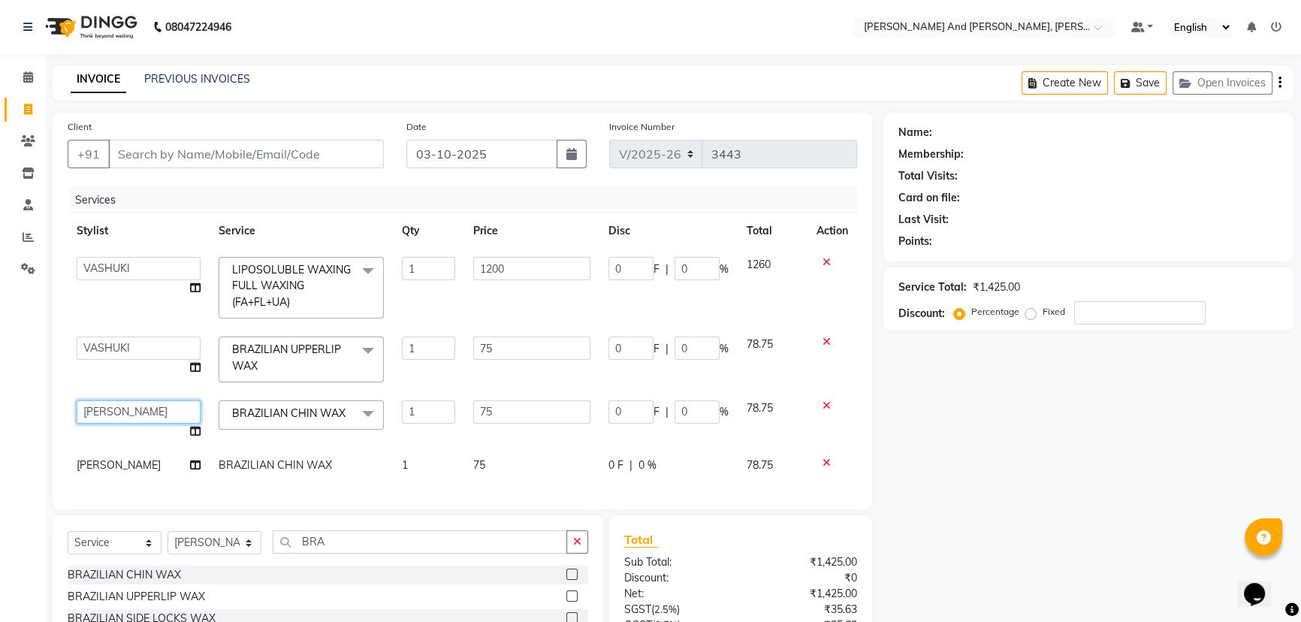
click at [158, 412] on select "ADITI AFREEN 2 ALIYA ALKAF ARIF ARMAN CHANCHAL ESWAR IMRAN KASIM MALIK MOUNIKA …" at bounding box center [139, 411] width 124 height 23
select select "71835"
click at [134, 464] on span "TARUN KUMAR" at bounding box center [119, 465] width 84 height 14
select select "54781"
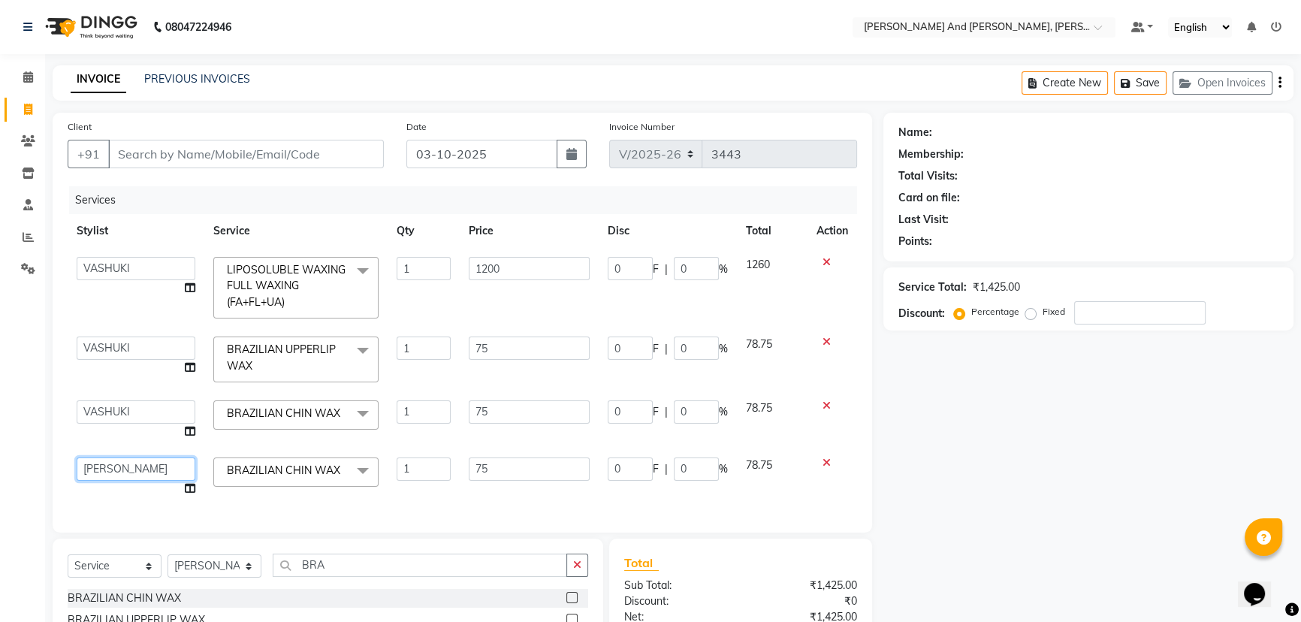
click at [134, 464] on select "ADITI AFREEN 2 ALIYA ALKAF ARIF ARMAN CHANCHAL ESWAR IMRAN KASIM MALIK MOUNIKA …" at bounding box center [136, 469] width 119 height 23
select select "71835"
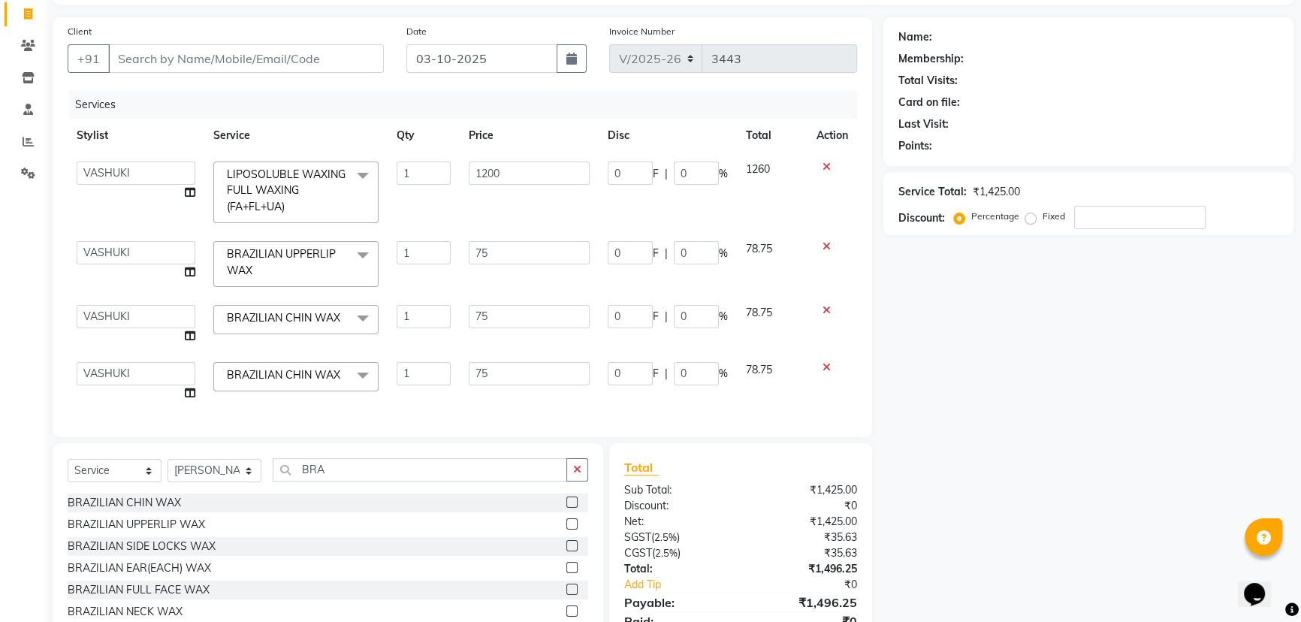
scroll to position [171, 0]
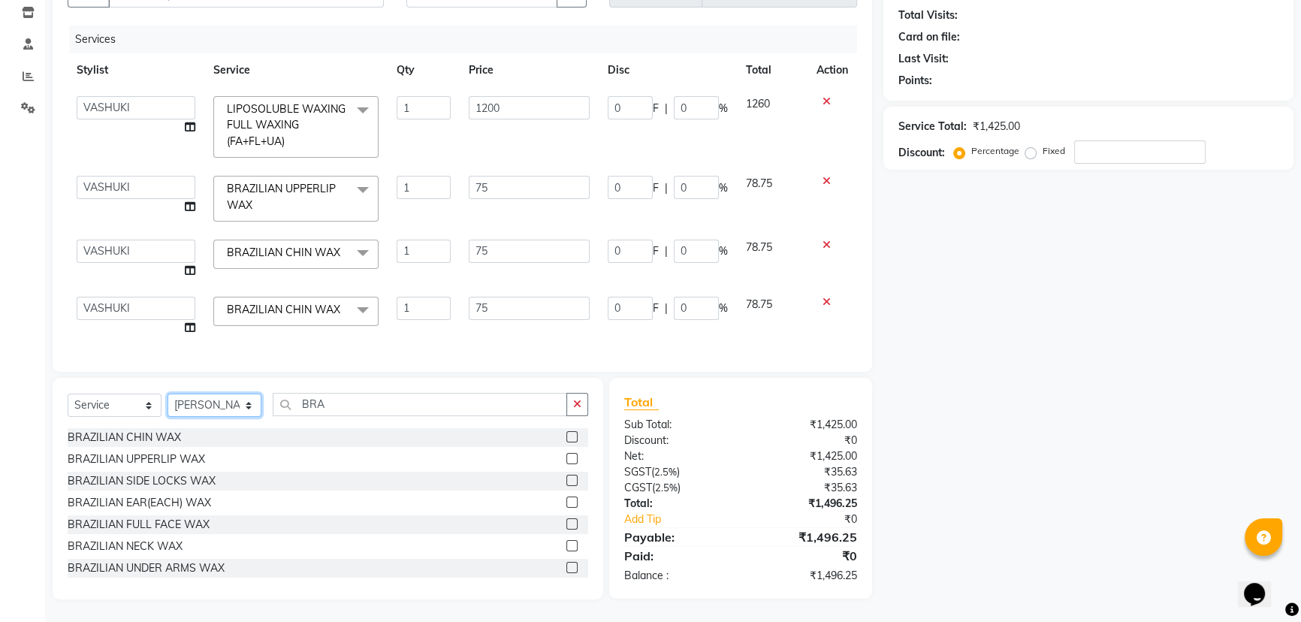
click at [227, 406] on select "Select Stylist ADITI AFREEN 2 ALIYA ALKAF ARIF ARMAN CHANCHAL ESWAR IMRAN KASIM…" at bounding box center [215, 405] width 94 height 23
select select "66353"
click at [168, 394] on select "Select Stylist ADITI AFREEN 2 ALIYA ALKAF ARIF ARMAN CHANCHAL ESWAR IMRAN KASIM…" at bounding box center [215, 405] width 94 height 23
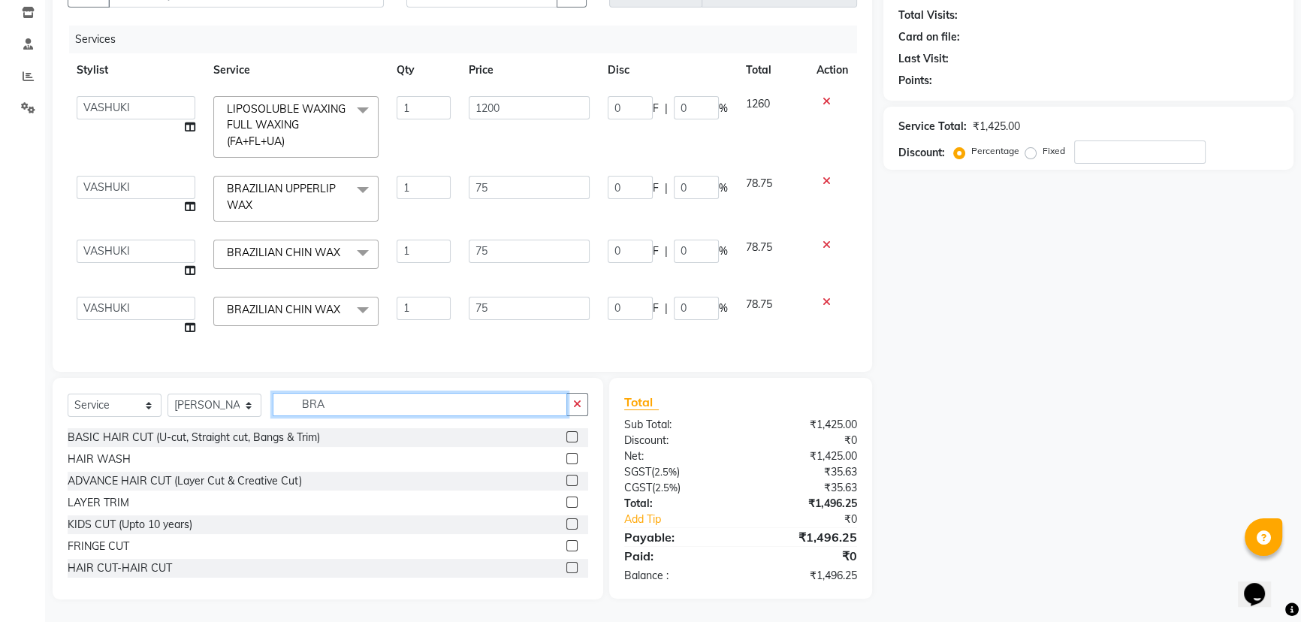
drag, startPoint x: 346, startPoint y: 406, endPoint x: 237, endPoint y: 414, distance: 109.9
click at [237, 414] on div "Select Service Product Membership Package Voucher Prepaid Gift Card Select Styl…" at bounding box center [328, 410] width 521 height 35
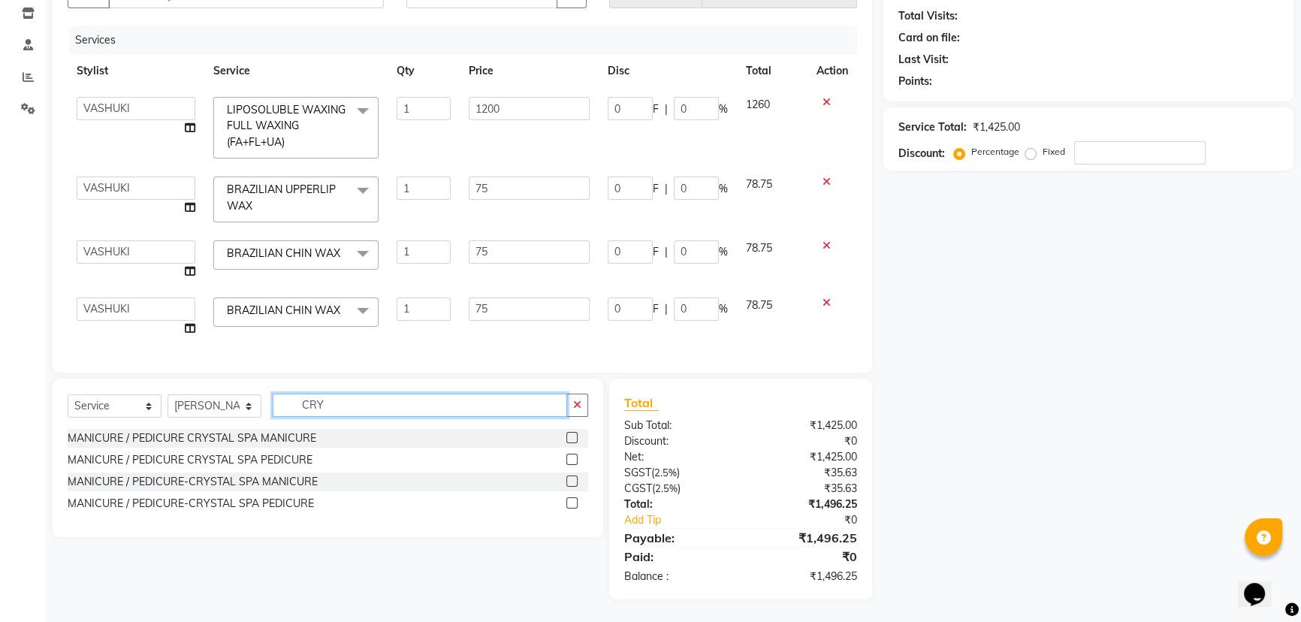
type input "CRY"
click at [572, 458] on label at bounding box center [571, 459] width 11 height 11
click at [572, 458] on input "checkbox" at bounding box center [571, 460] width 10 height 10
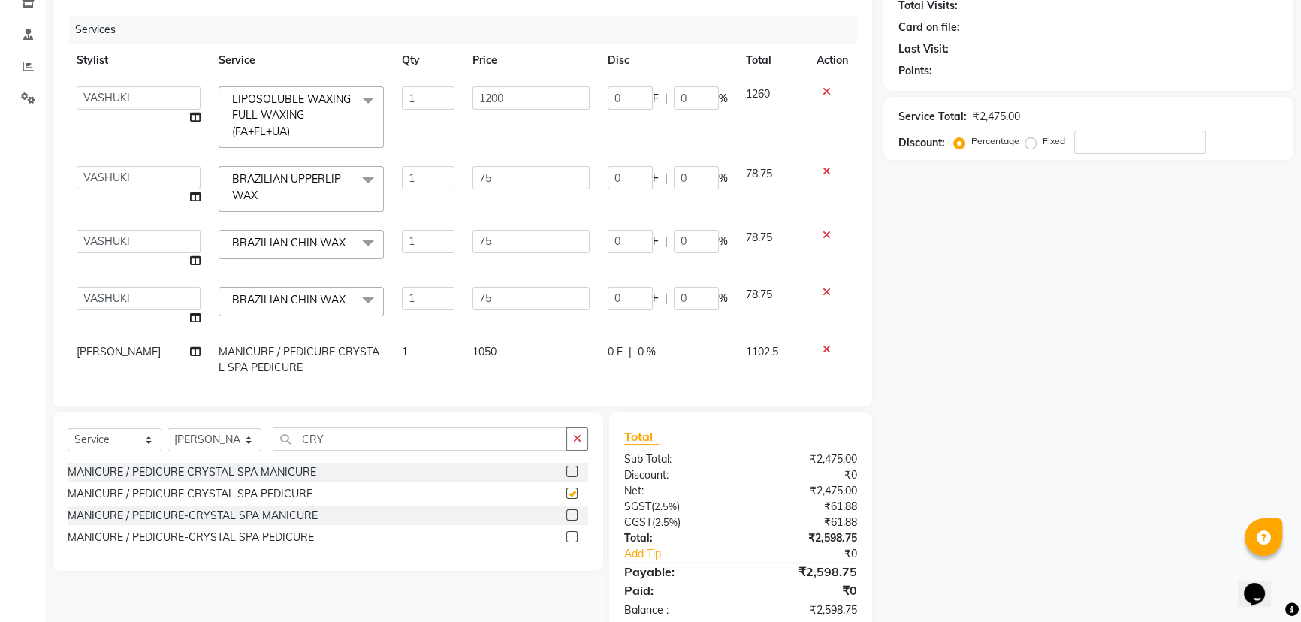
checkbox input "false"
drag, startPoint x: 313, startPoint y: 440, endPoint x: 180, endPoint y: 452, distance: 134.3
click at [219, 465] on div "Select Service Product Membership Package Voucher Prepaid Gift Card Select Styl…" at bounding box center [328, 491] width 551 height 159
type input "ICE"
click at [570, 489] on label at bounding box center [571, 493] width 11 height 11
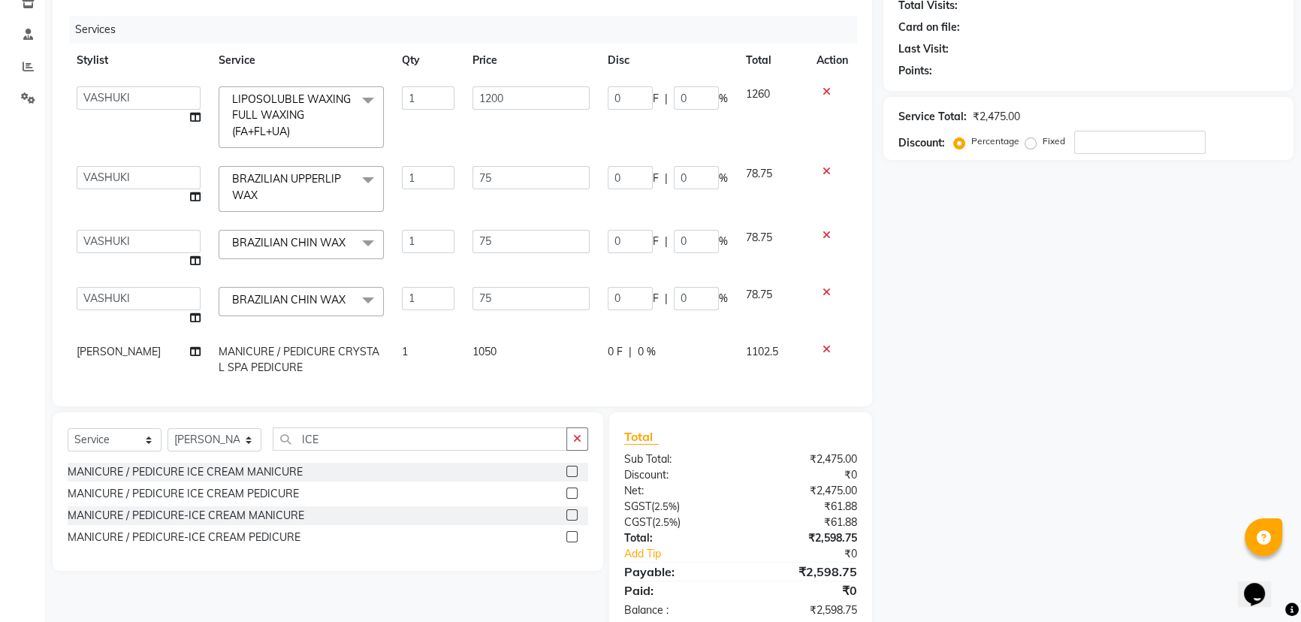
click at [570, 489] on input "checkbox" at bounding box center [571, 494] width 10 height 10
checkbox input "false"
click at [1053, 418] on div "Name: Membership: Total Visits: Card on file: Last Visit: Points: Service Total…" at bounding box center [1093, 287] width 421 height 691
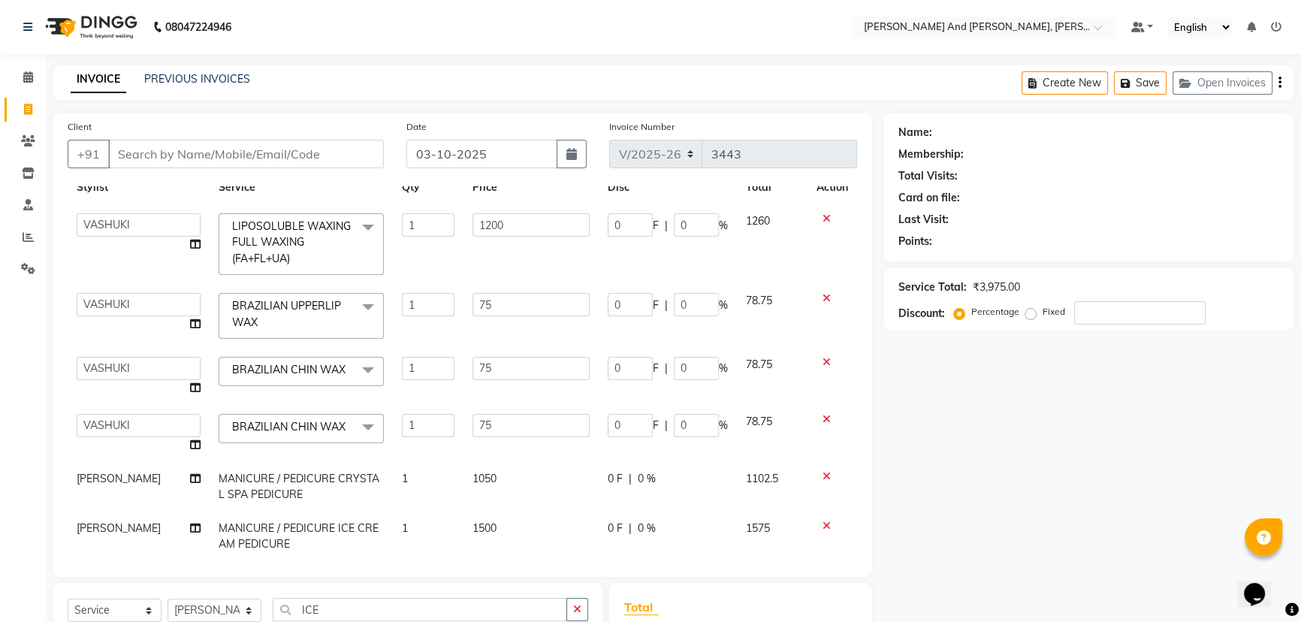
scroll to position [65, 0]
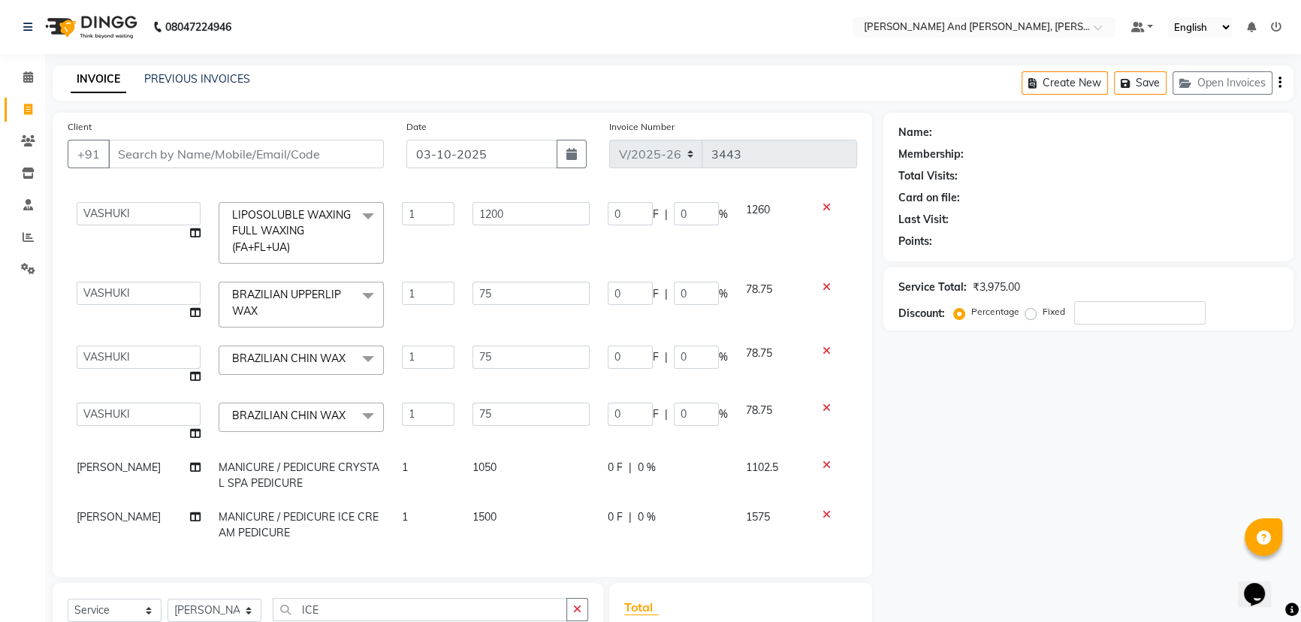
click at [823, 509] on icon at bounding box center [827, 514] width 8 height 11
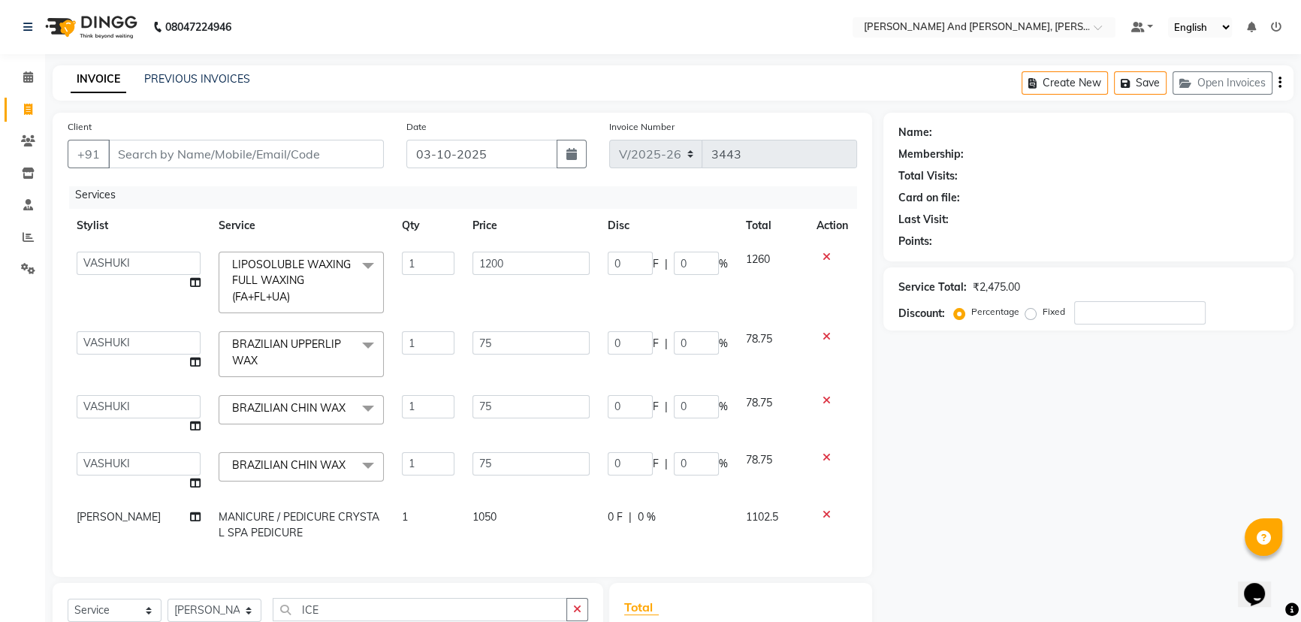
scroll to position [15, 0]
click at [237, 152] on input "Client" at bounding box center [246, 154] width 276 height 29
click at [483, 34] on nav "08047224946 Select Location × Toni And Guy, Ncc Gachibowli Default Panel My Pan…" at bounding box center [650, 27] width 1301 height 54
click at [283, 153] on input "Client" at bounding box center [246, 154] width 276 height 29
click at [412, 84] on div "INVOICE PREVIOUS INVOICES Create New Save Open Invoices" at bounding box center [673, 82] width 1241 height 35
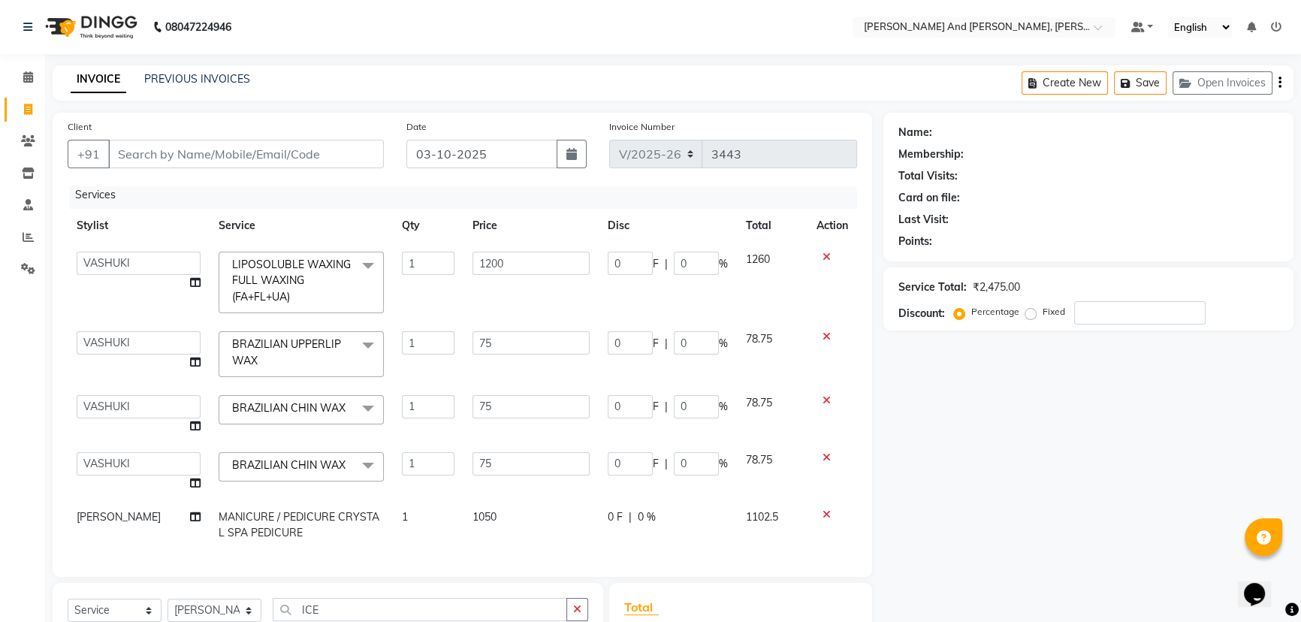
click at [396, 75] on div "INVOICE PREVIOUS INVOICES Create New Save Open Invoices" at bounding box center [673, 82] width 1241 height 35
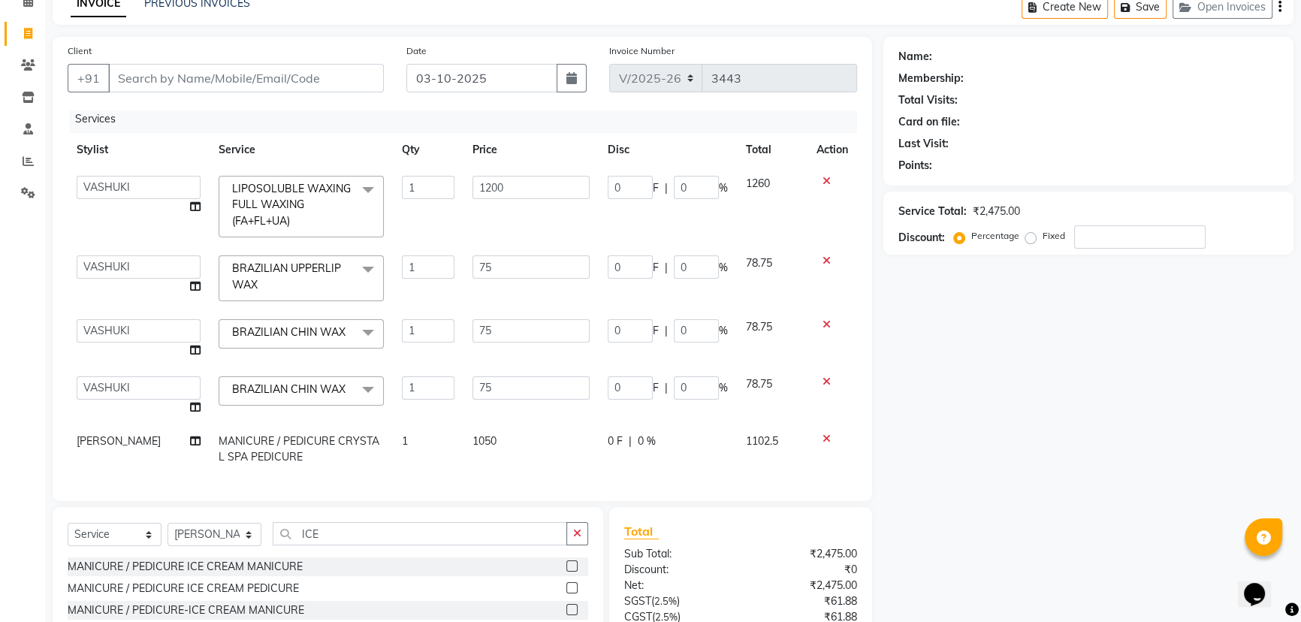
scroll to position [0, 0]
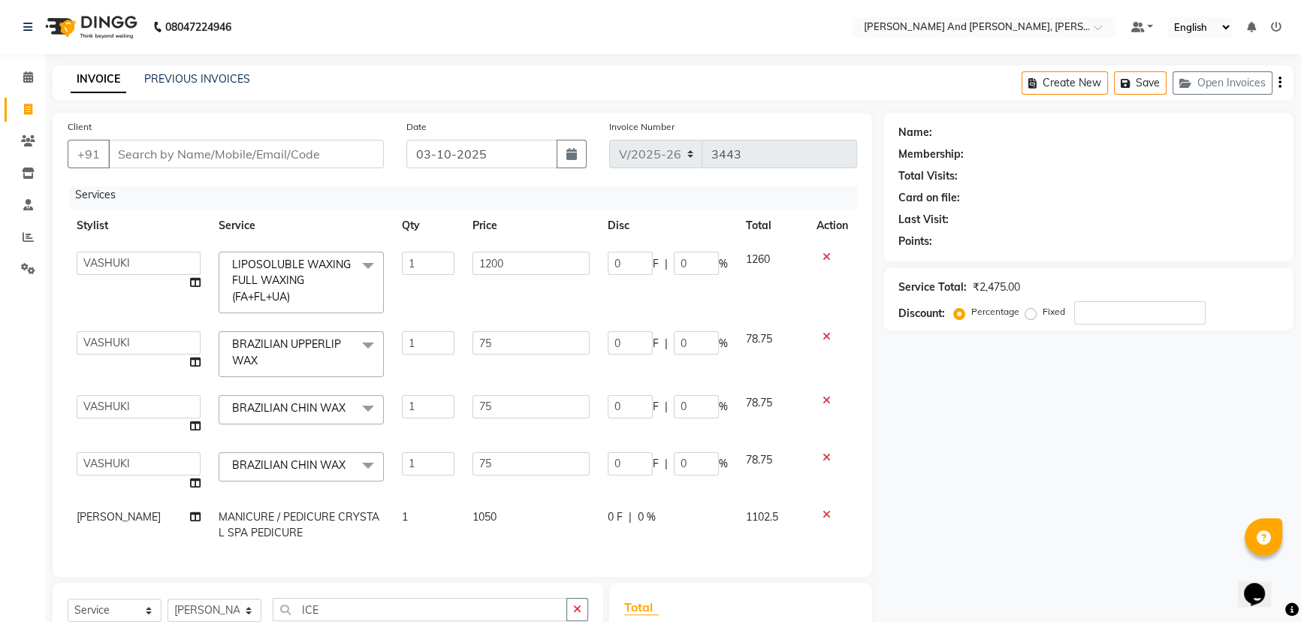
click at [331, 78] on div "INVOICE PREVIOUS INVOICES Create New Save Open Invoices" at bounding box center [673, 82] width 1241 height 35
click at [245, 153] on input "Client" at bounding box center [246, 154] width 276 height 29
type input "8"
type input "0"
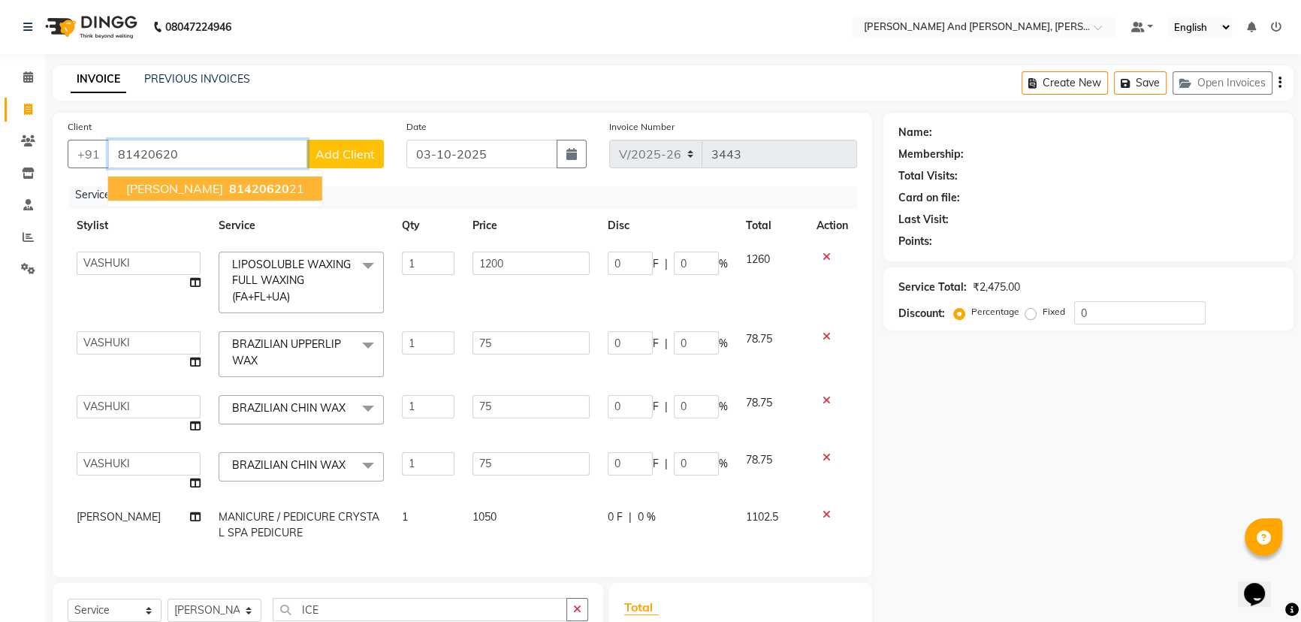
click at [233, 193] on span "81420620" at bounding box center [259, 188] width 60 height 15
type input "8142062021"
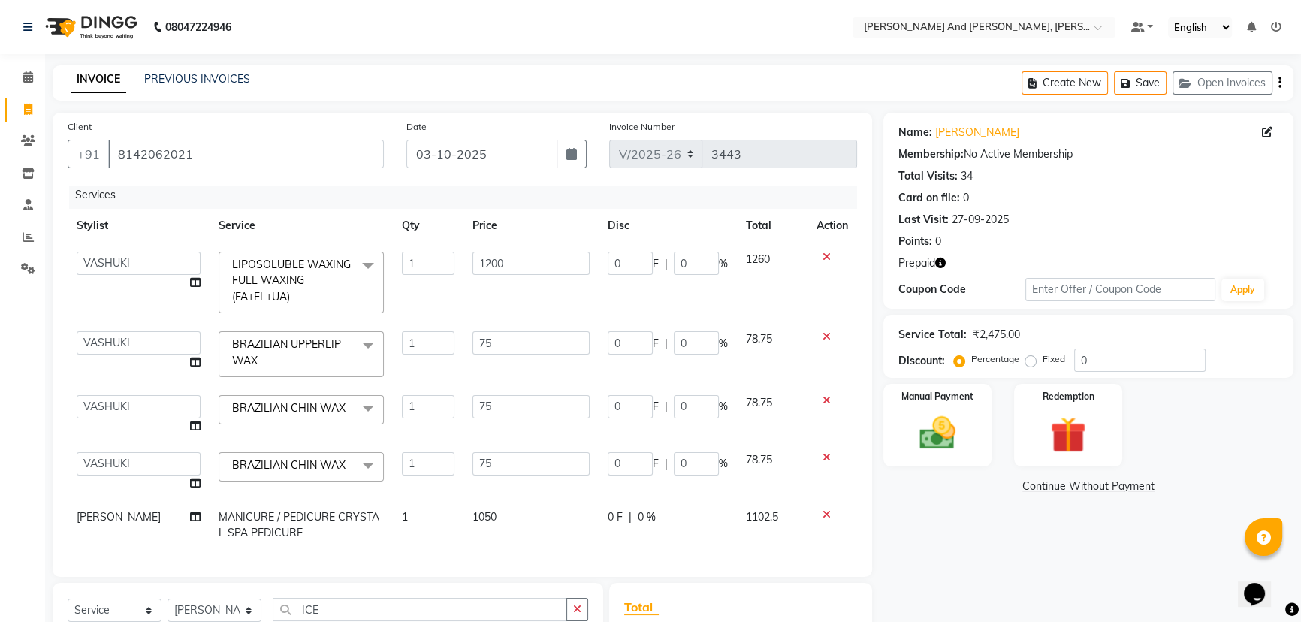
click at [943, 263] on icon "button" at bounding box center [940, 263] width 11 height 11
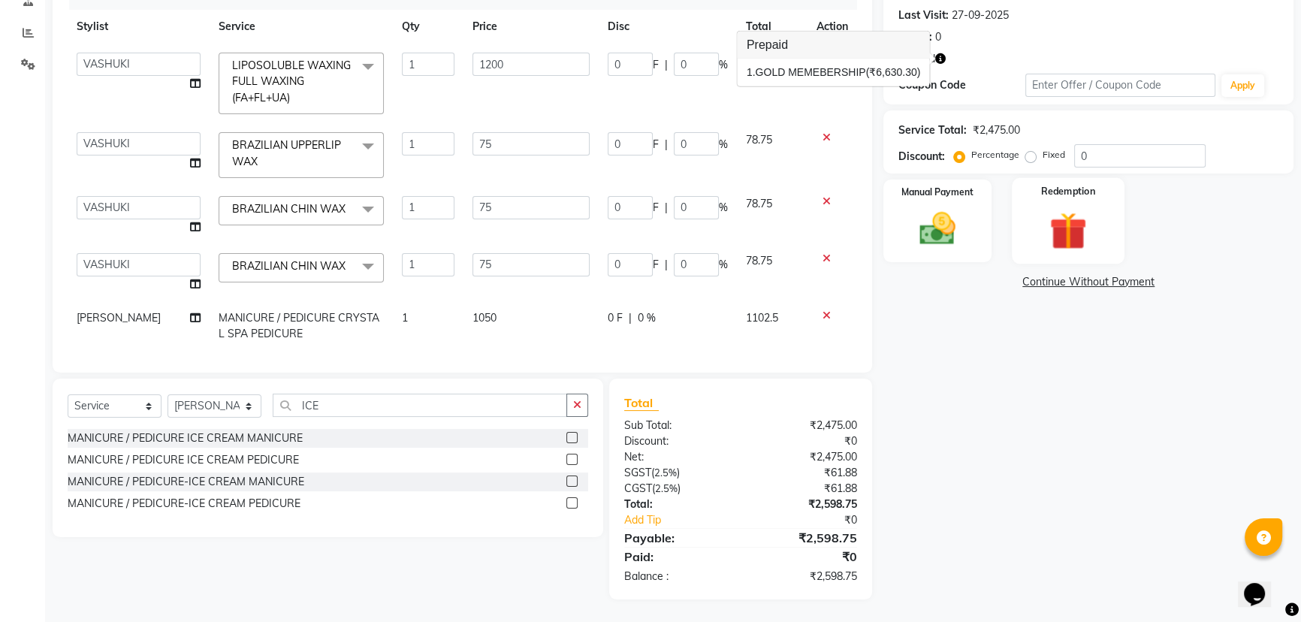
click at [1049, 207] on img at bounding box center [1068, 230] width 61 height 47
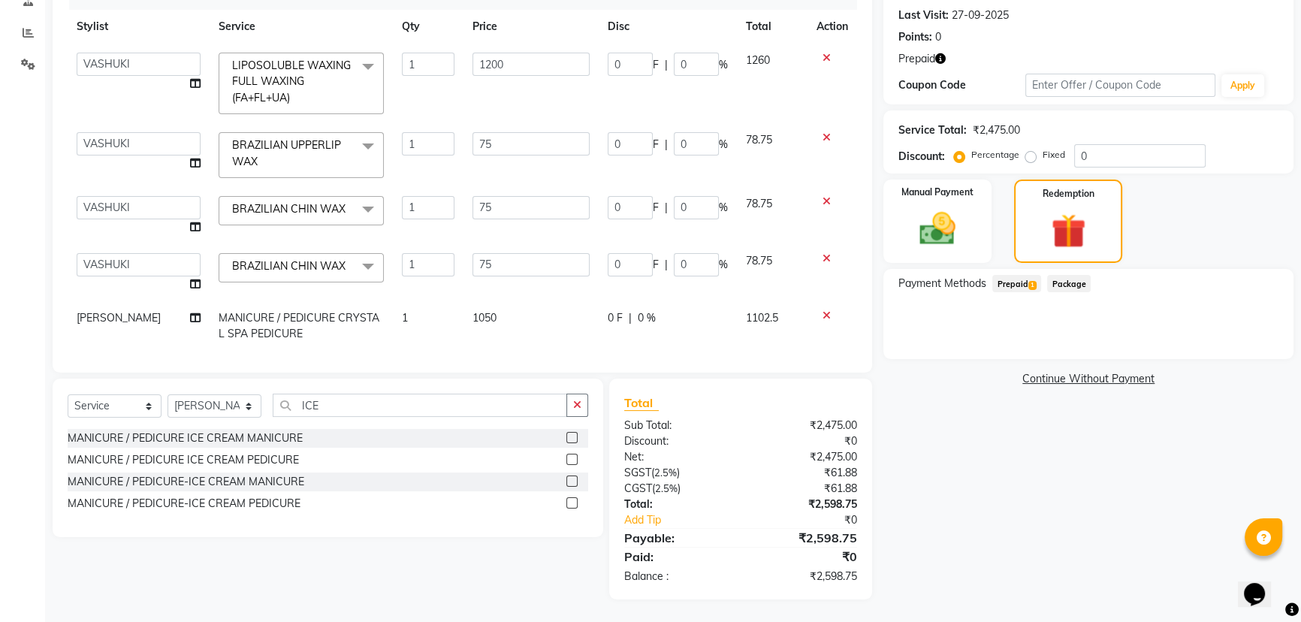
click at [1023, 284] on span "Prepaid 1" at bounding box center [1016, 283] width 49 height 17
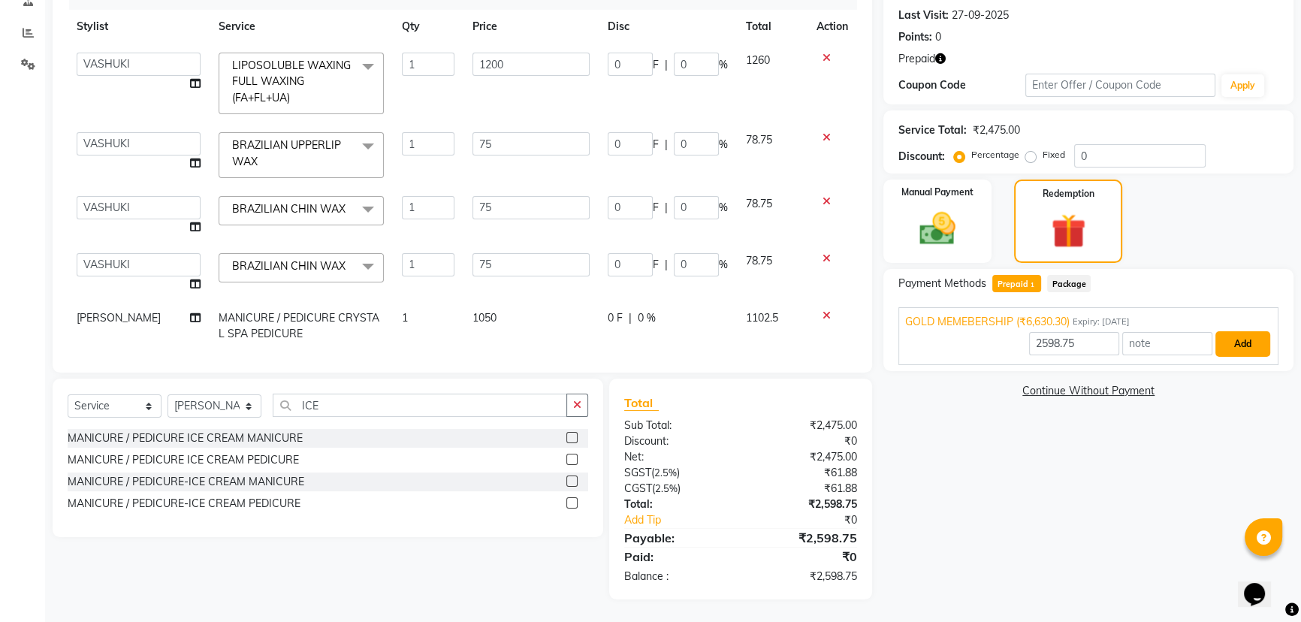
click at [1231, 337] on button "Add" at bounding box center [1243, 344] width 55 height 26
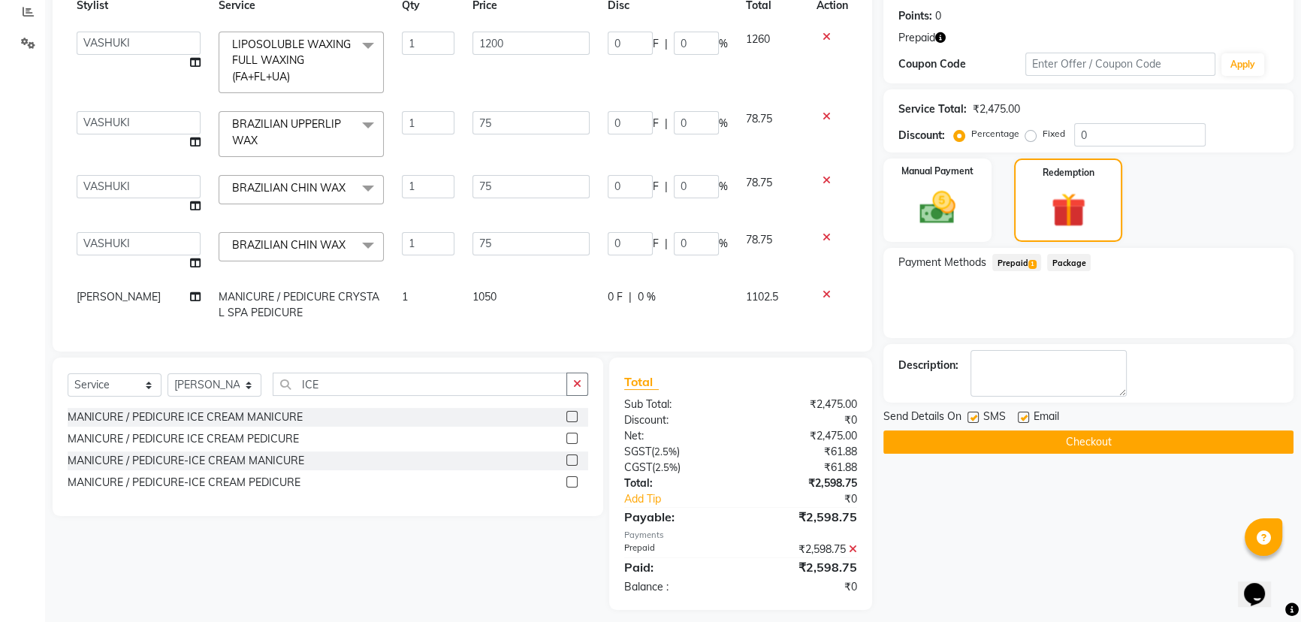
scroll to position [236, 0]
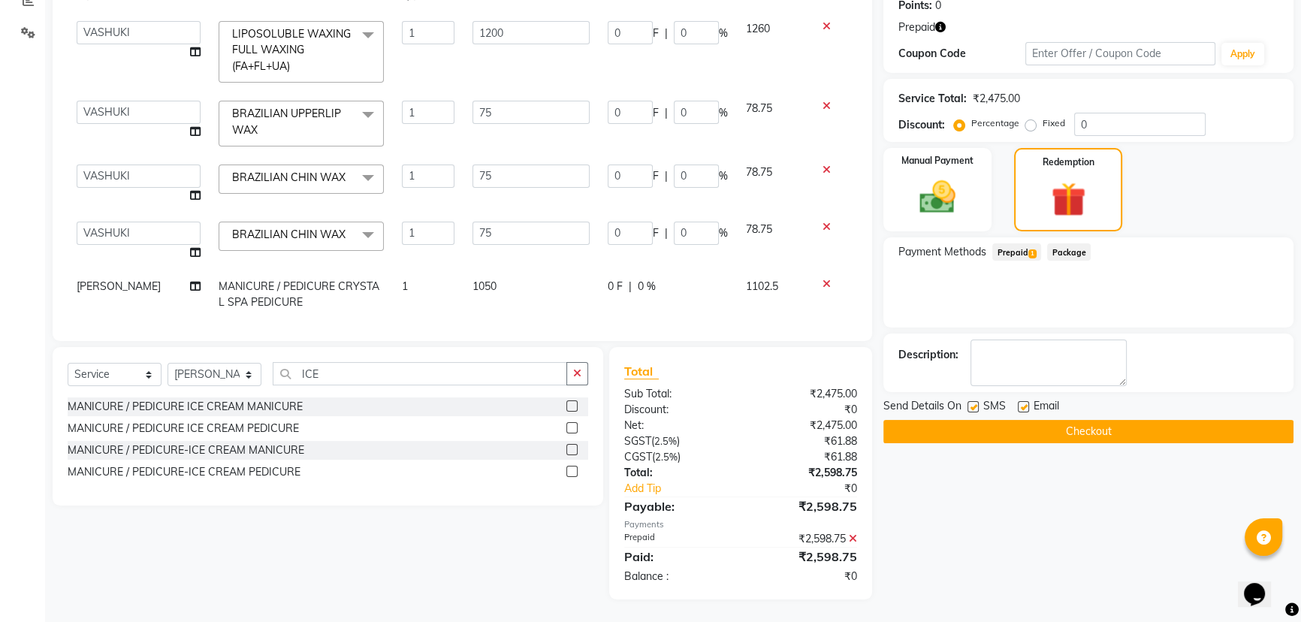
click at [1097, 436] on button "Checkout" at bounding box center [1088, 431] width 410 height 23
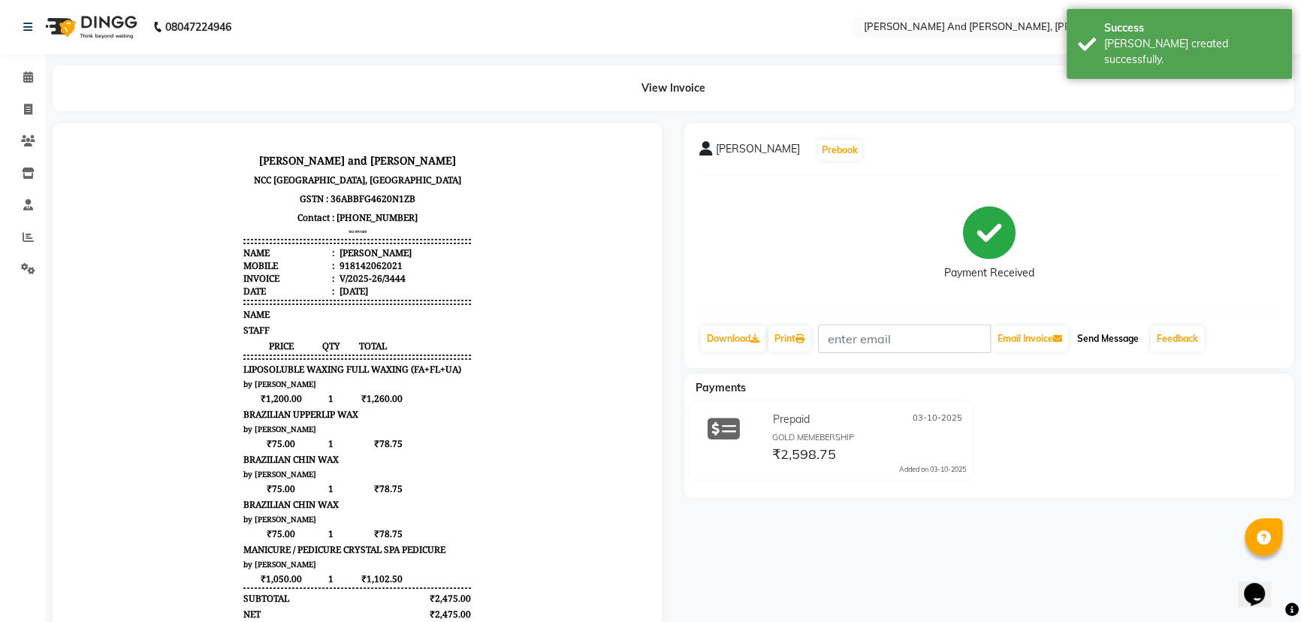
click at [1111, 335] on button "Send Message" at bounding box center [1108, 339] width 74 height 26
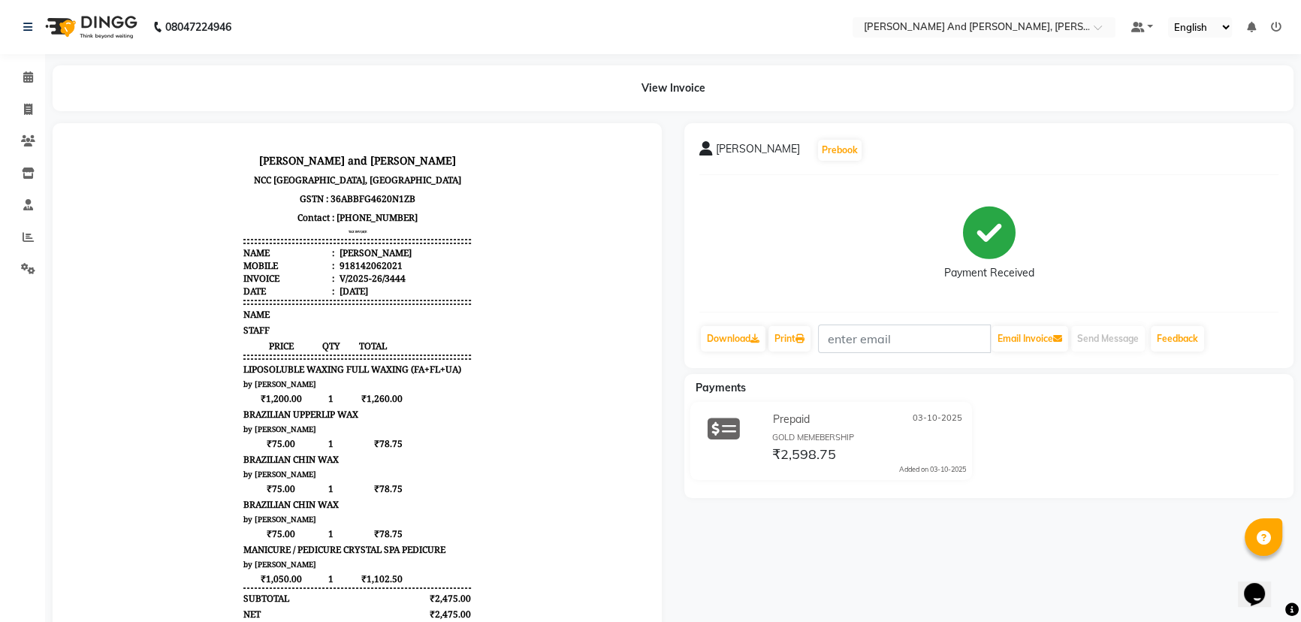
click at [1071, 195] on div "Payment Received" at bounding box center [988, 243] width 579 height 113
click at [26, 113] on icon at bounding box center [28, 109] width 8 height 11
select select "service"
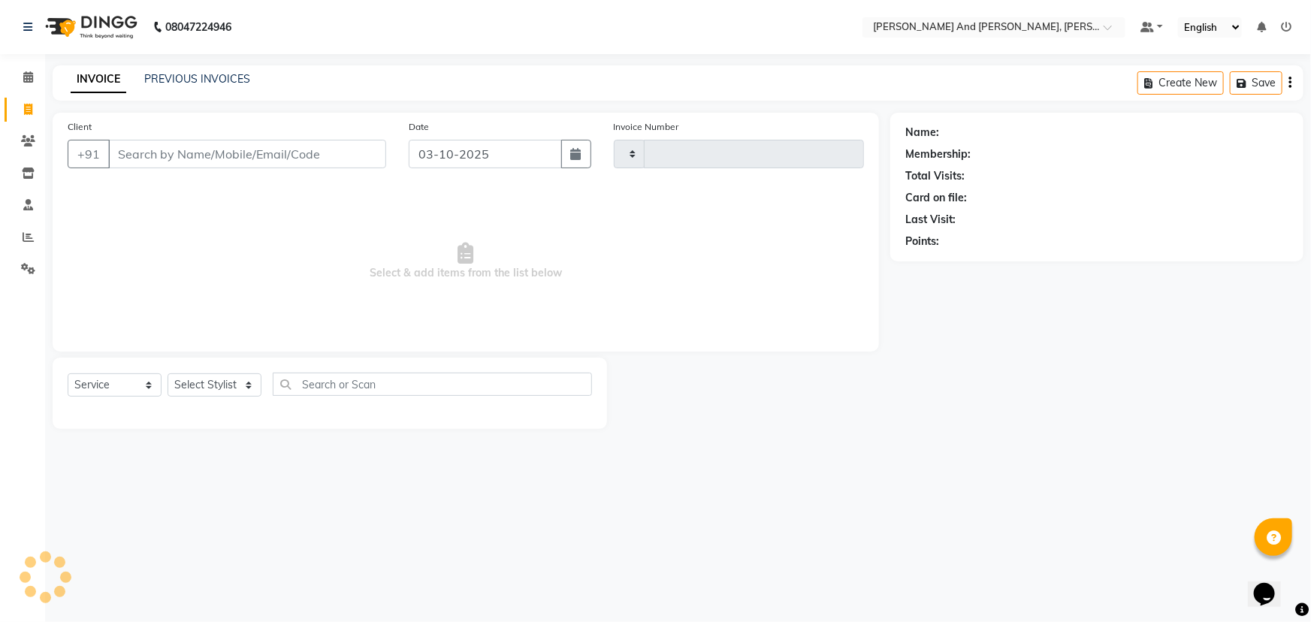
click at [26, 113] on icon at bounding box center [28, 109] width 8 height 11
select select "service"
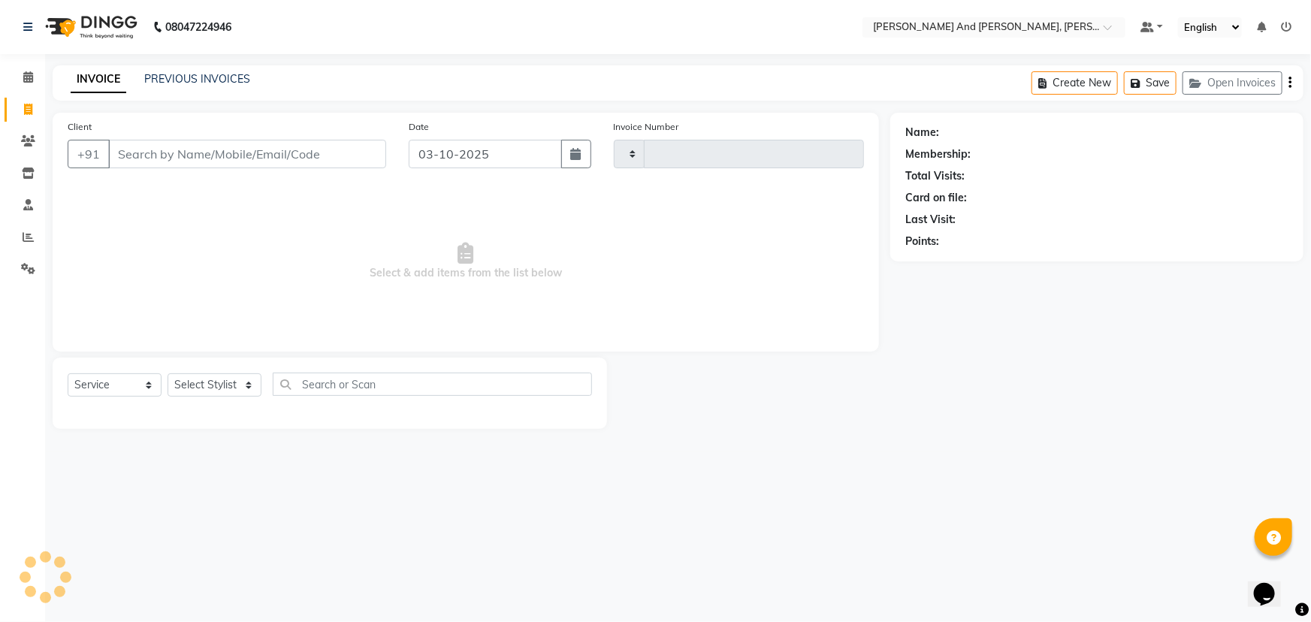
type input "3445"
select select "6766"
select select "P"
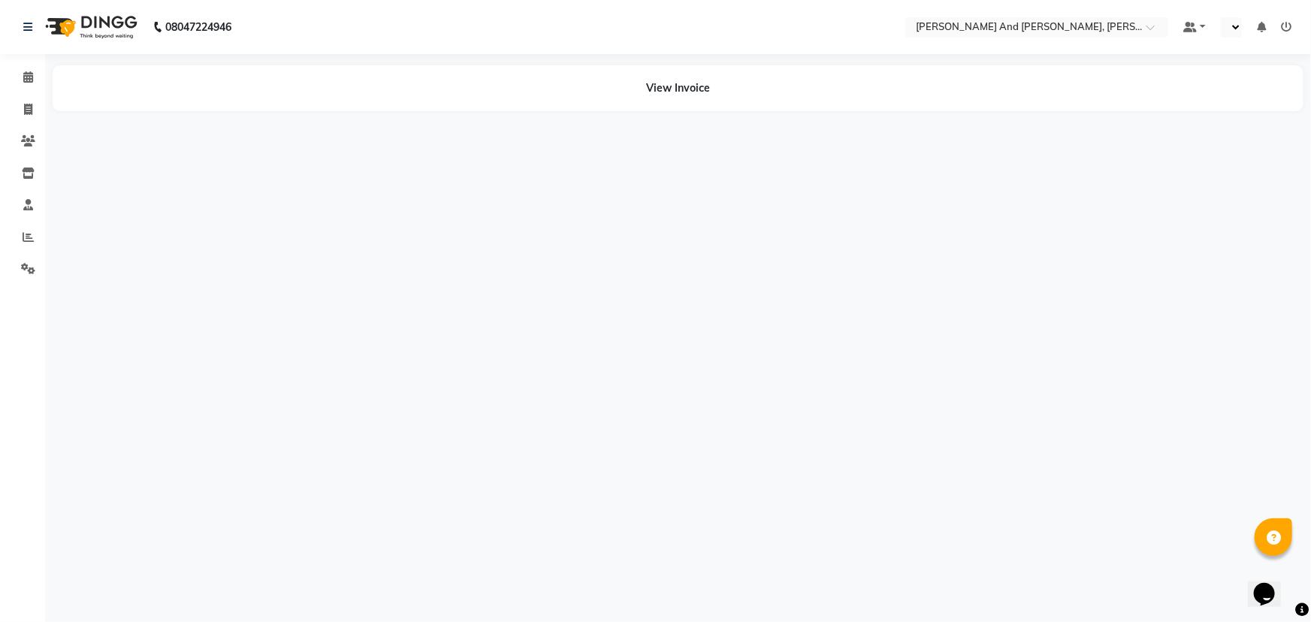
select select "en"
